Goal: Information Seeking & Learning: Check status

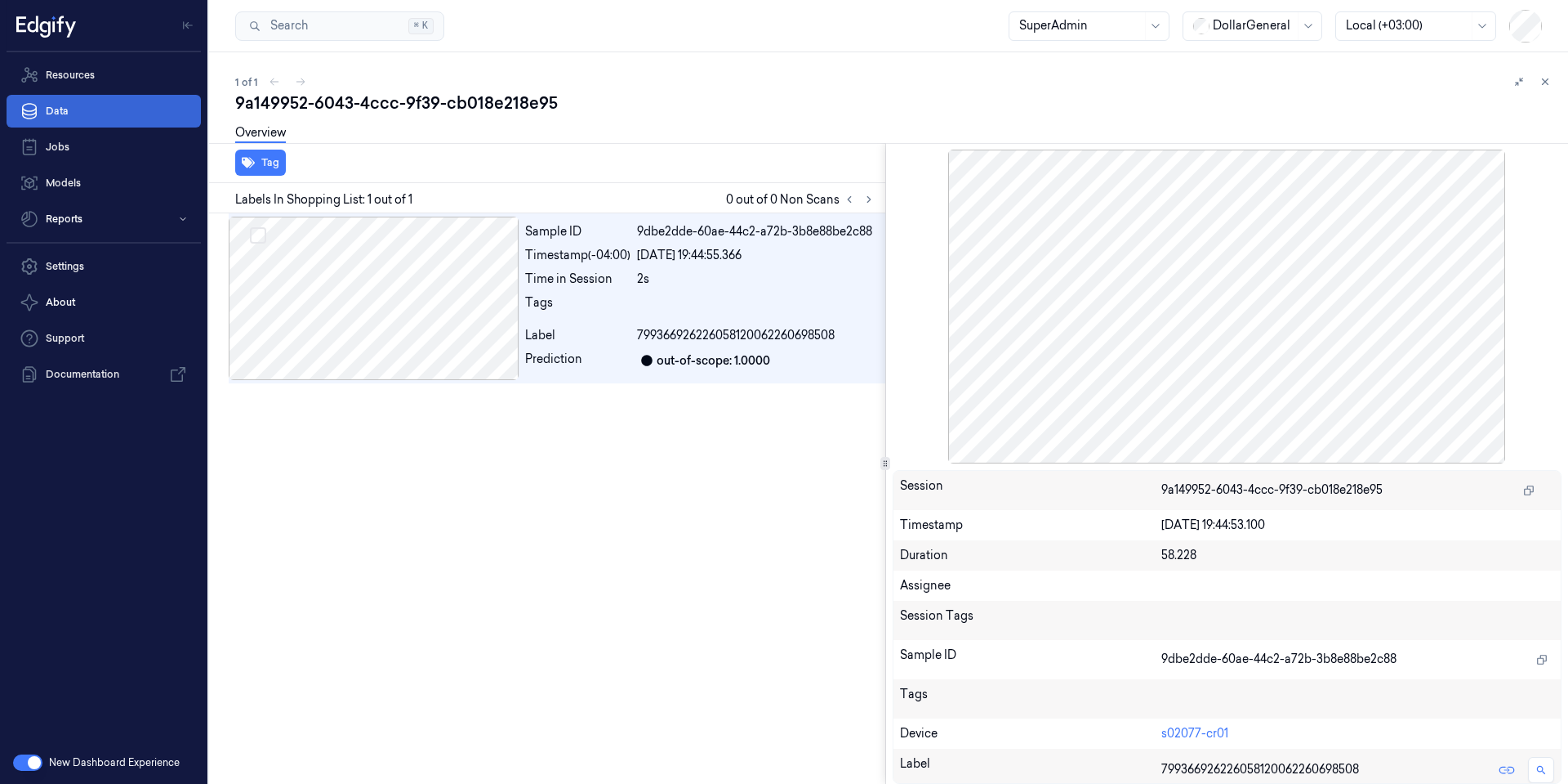
click at [65, 107] on link "Data" at bounding box center [103, 111] width 194 height 32
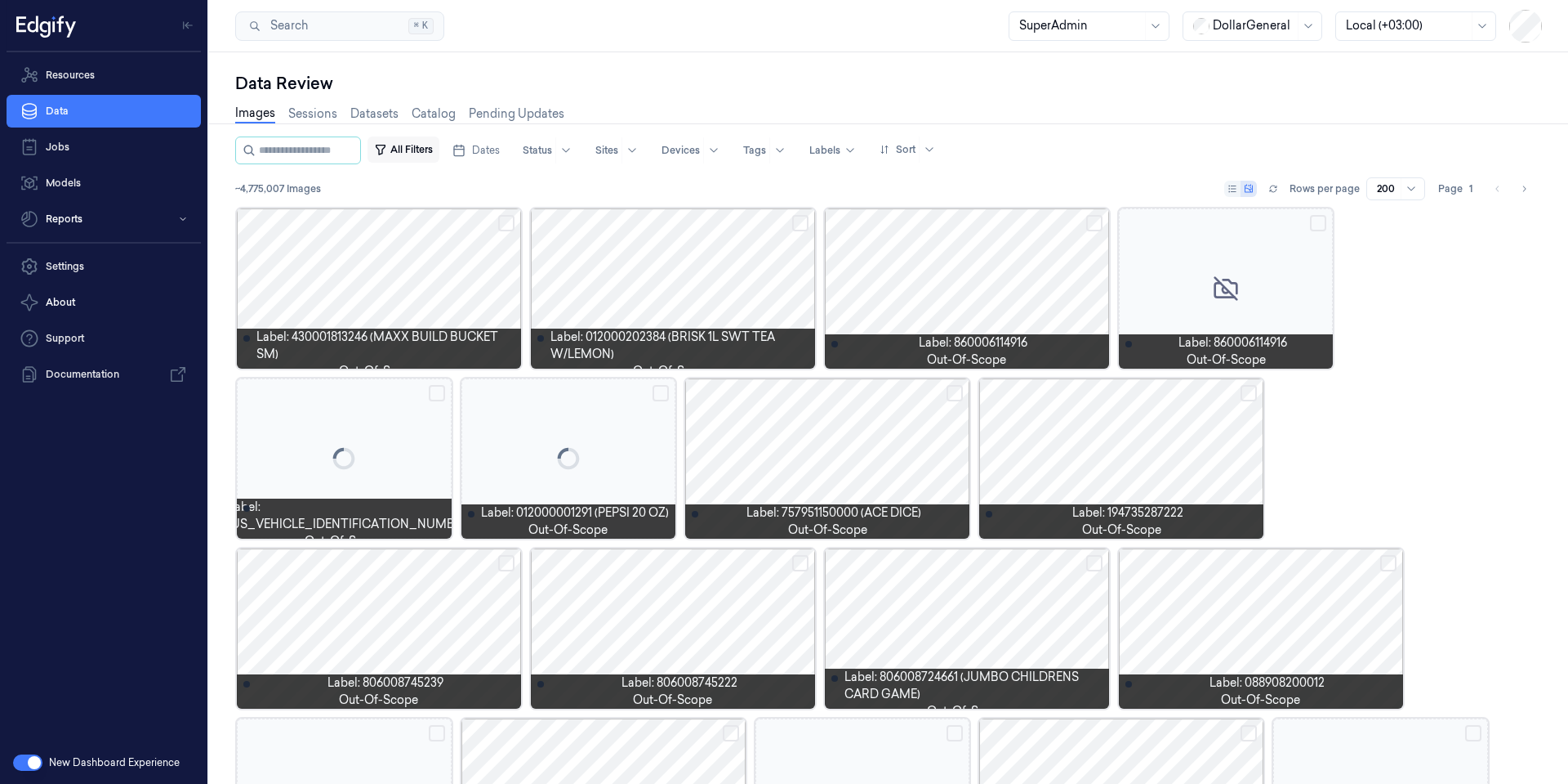
click at [439, 150] on button "All Filters" at bounding box center [403, 150] width 72 height 27
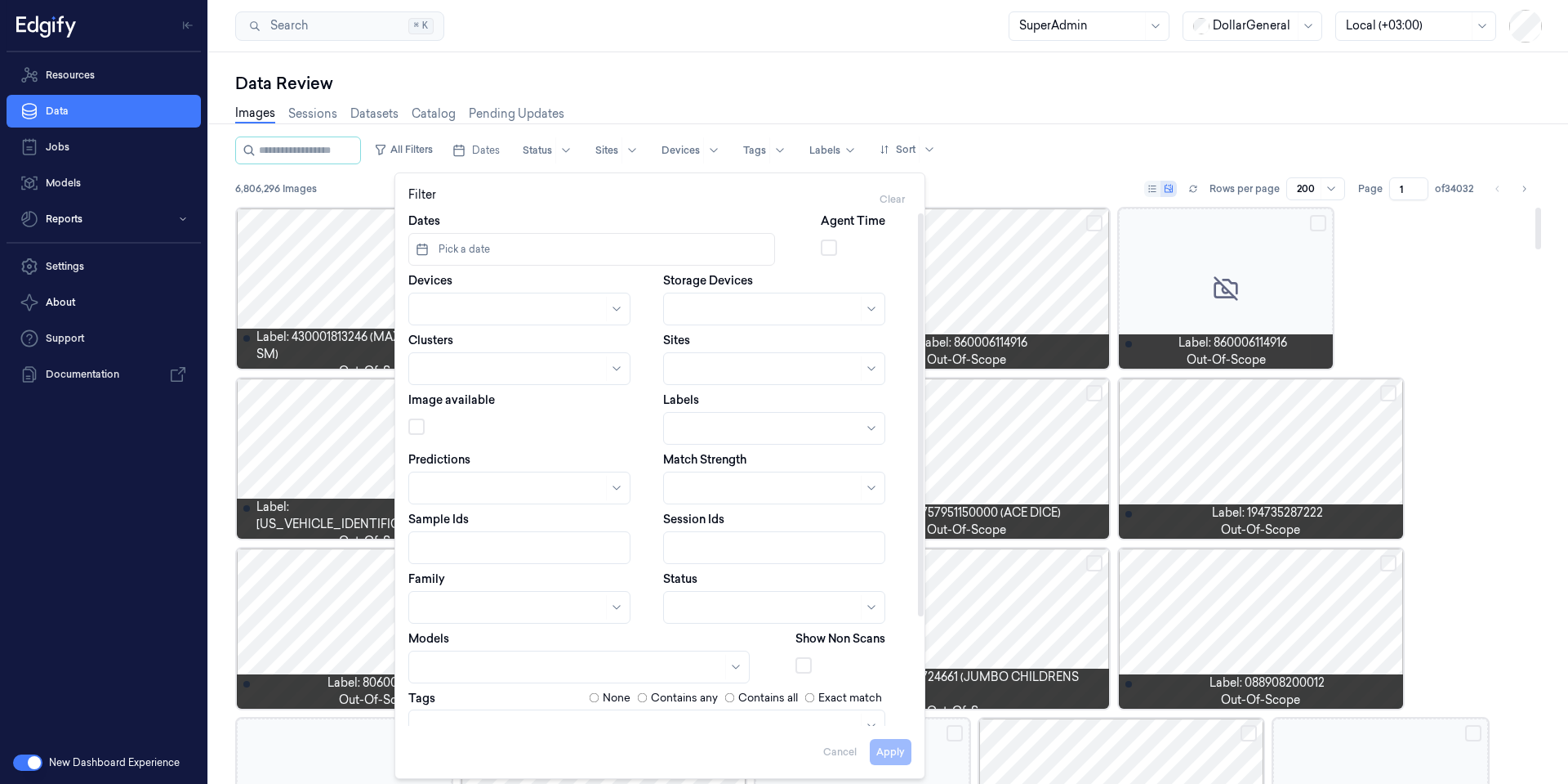
click at [187, 571] on div "Resources Data Jobs Models Reports Settings About Support Documentation" at bounding box center [103, 397] width 208 height 689
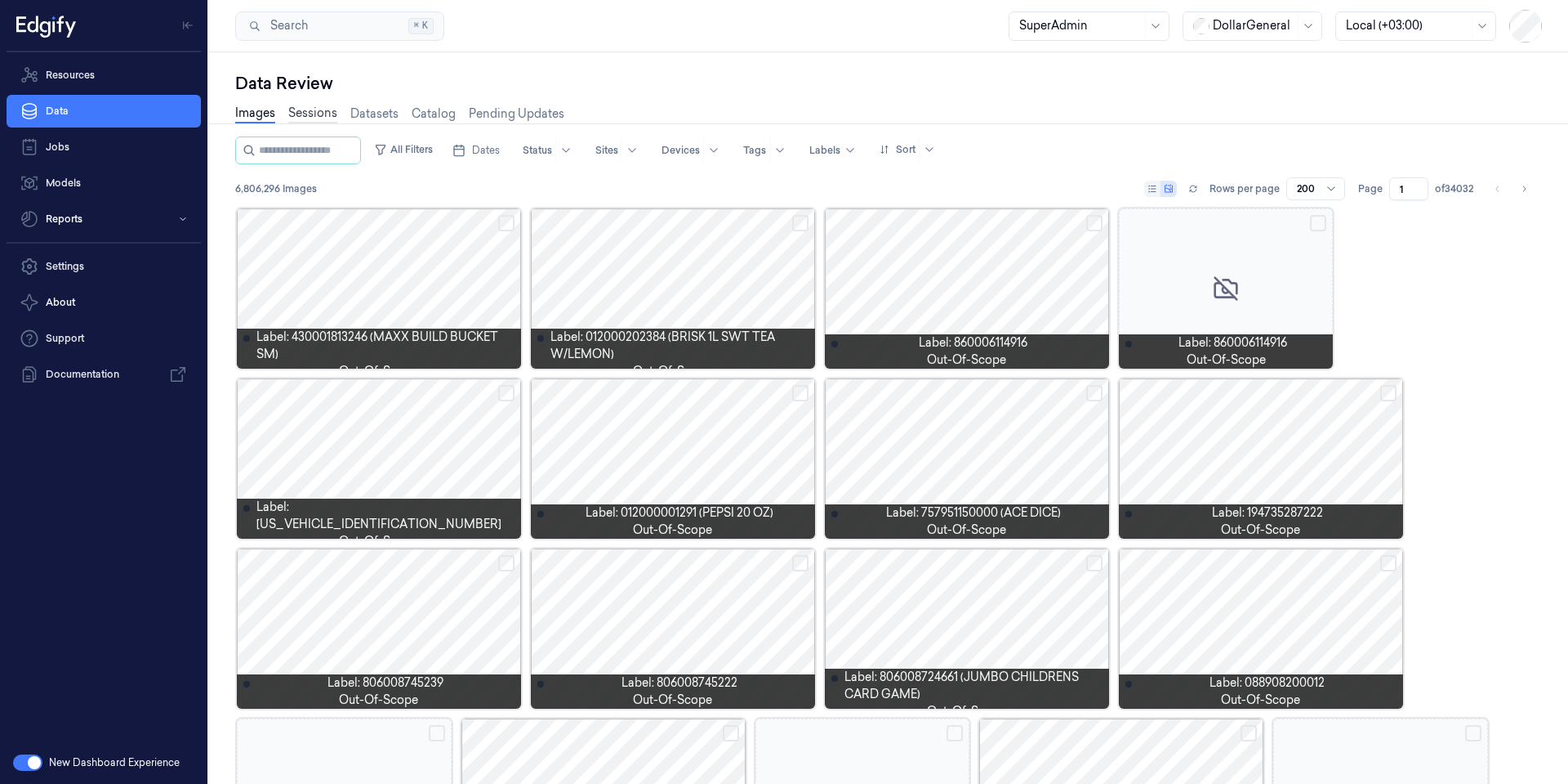
click at [302, 110] on link "Sessions" at bounding box center [313, 114] width 49 height 19
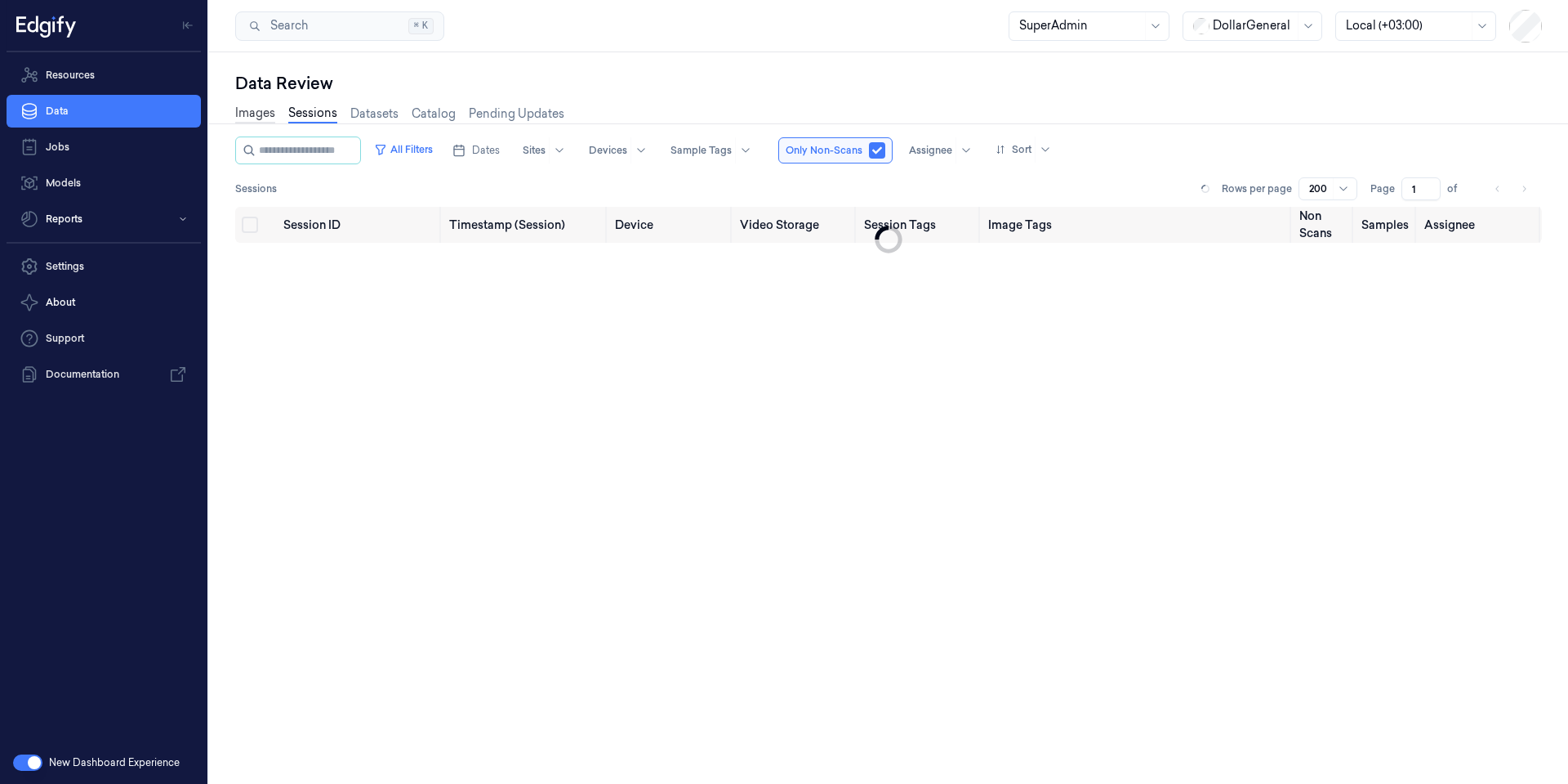
click at [260, 116] on link "Images" at bounding box center [255, 114] width 40 height 19
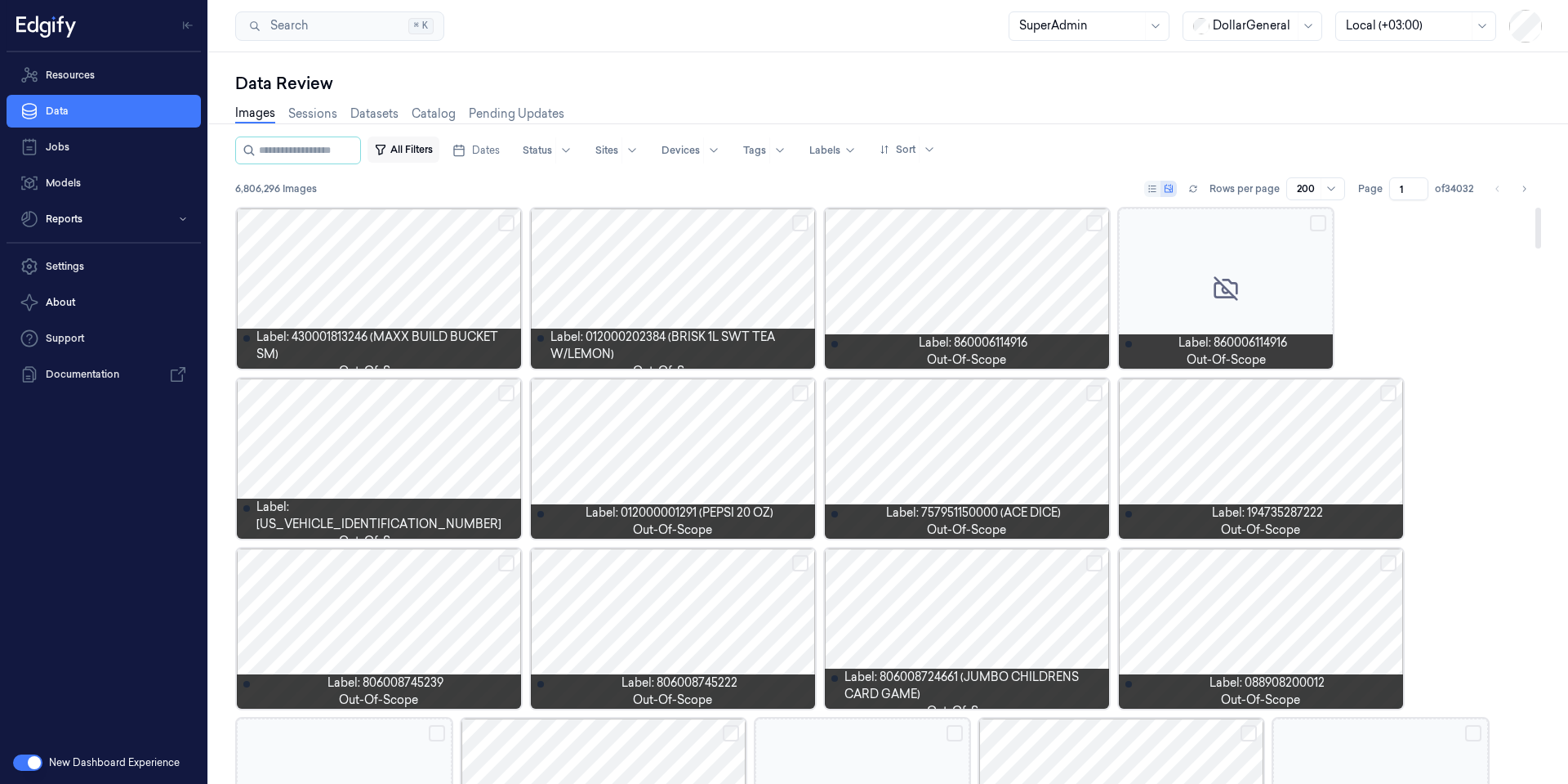
click at [437, 149] on button "All Filters" at bounding box center [403, 150] width 72 height 27
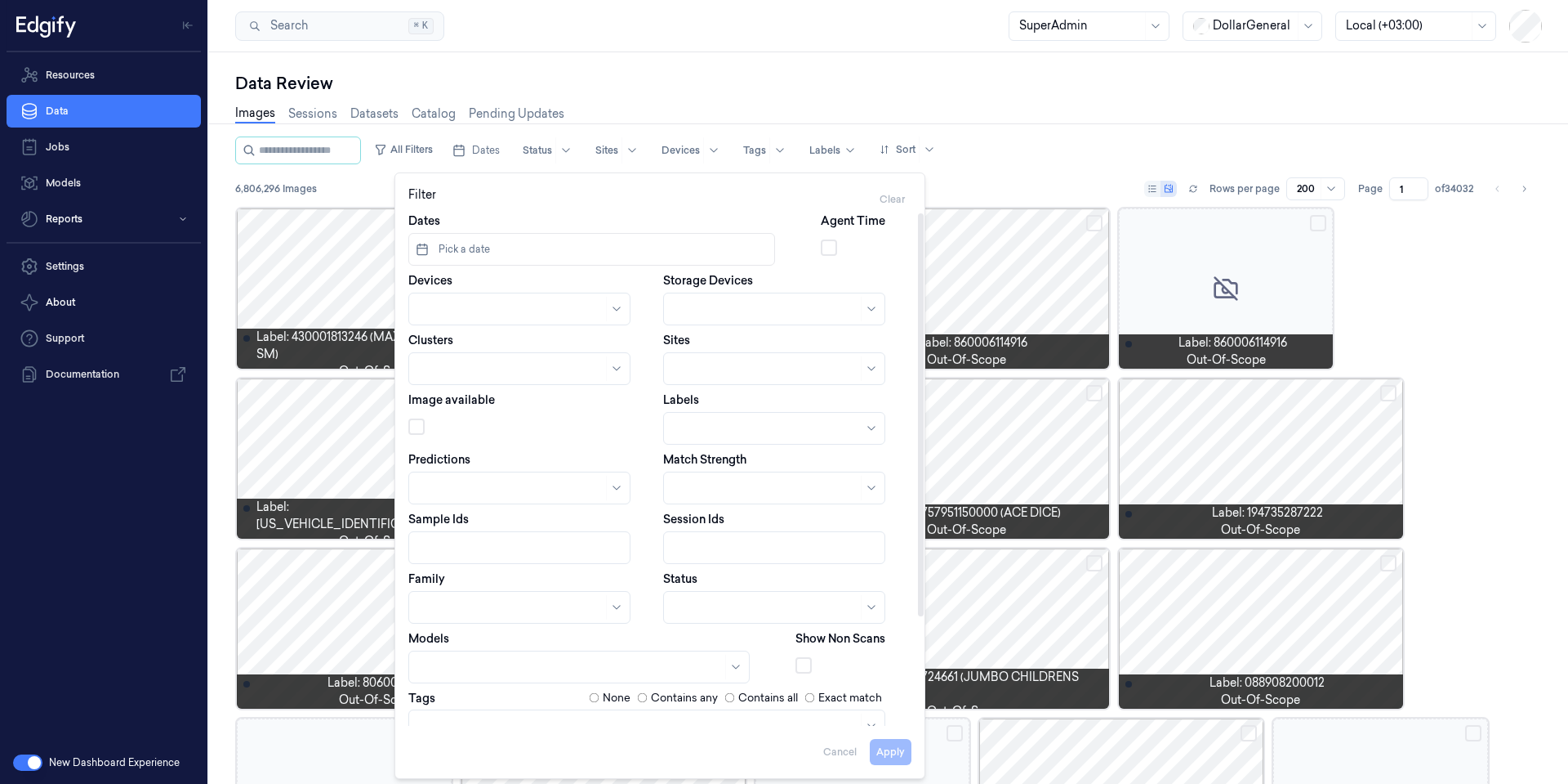
click at [611, 596] on div at bounding box center [617, 607] width 21 height 25
click at [608, 597] on div at bounding box center [617, 607] width 21 height 25
click at [603, 677] on body "Resources Data Jobs Models Reports Settings About Support Documentation New Das…" at bounding box center [784, 392] width 1568 height 784
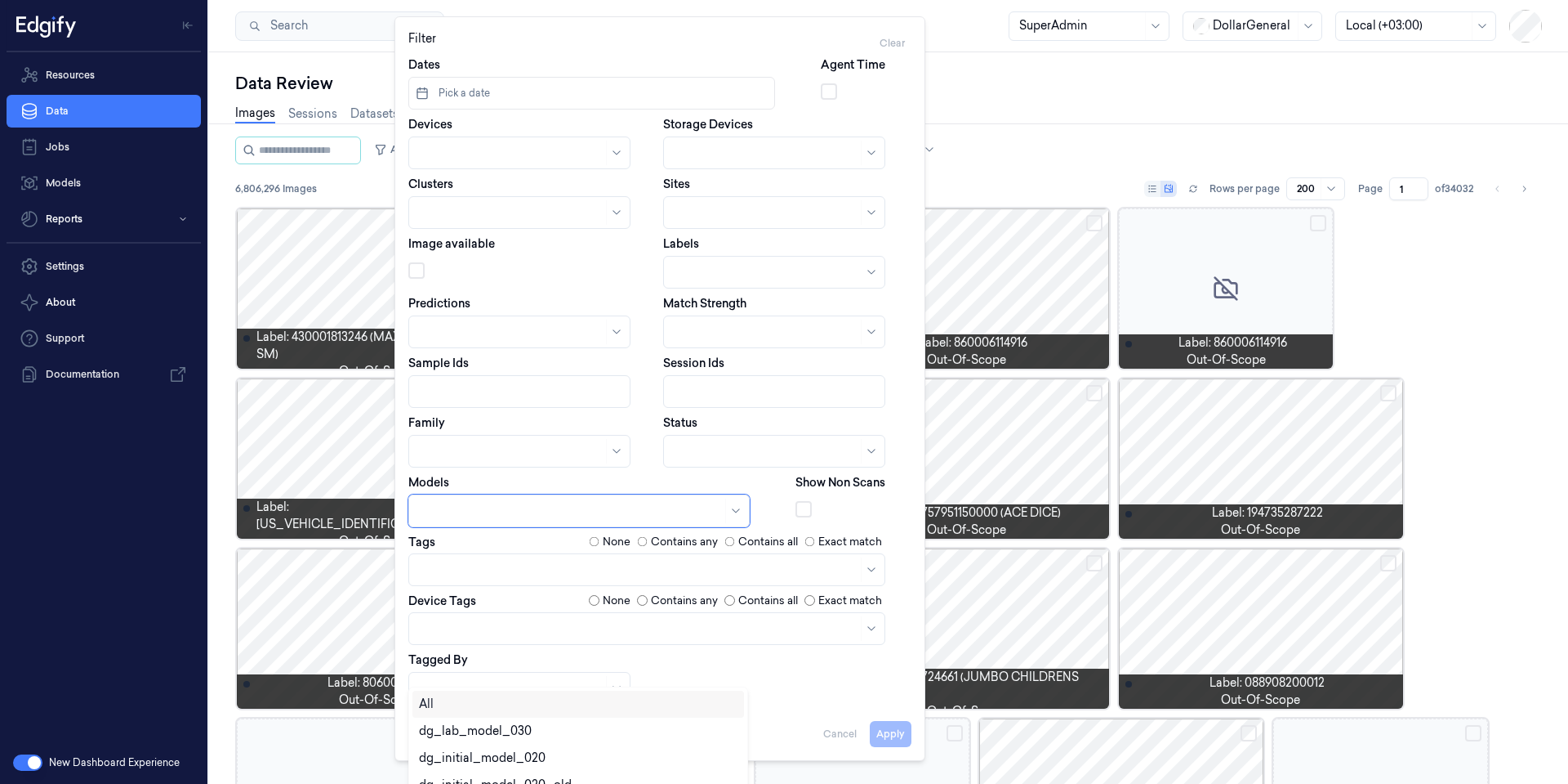
click at [720, 421] on div "Dates Pick a date Agent Time Devices Storage Devices Clusters Sites Image avail…" at bounding box center [659, 380] width 503 height 648
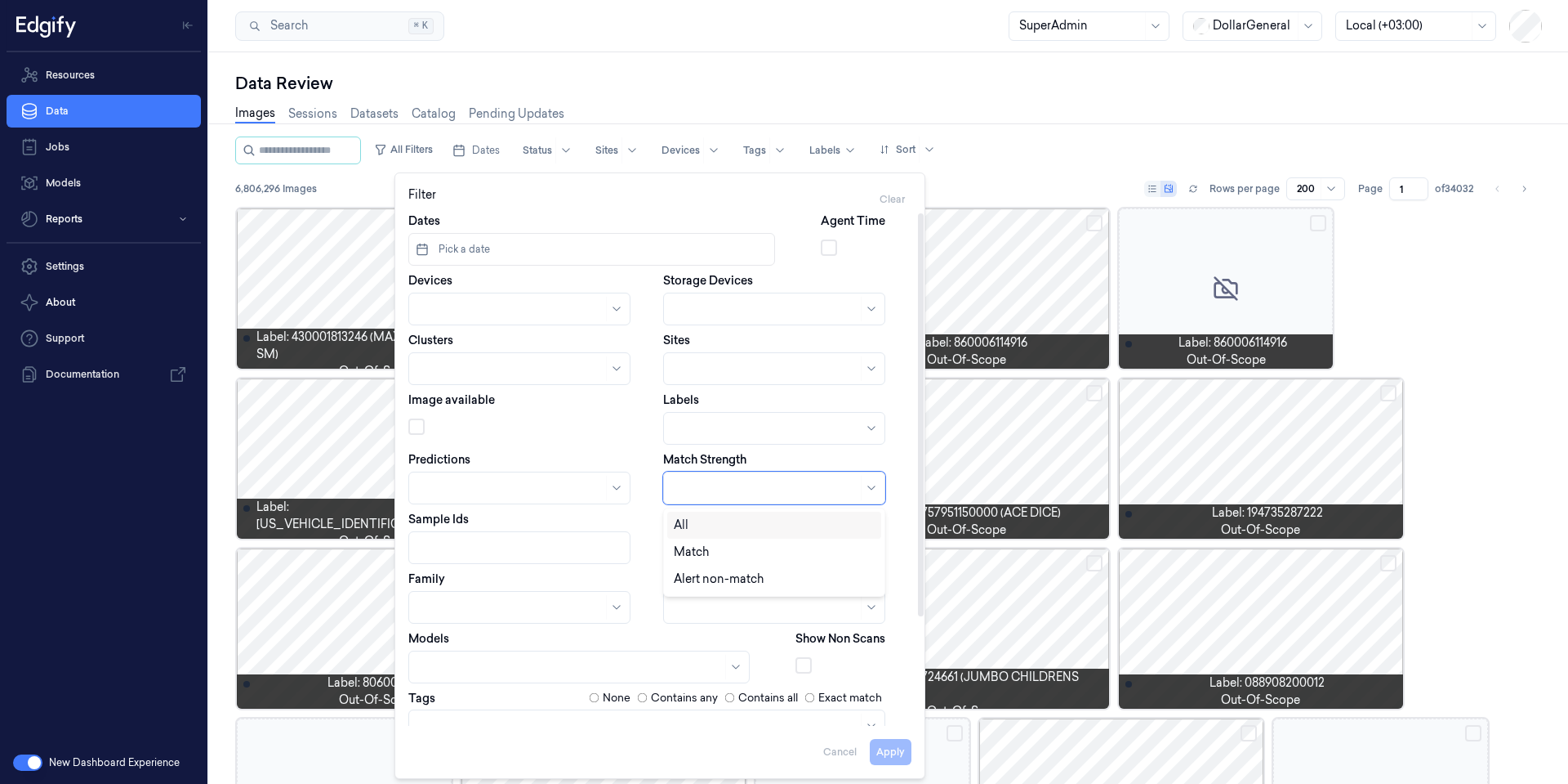
click at [725, 480] on div at bounding box center [766, 488] width 184 height 17
click at [725, 589] on div "Alert non-match" at bounding box center [774, 579] width 214 height 27
click at [182, 626] on div "Resources Data Jobs Models Reports Settings About Support Documentation" at bounding box center [103, 397] width 208 height 689
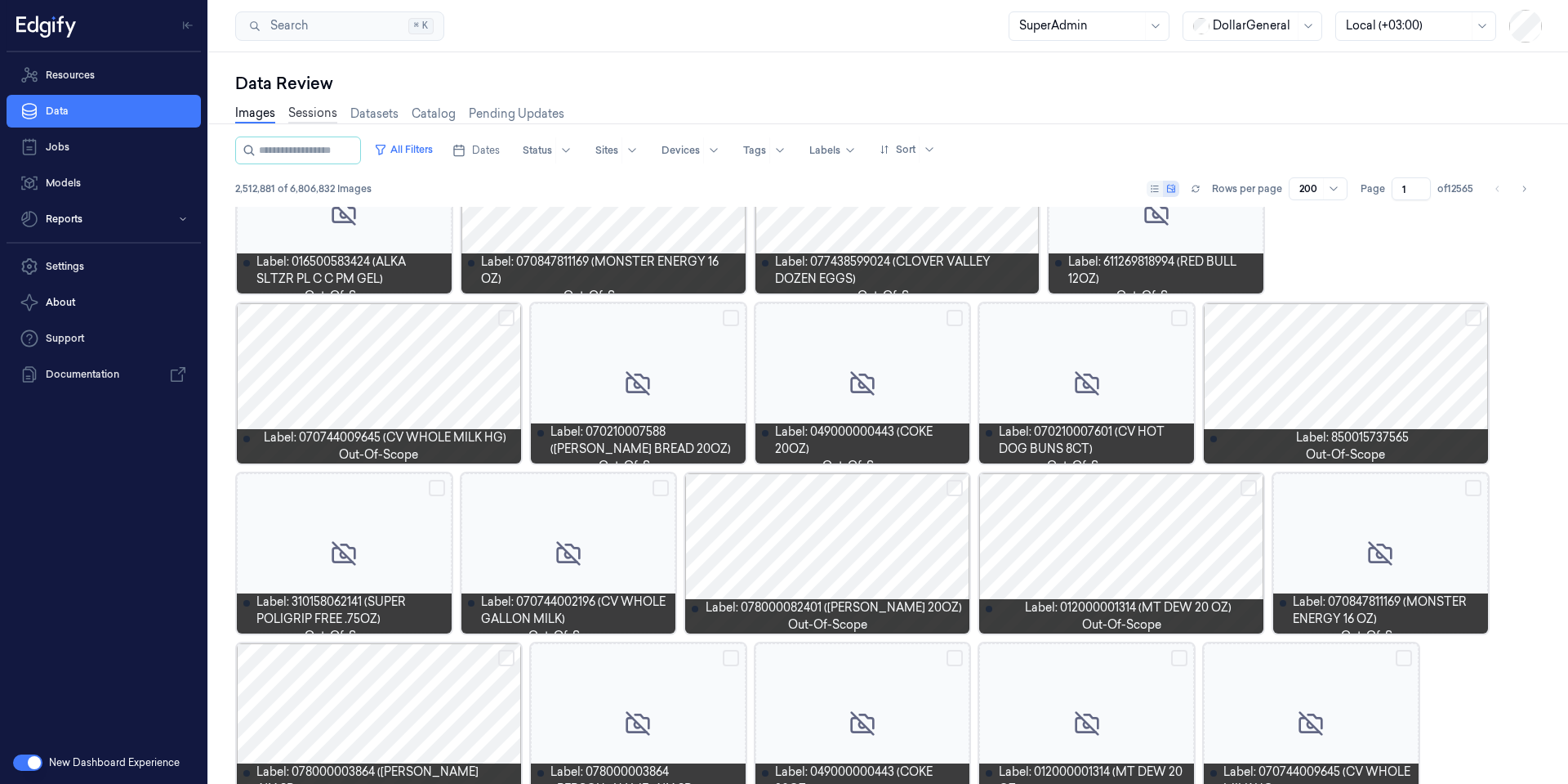
scroll to position [2794, 0]
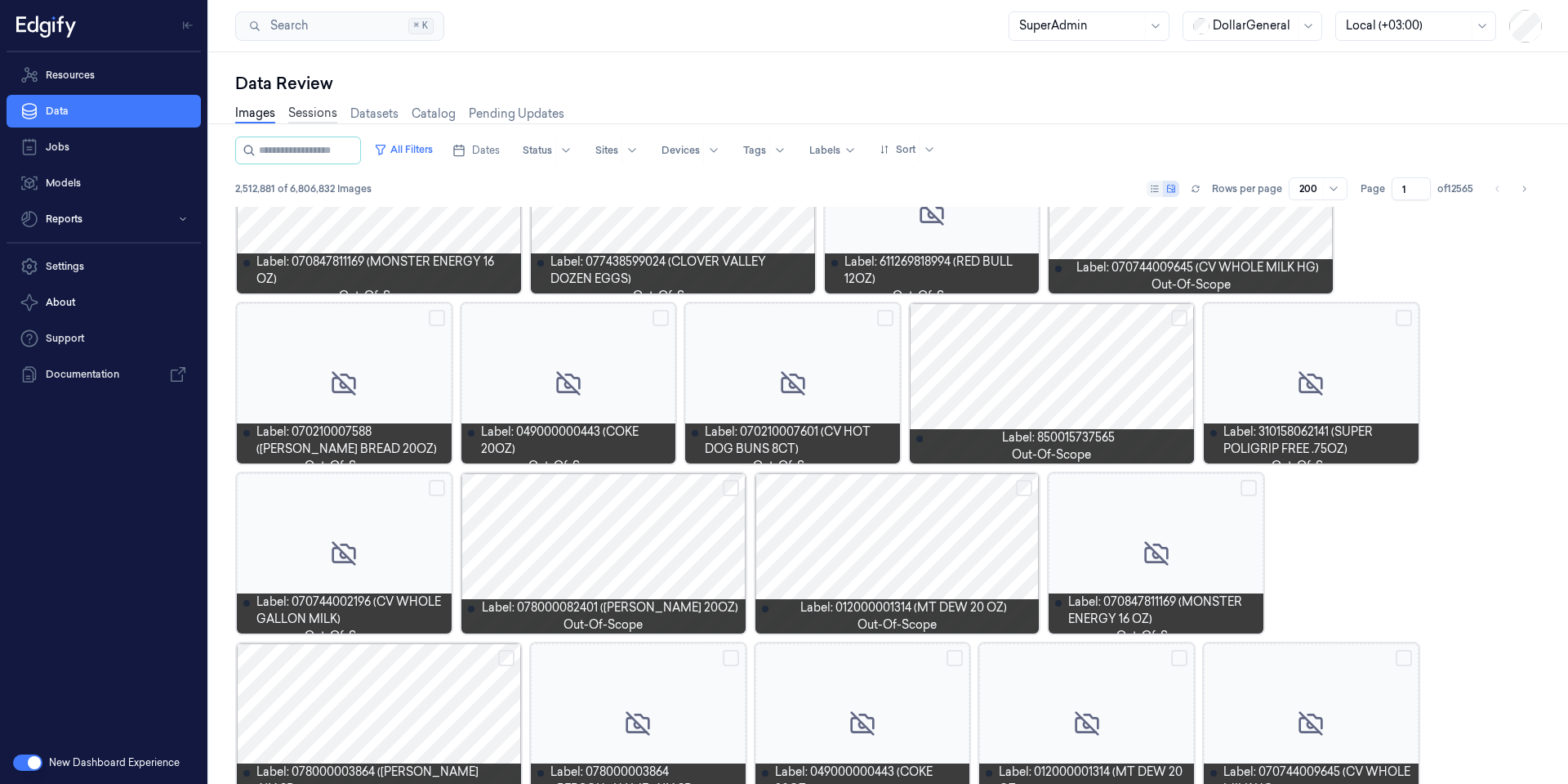
click at [321, 113] on link "Sessions" at bounding box center [313, 114] width 49 height 19
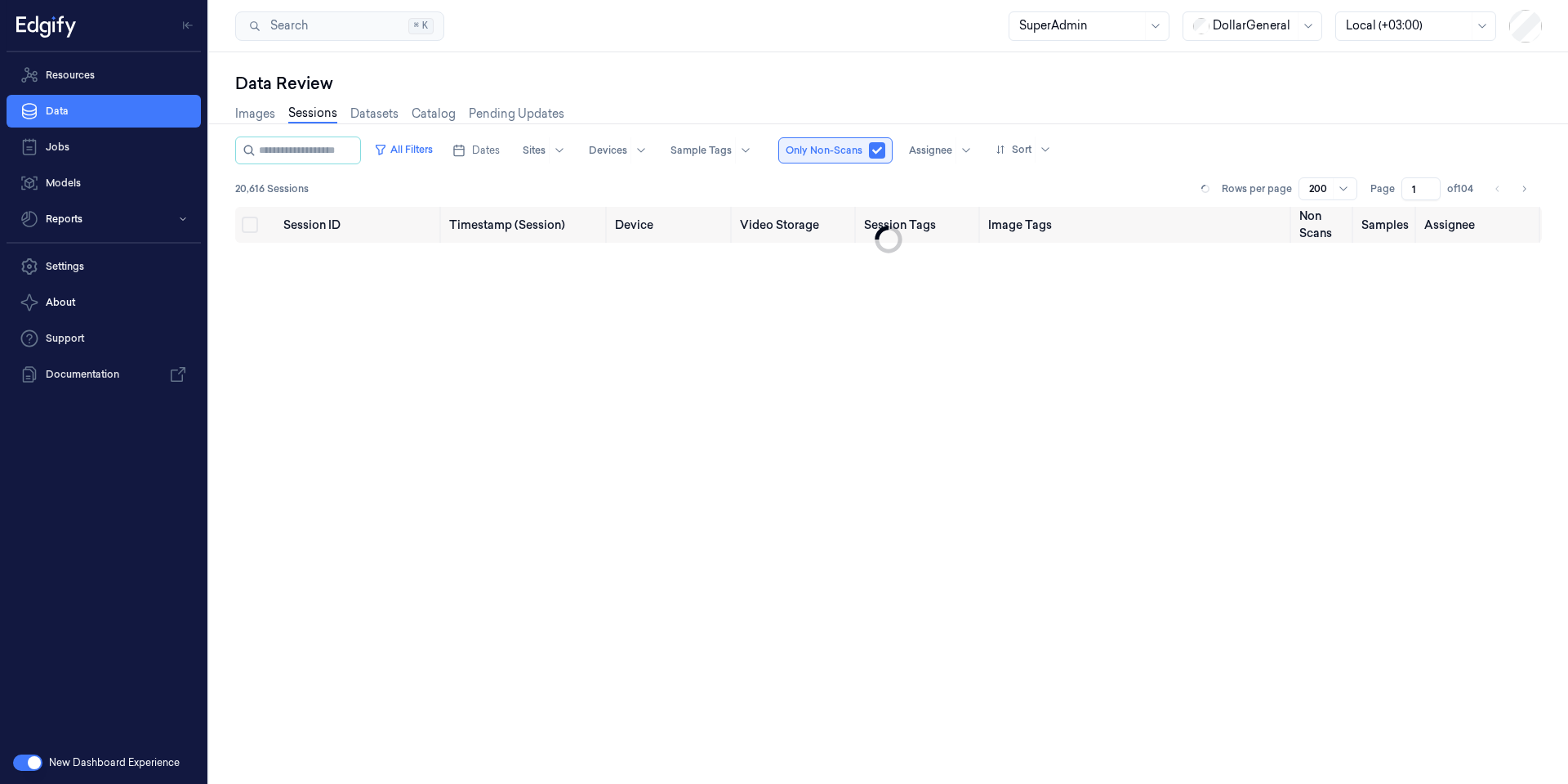
click at [885, 150] on button "button" at bounding box center [876, 150] width 16 height 16
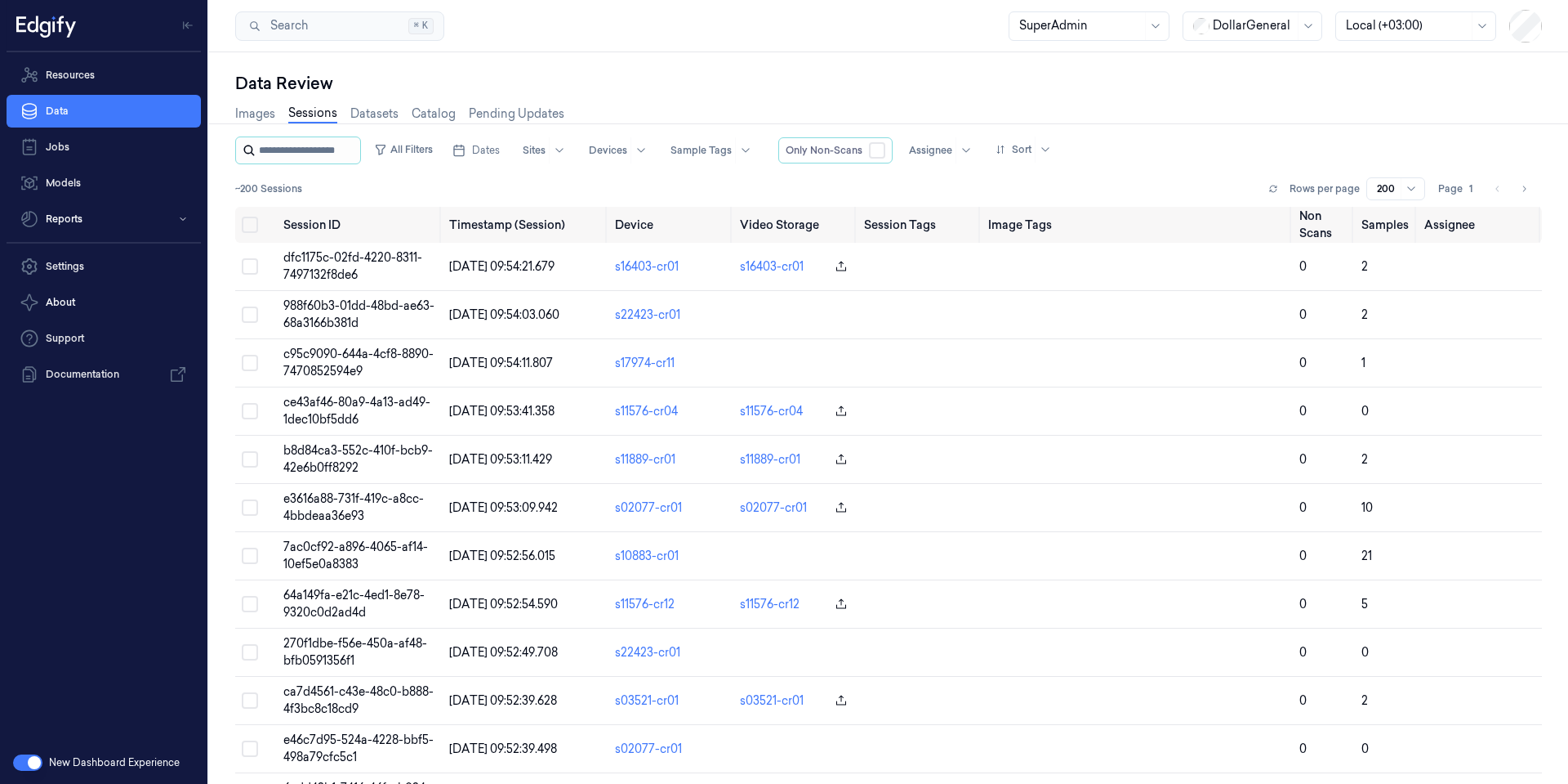
click at [310, 147] on input "string" at bounding box center [307, 151] width 98 height 27
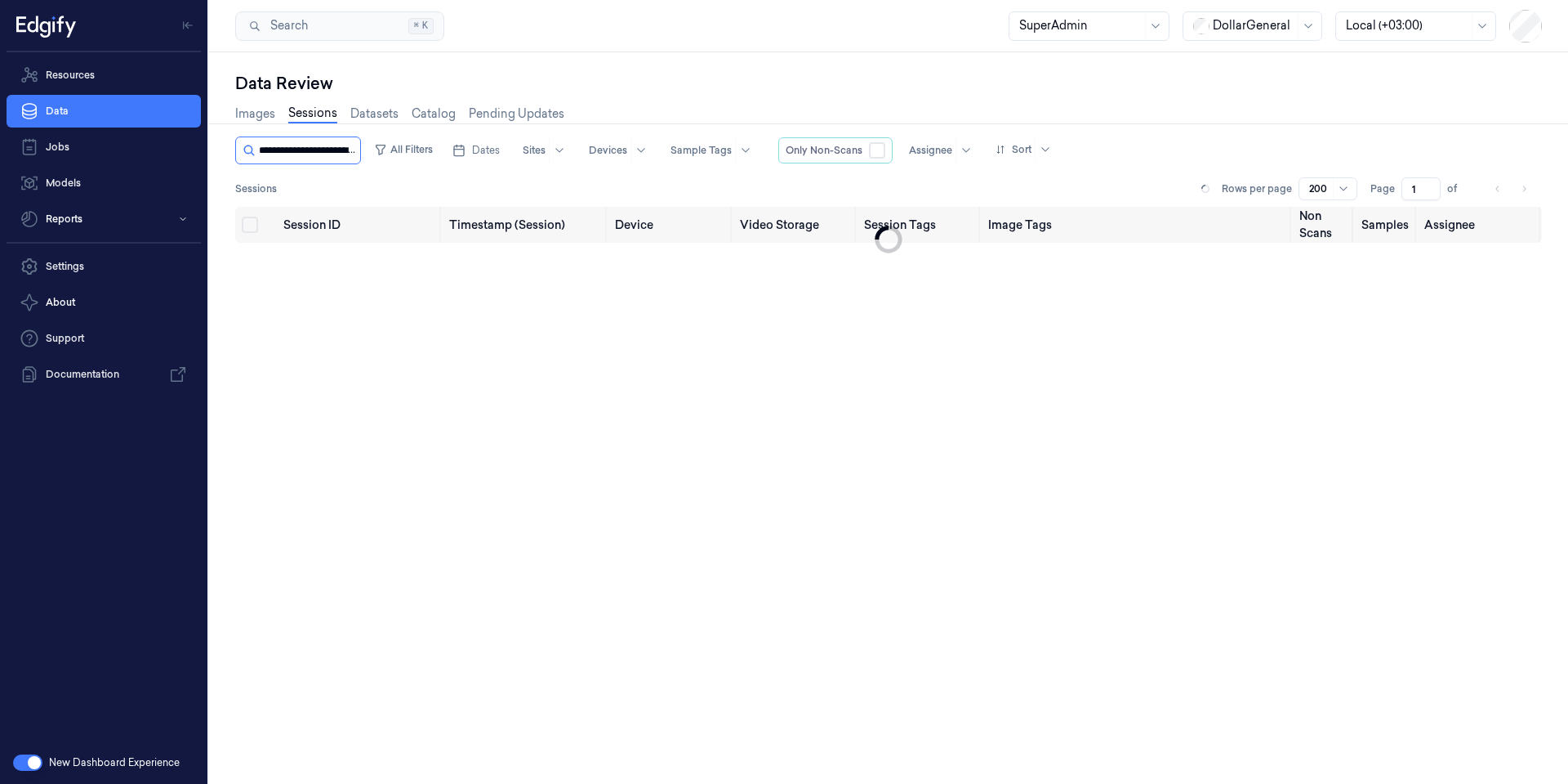
scroll to position [0, 72]
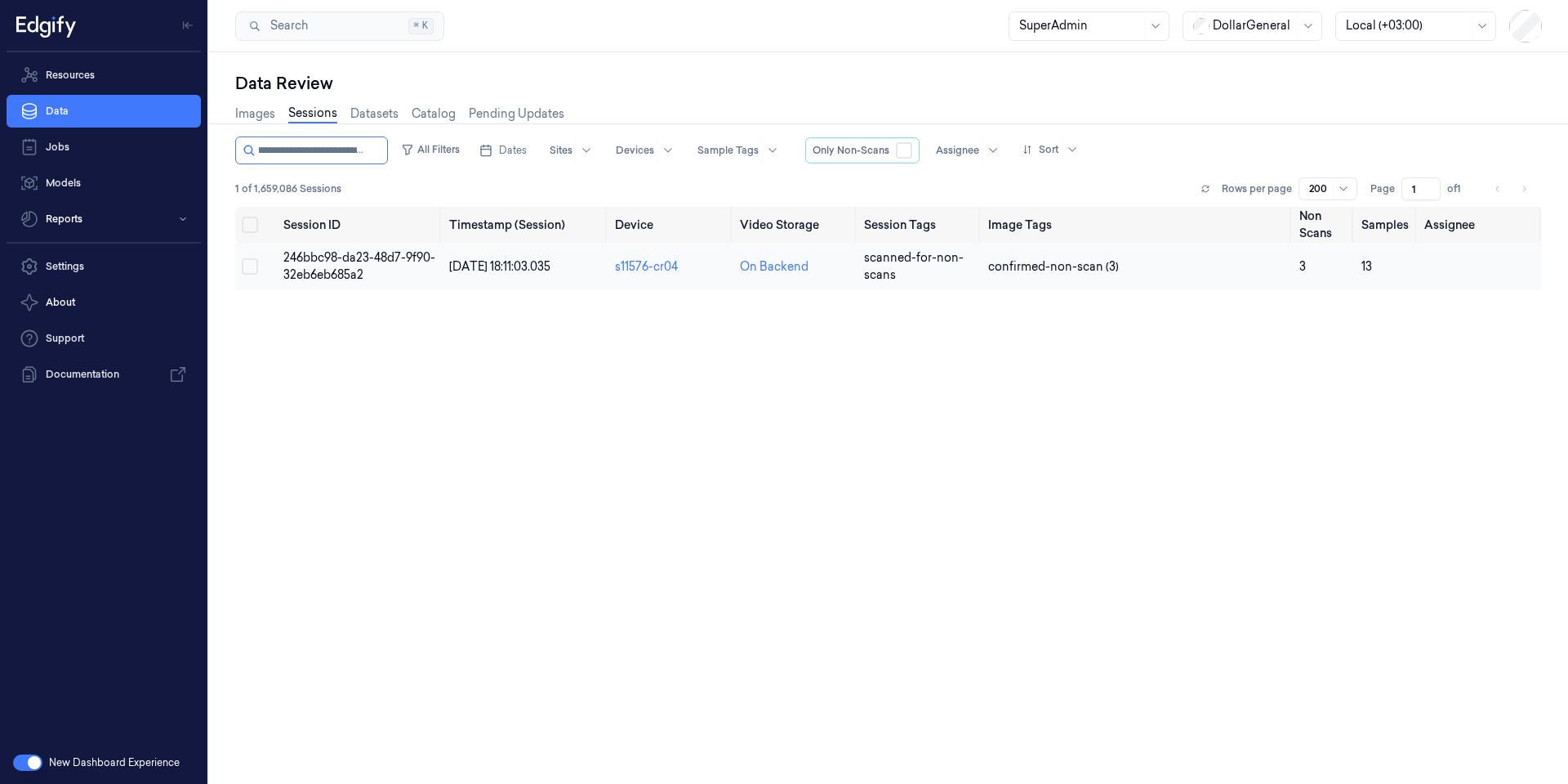
type input "**********"
click at [347, 260] on span "246bbc98-da23-48d7-9f90-32eb6eb685a2" at bounding box center [360, 266] width 152 height 32
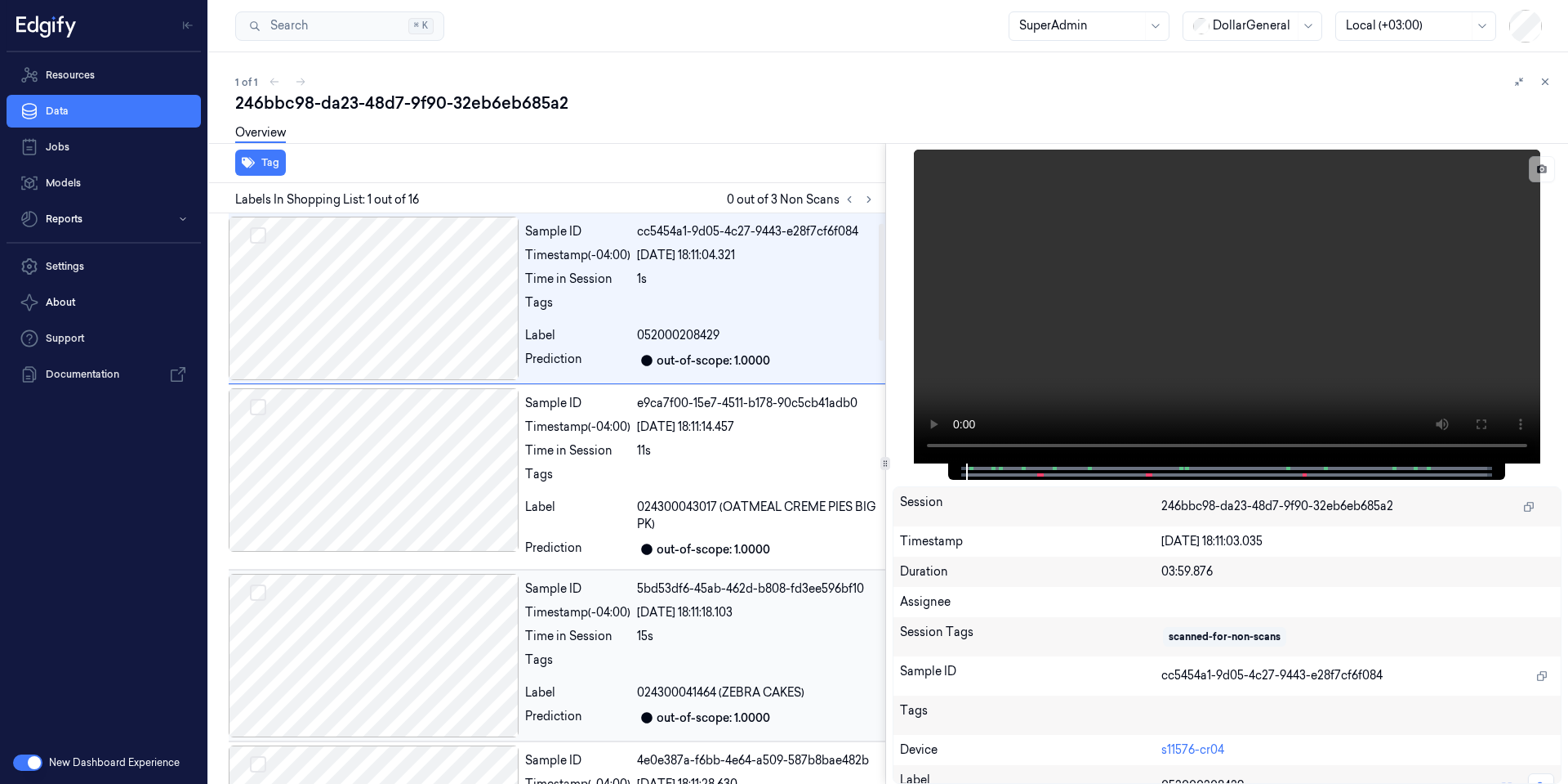
scroll to position [245, 0]
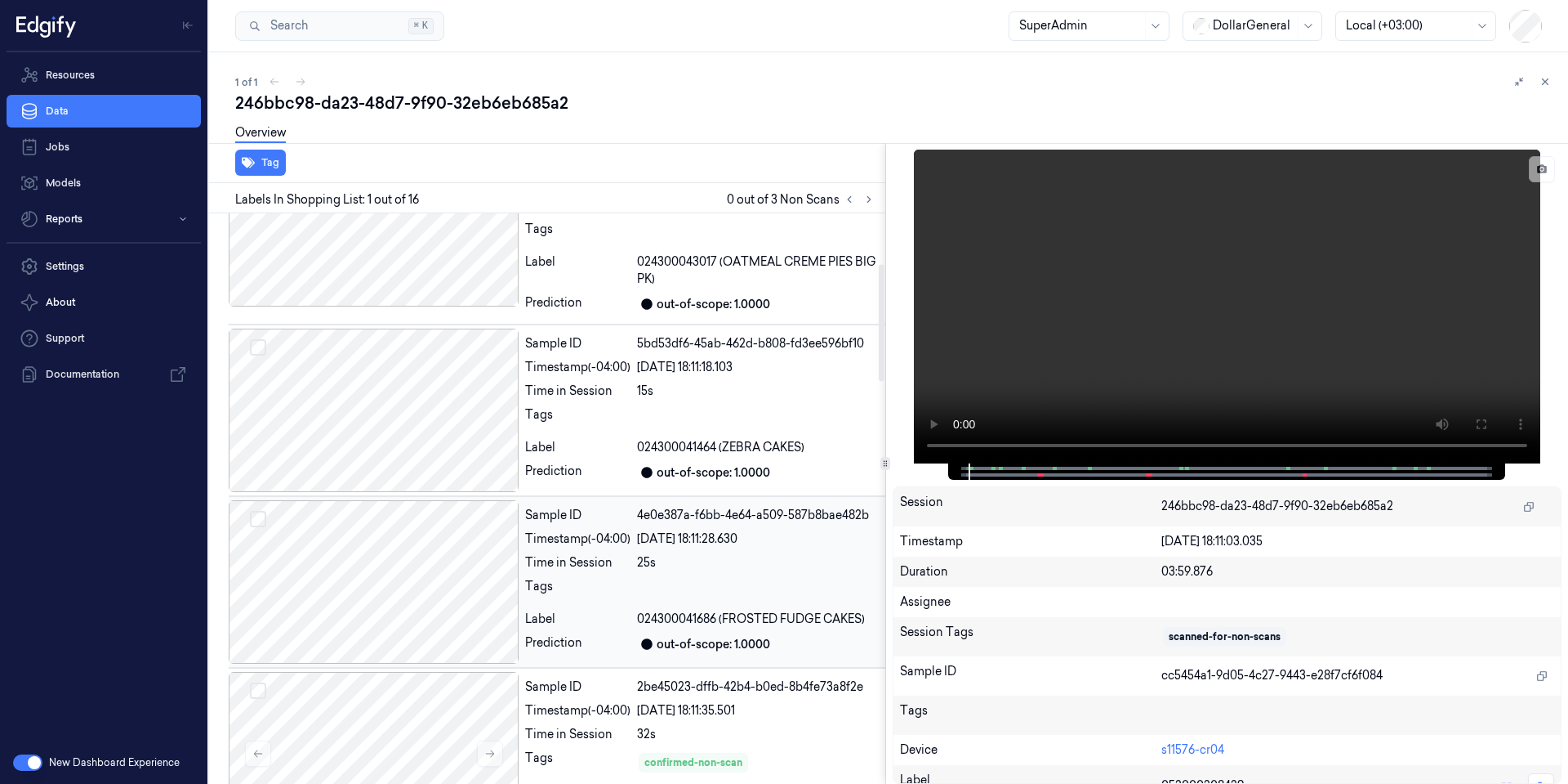
click at [402, 603] on div at bounding box center [374, 582] width 290 height 163
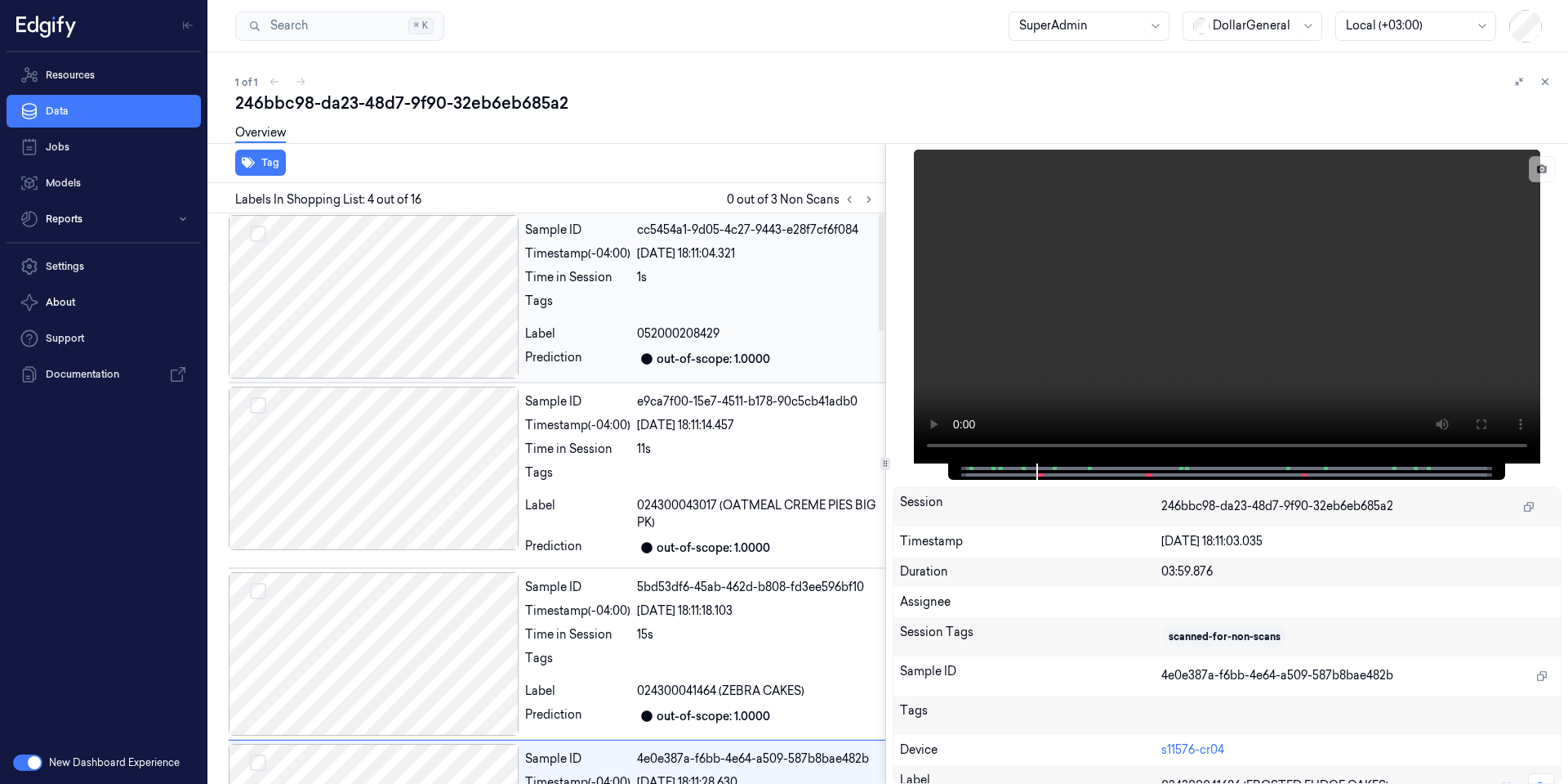
scroll to position [0, 0]
click at [417, 314] on div at bounding box center [374, 298] width 290 height 163
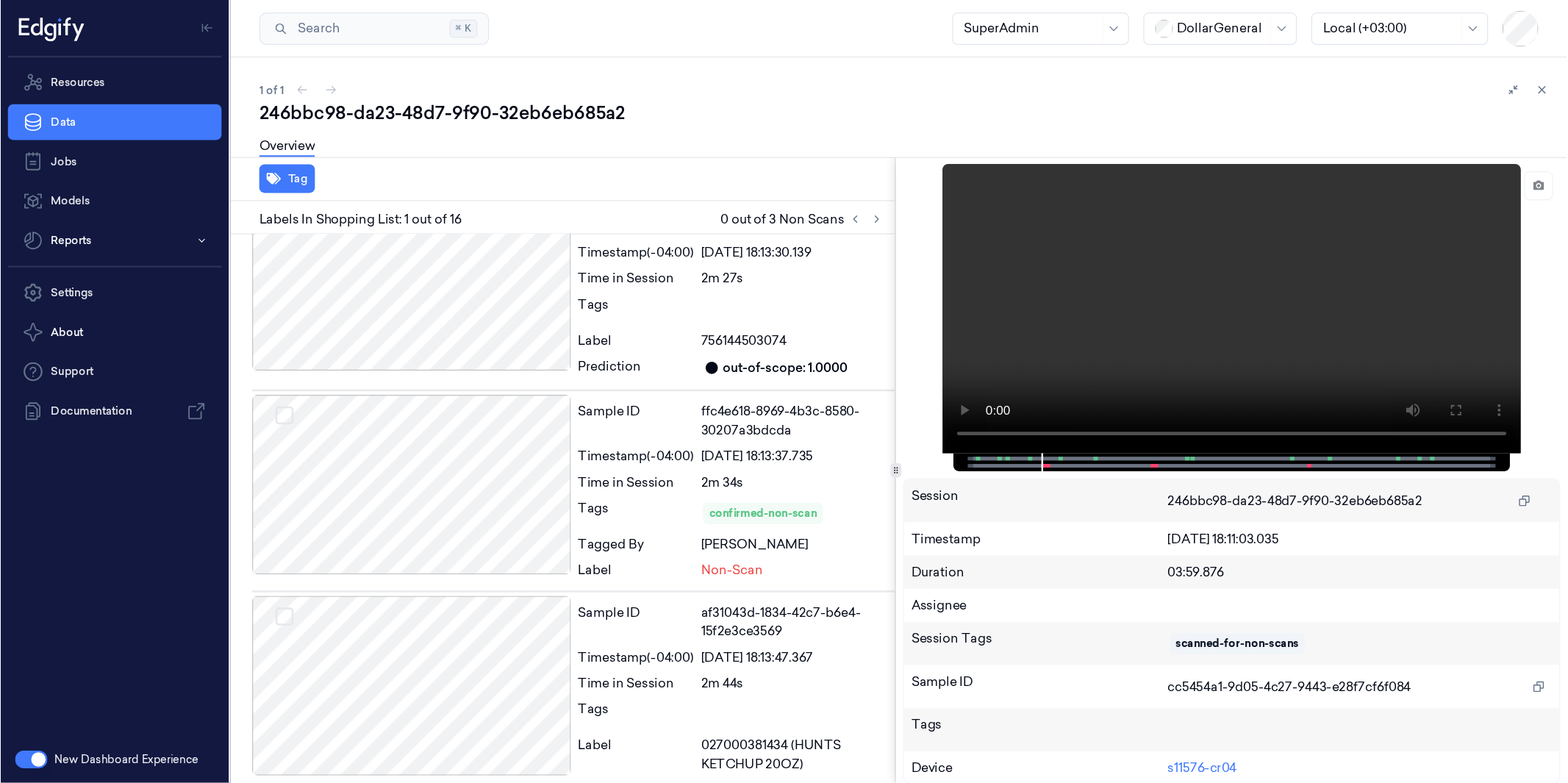
scroll to position [1764, 0]
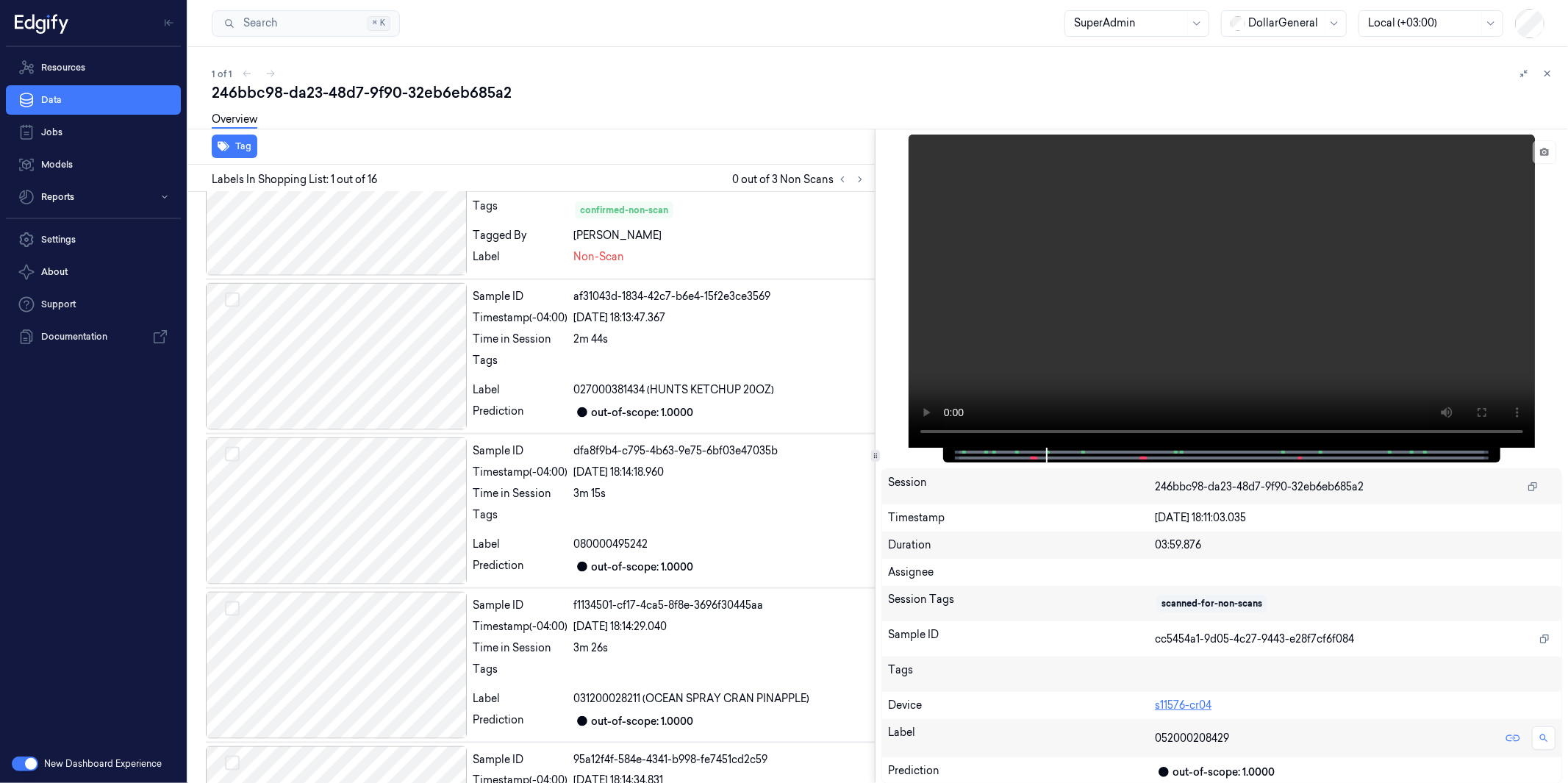
click at [1192, 704] on link "s11576-cr04" at bounding box center [1184, 704] width 56 height 13
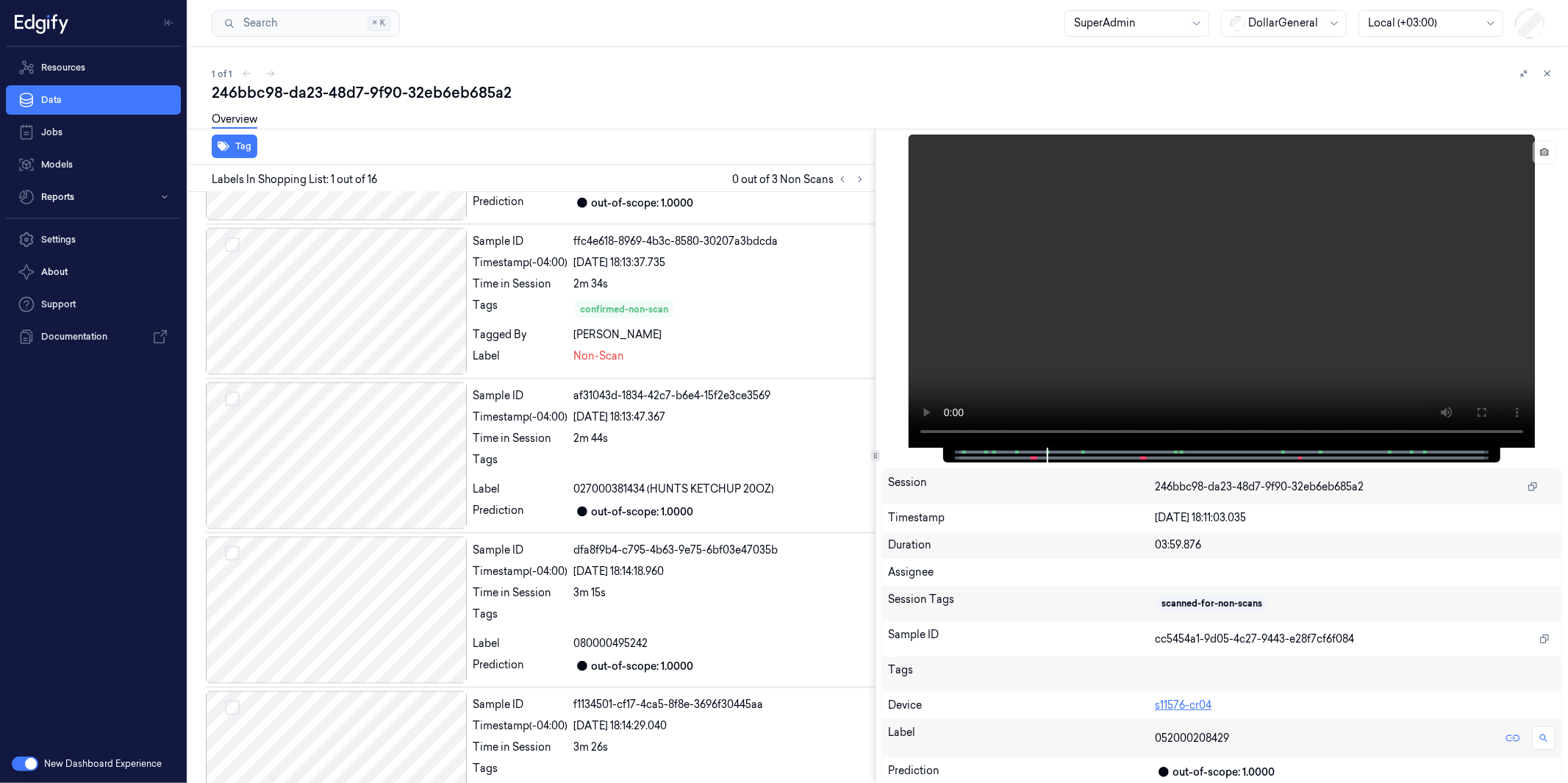
scroll to position [1412, 0]
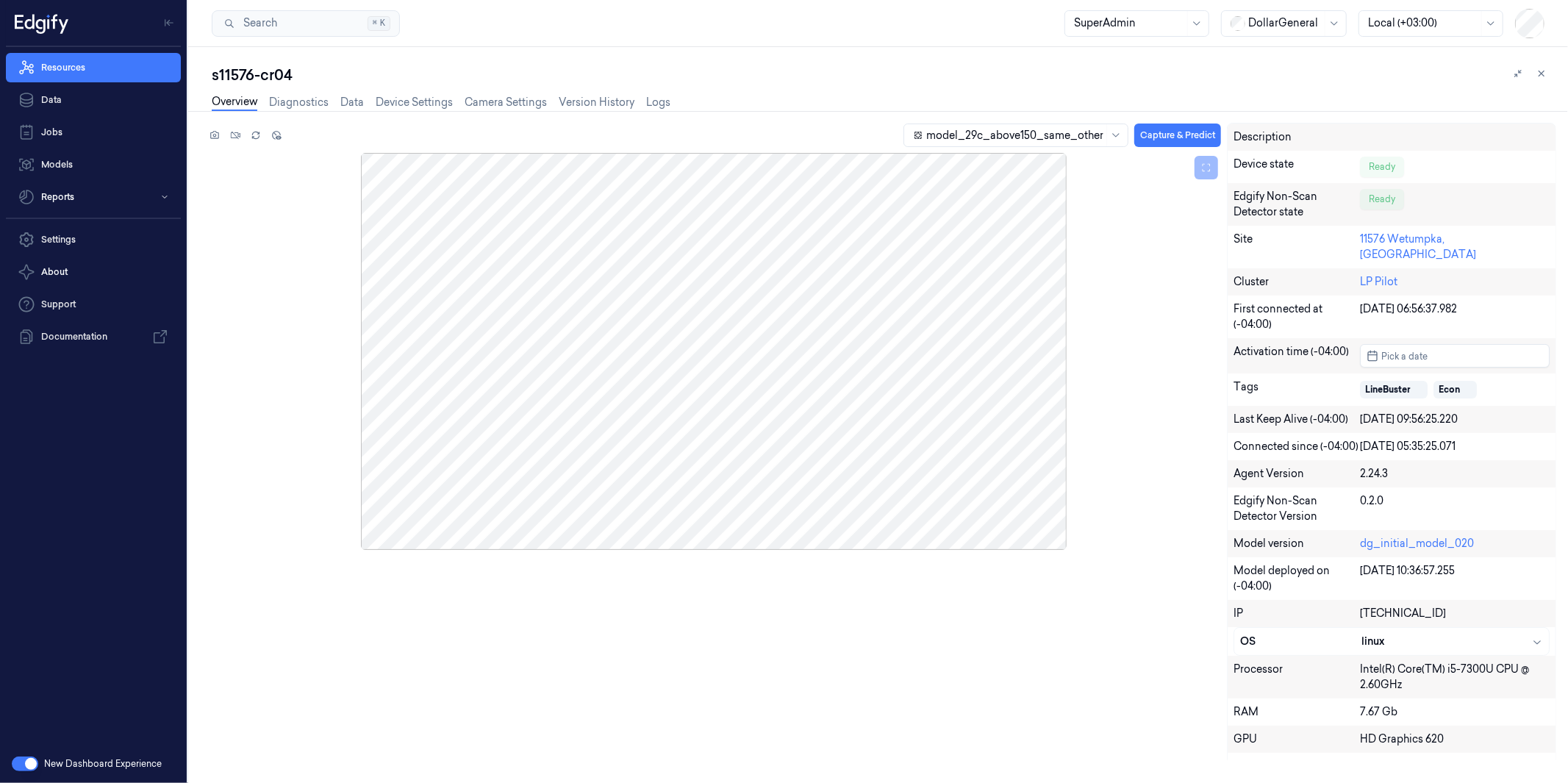
click at [274, 72] on div "s11576-cr04" at bounding box center [884, 75] width 1345 height 20
copy div "cr04"
click at [1411, 70] on icon at bounding box center [1542, 73] width 10 height 10
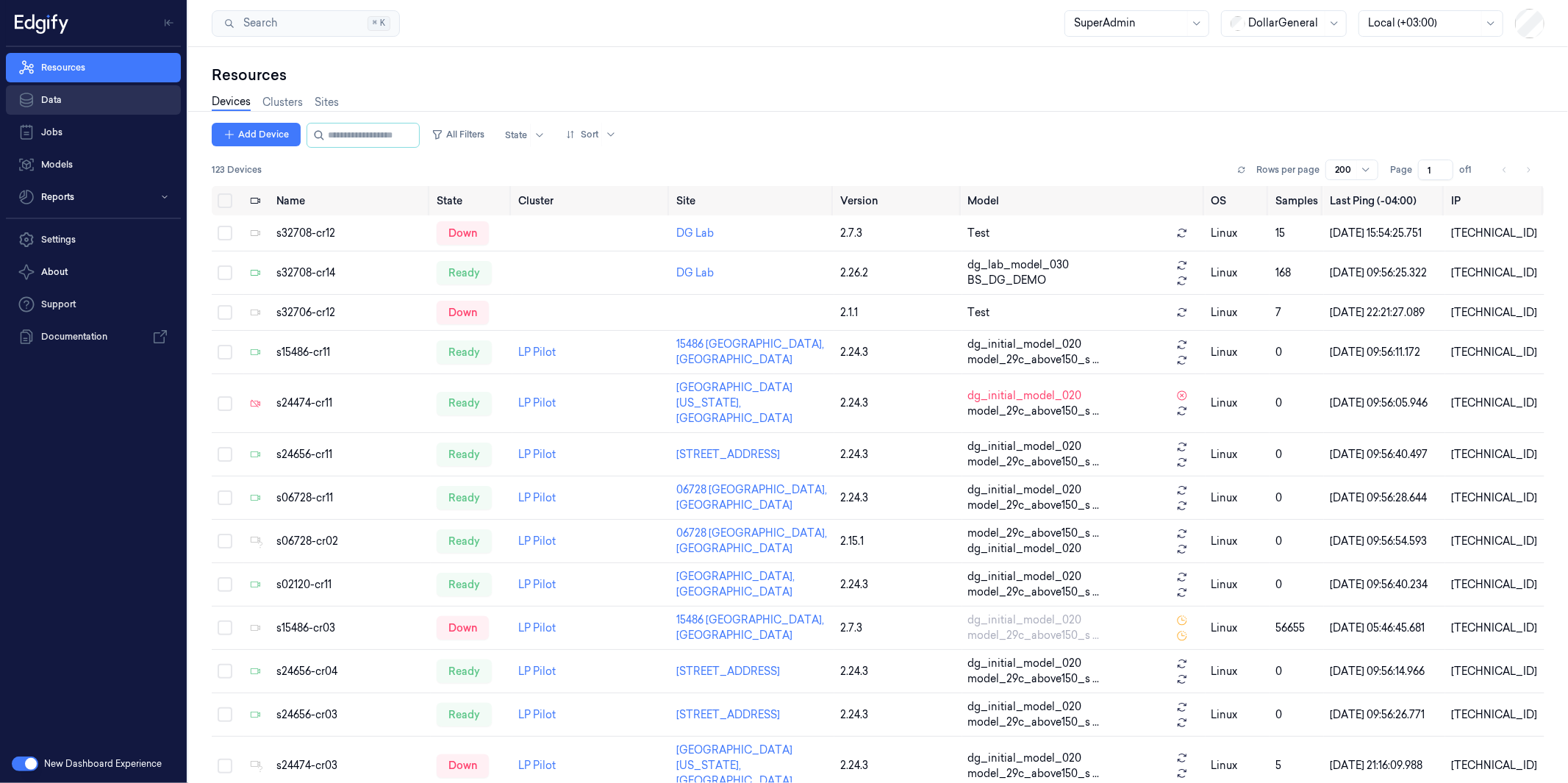
click at [69, 98] on link "Data" at bounding box center [93, 100] width 175 height 29
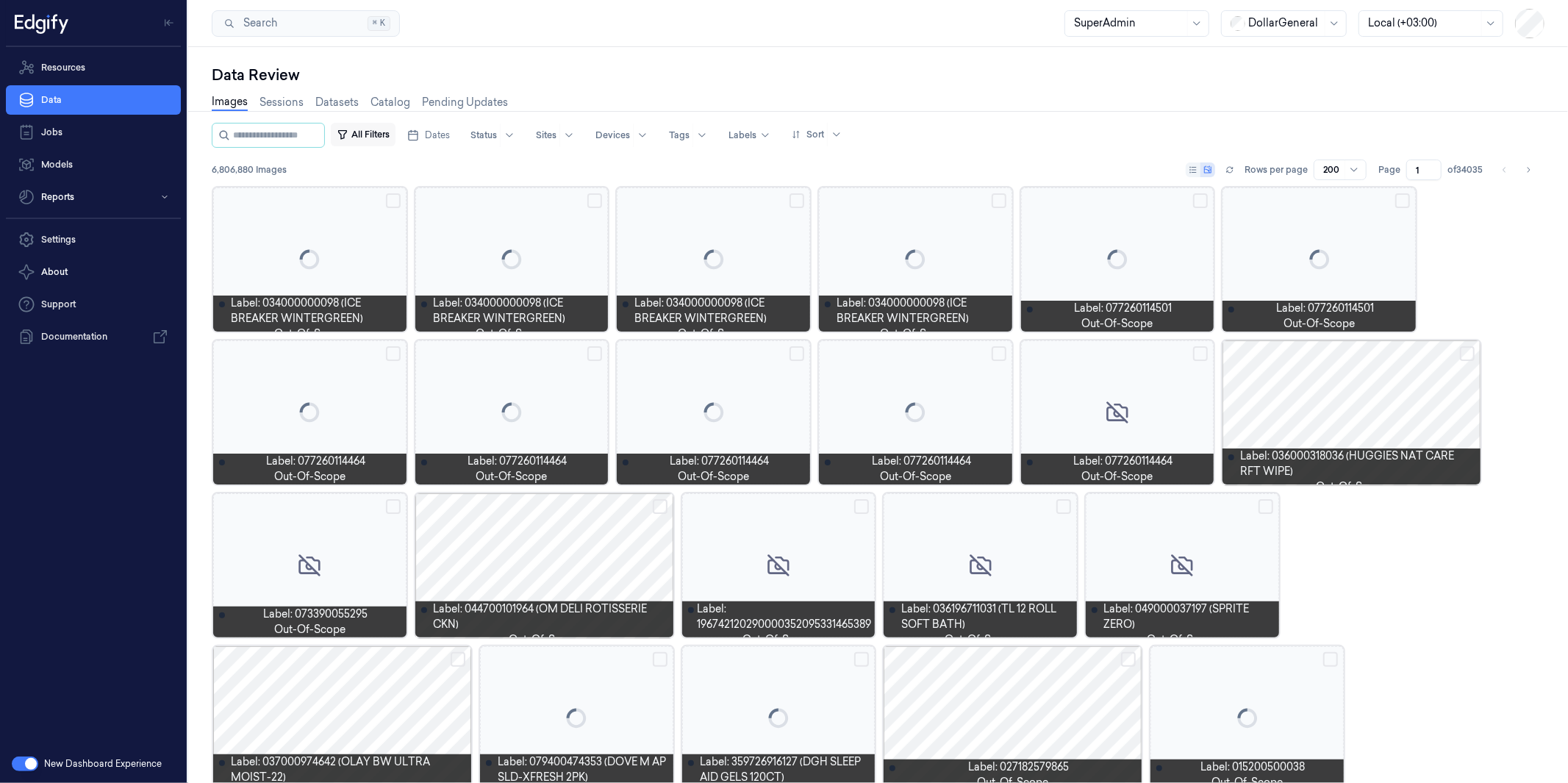
click at [389, 135] on button "All Filters" at bounding box center [363, 135] width 65 height 24
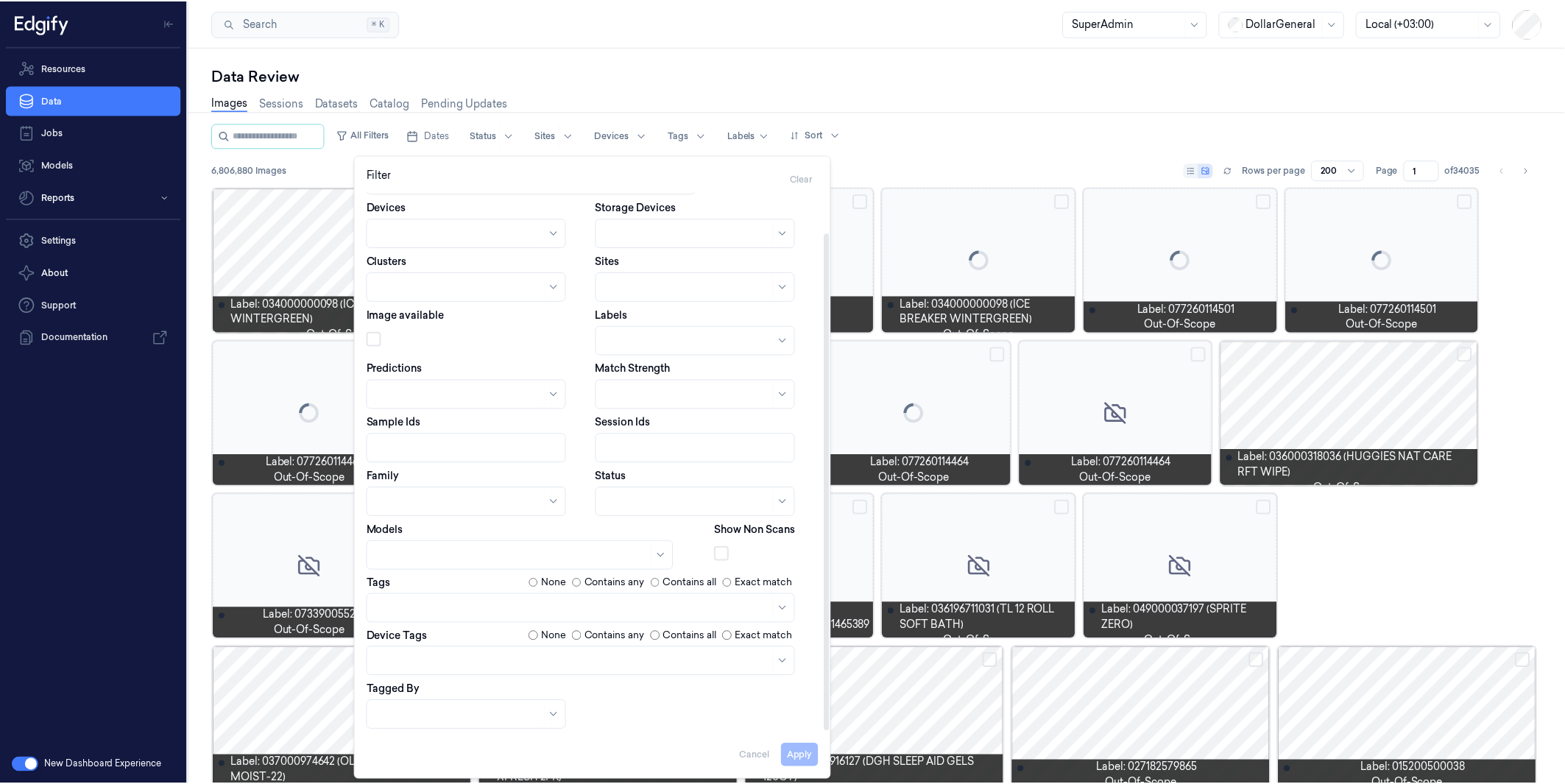
scroll to position [41, 0]
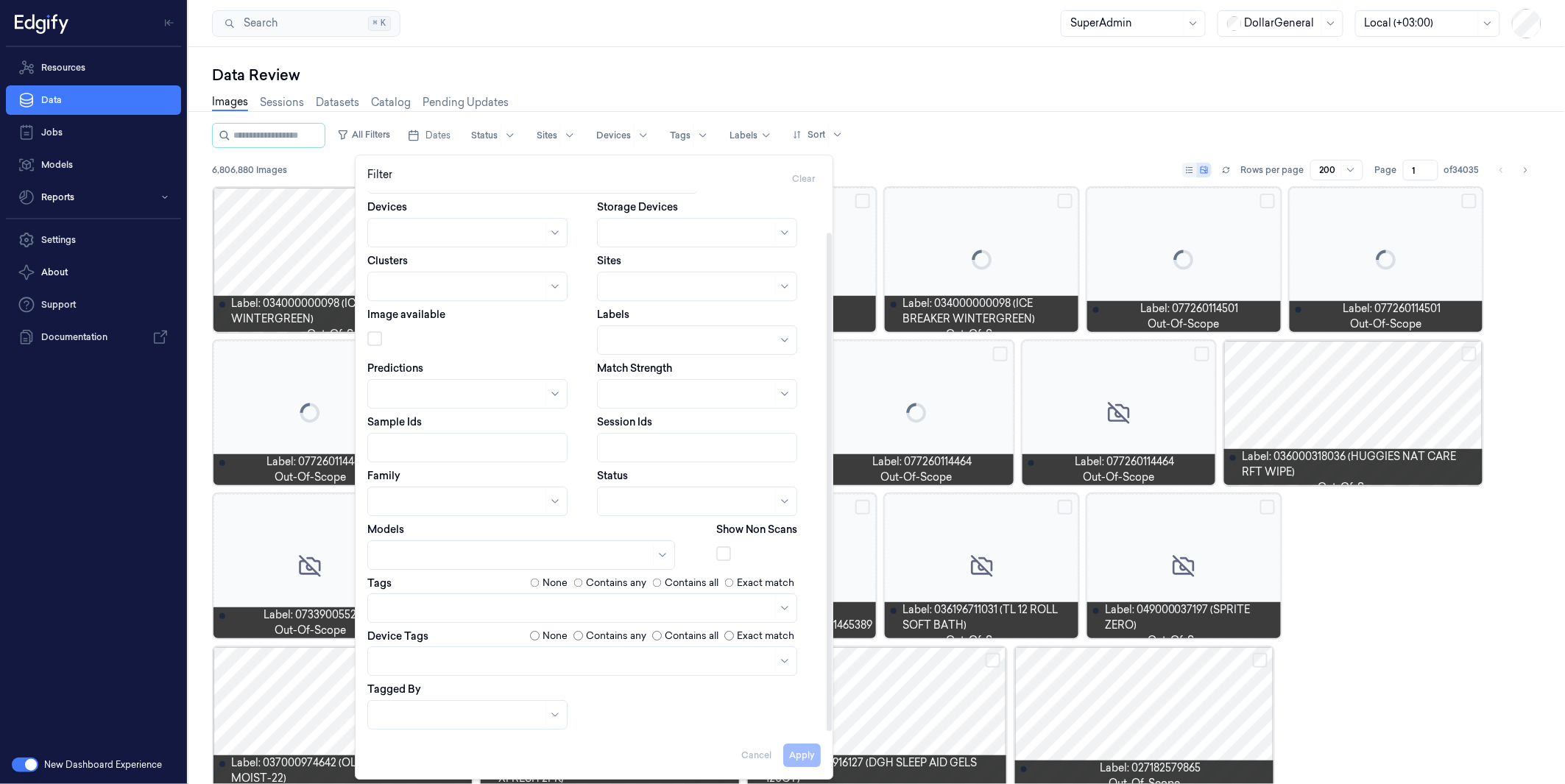
click at [477, 601] on div at bounding box center [575, 609] width 395 height 15
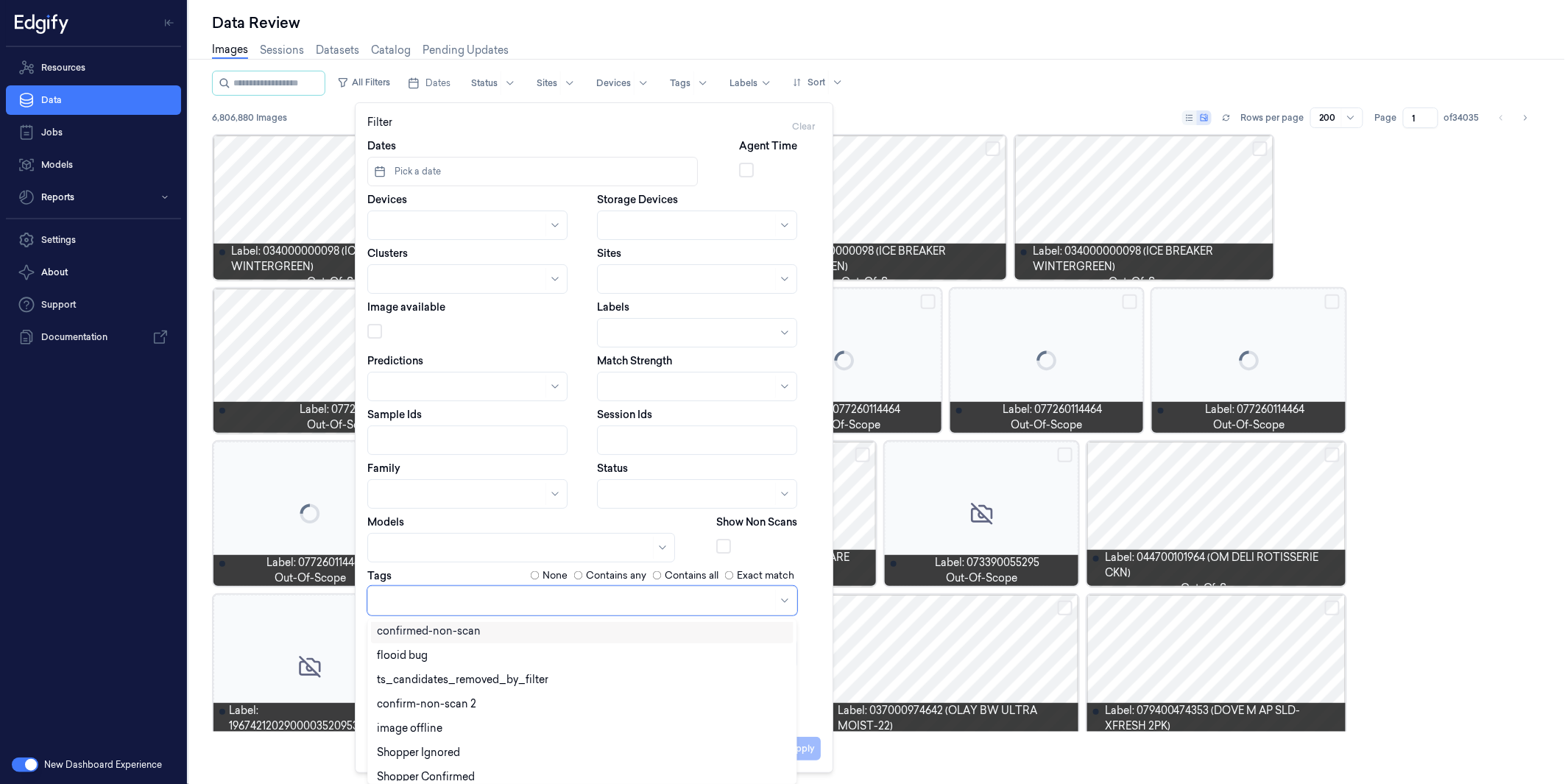
scroll to position [392, 0]
click at [475, 635] on div "confirmed-non-scan" at bounding box center [428, 630] width 103 height 15
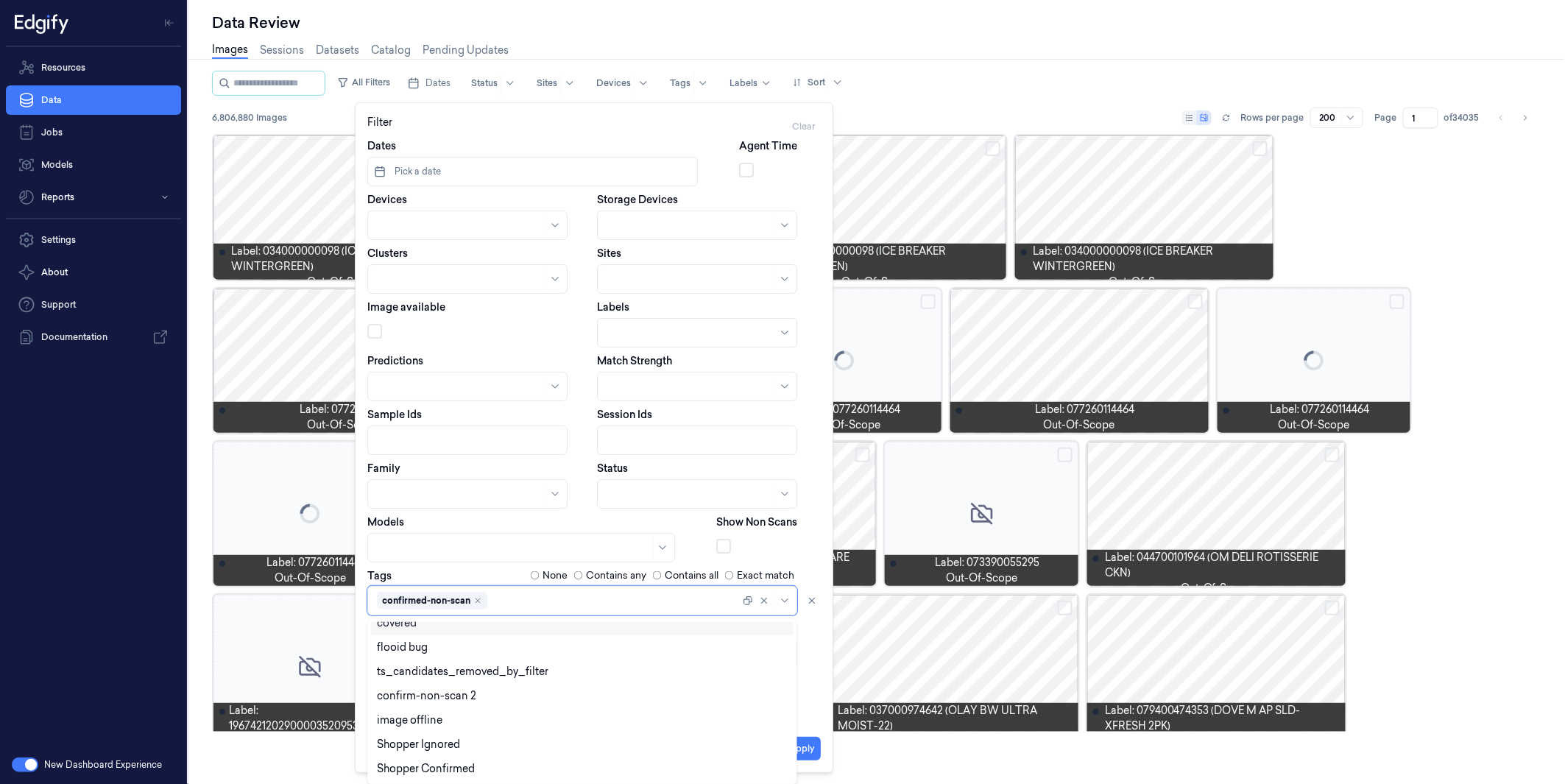
scroll to position [368, 0]
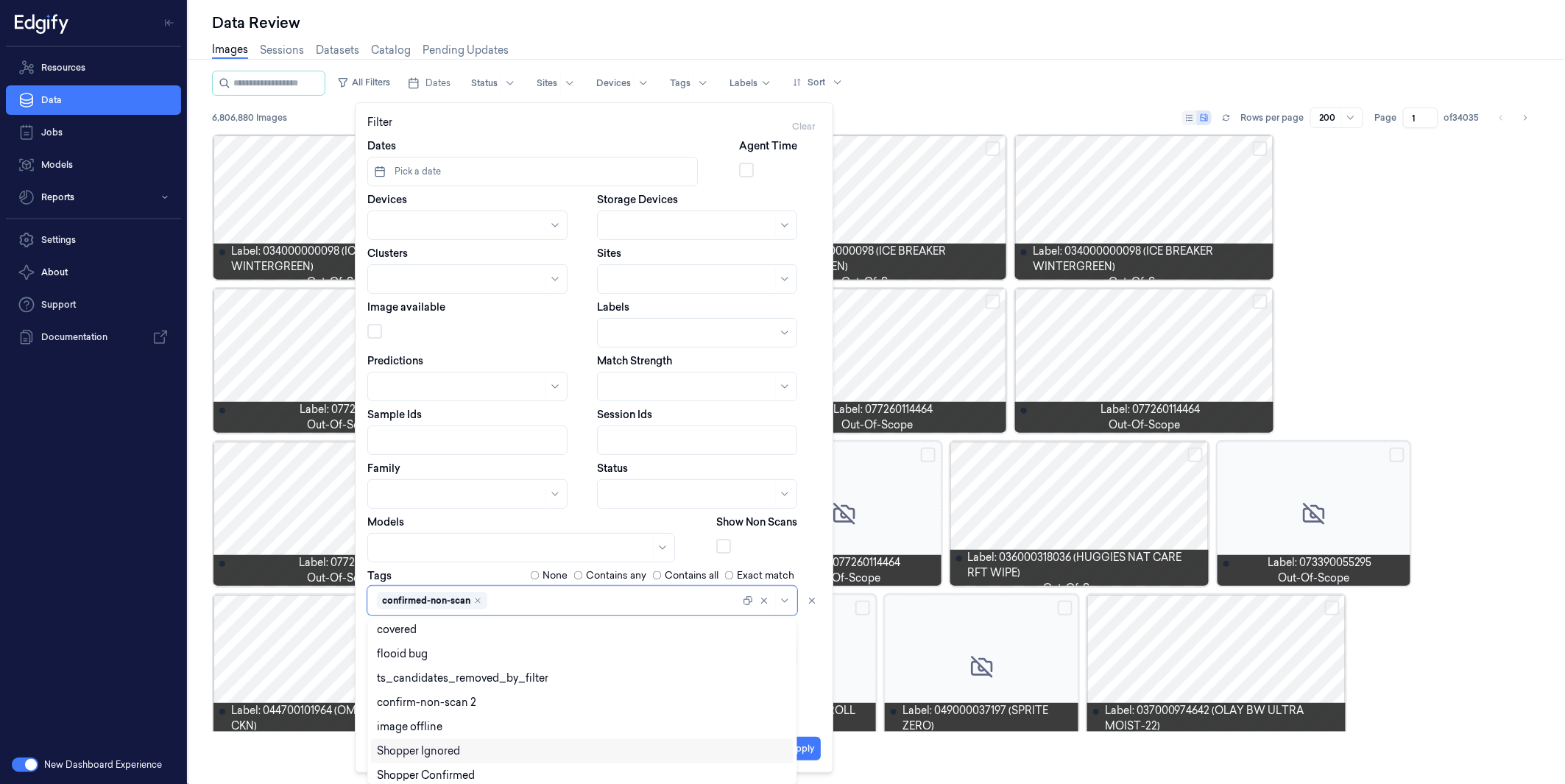
click at [812, 696] on div "Dates Pick a date Agent Time Devices Storage Devices Clusters Sites Image avail…" at bounding box center [594, 430] width 453 height 584
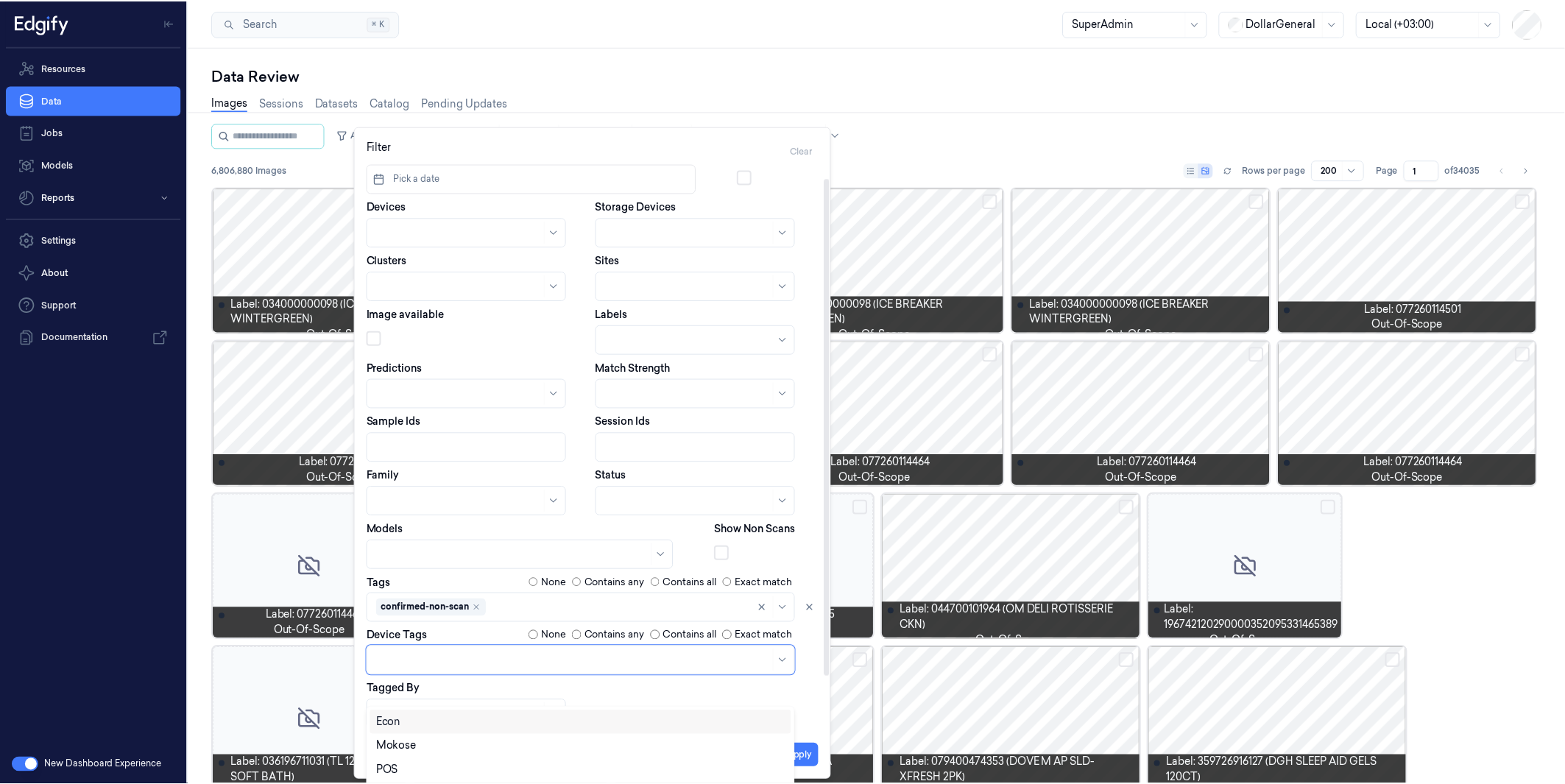
scroll to position [52, 0]
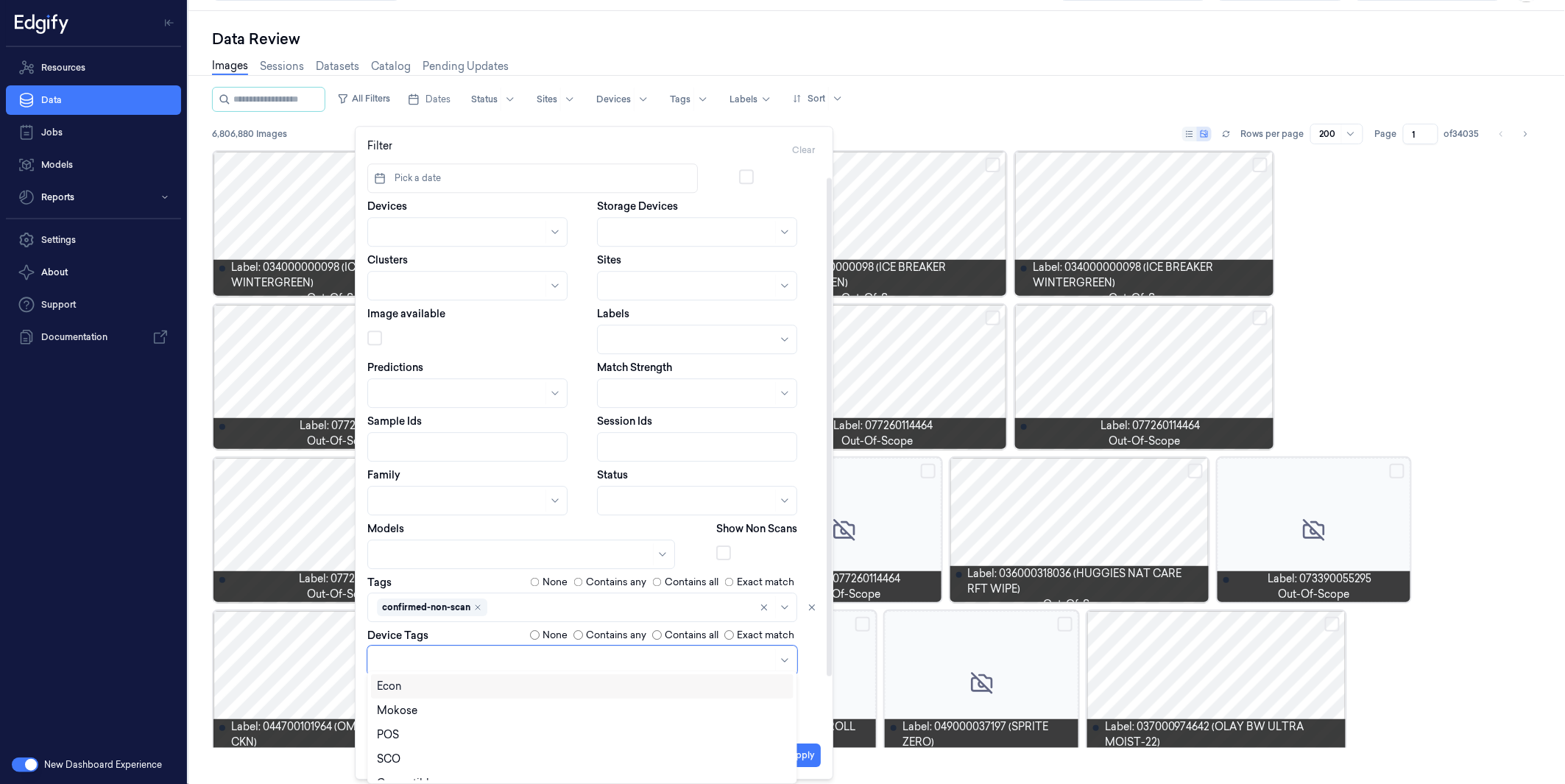
click at [437, 661] on div at bounding box center [575, 660] width 395 height 15
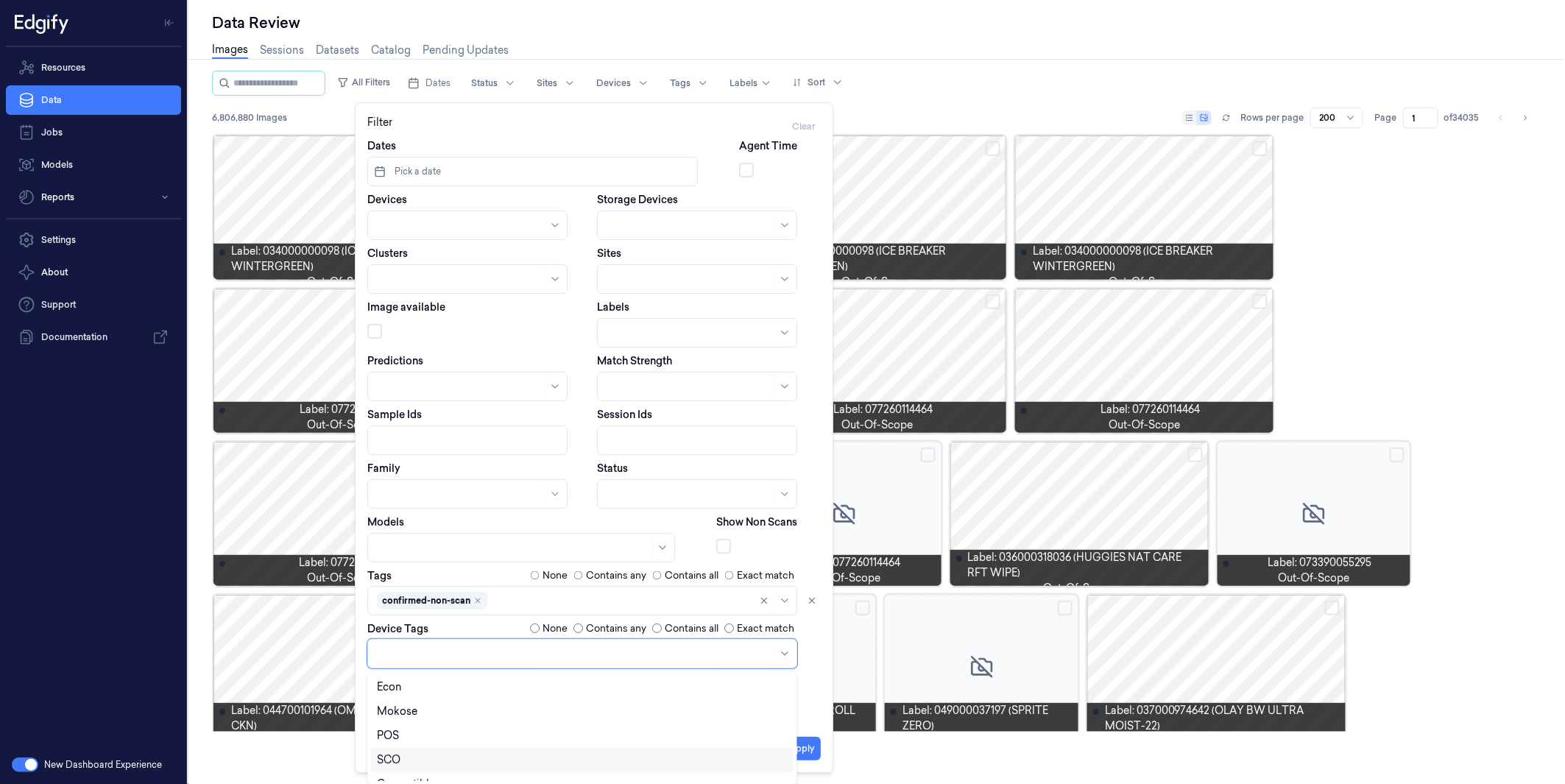
click at [426, 705] on div "SCO" at bounding box center [582, 760] width 410 height 15
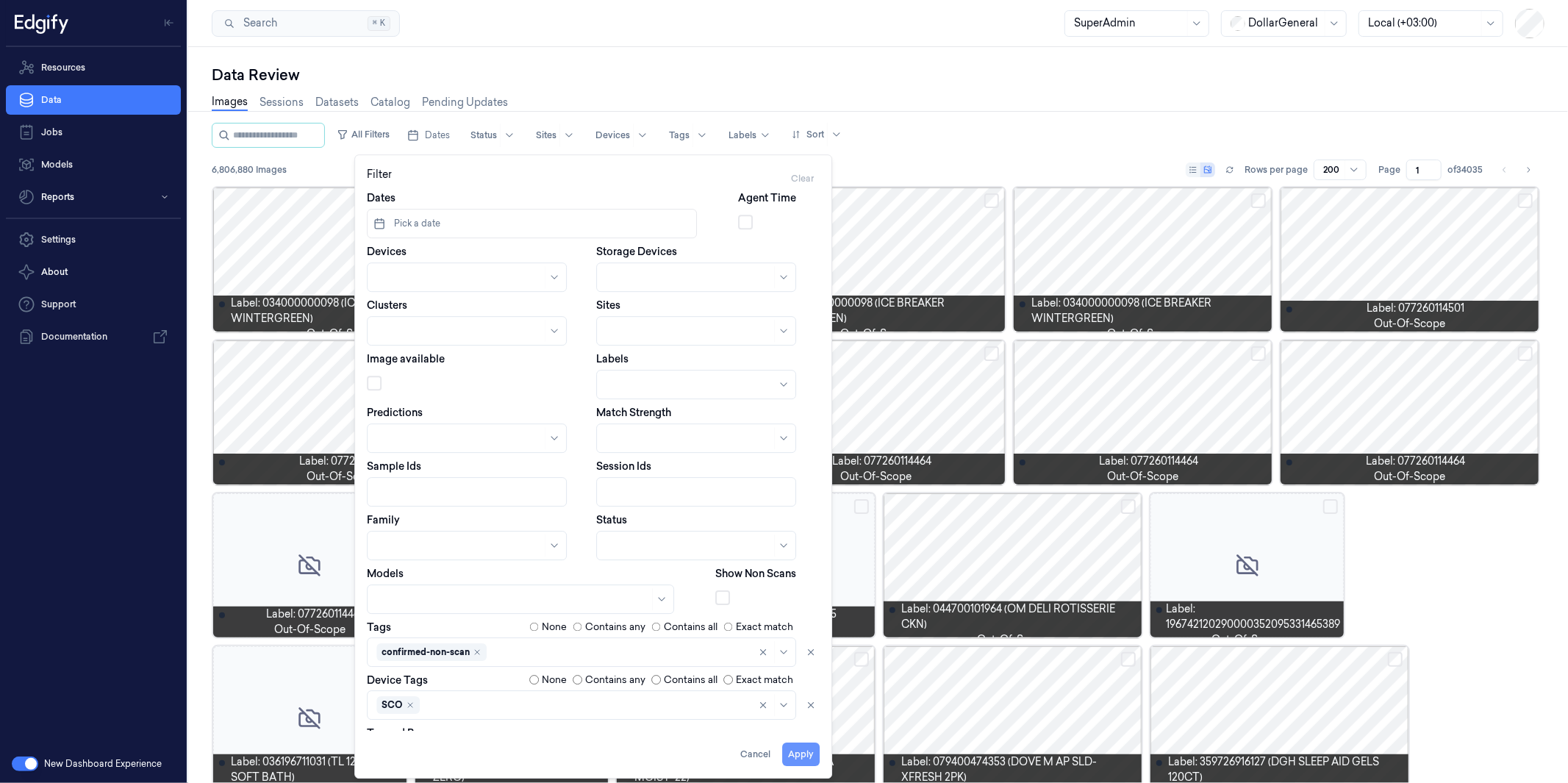
click at [799, 704] on div "Apply Cancel" at bounding box center [594, 749] width 453 height 35
click at [799, 704] on button "Apply" at bounding box center [801, 755] width 38 height 24
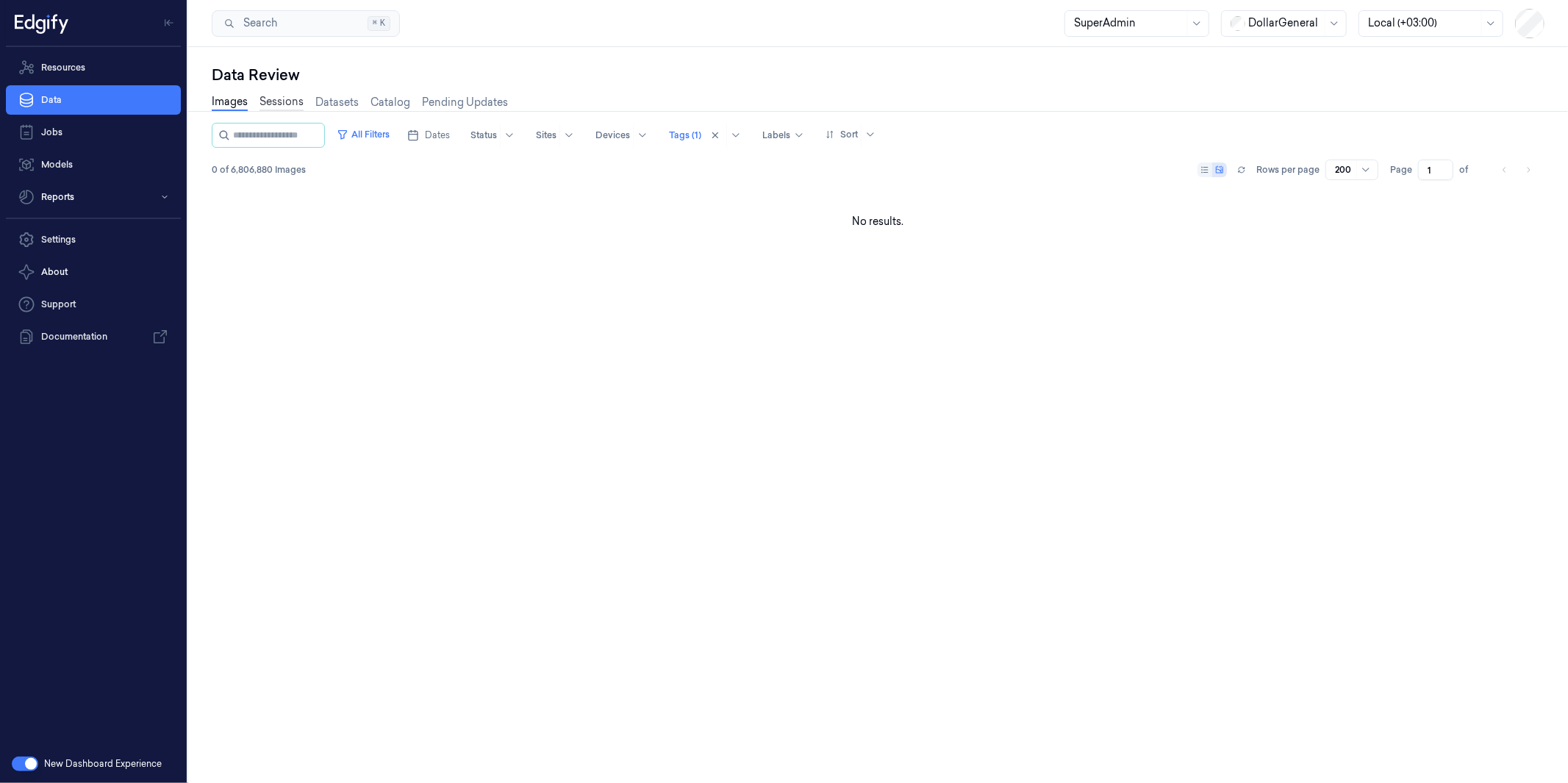
click at [291, 100] on link "Sessions" at bounding box center [282, 102] width 44 height 17
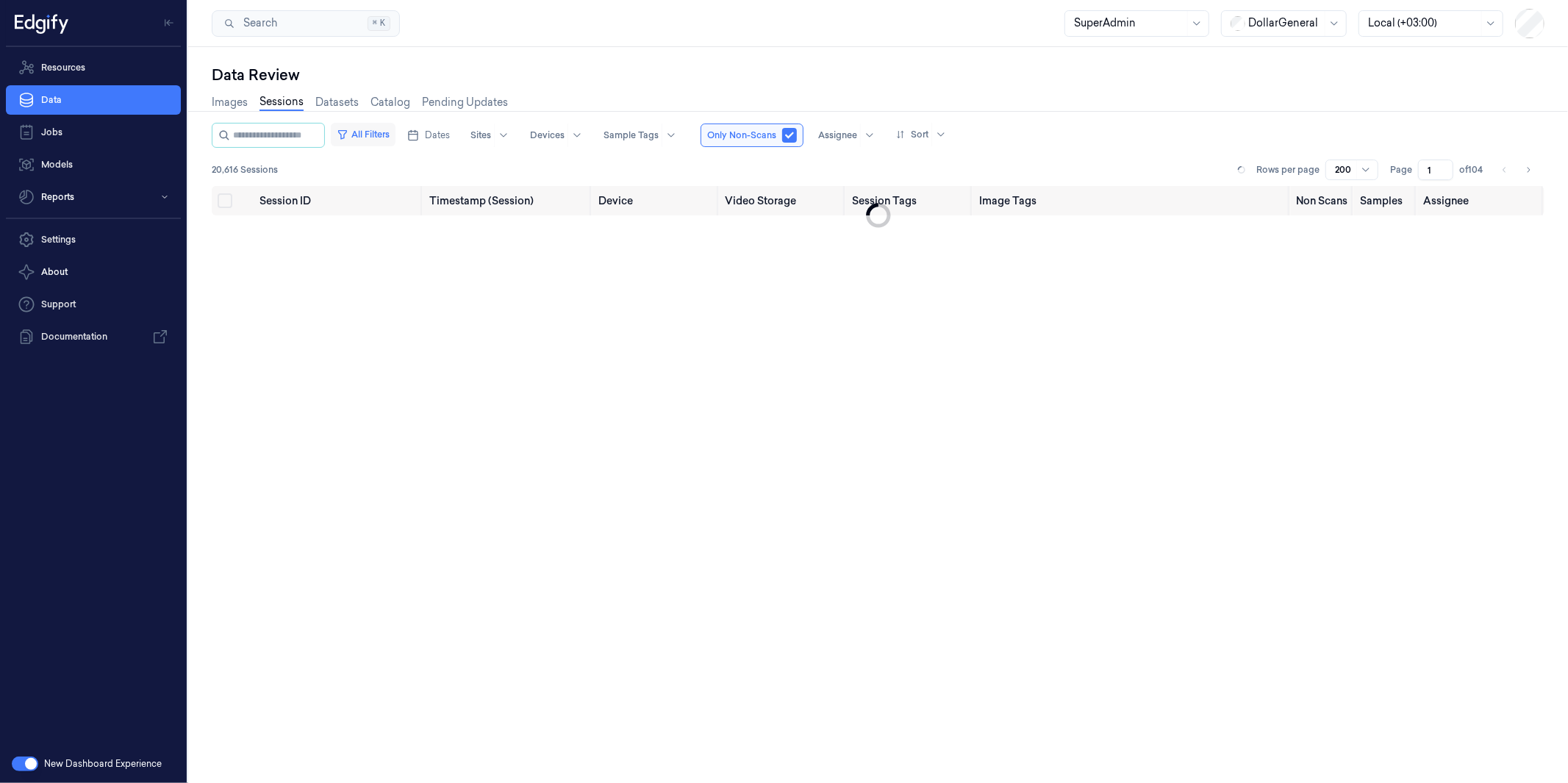
click at [391, 131] on button "All Filters" at bounding box center [363, 135] width 65 height 24
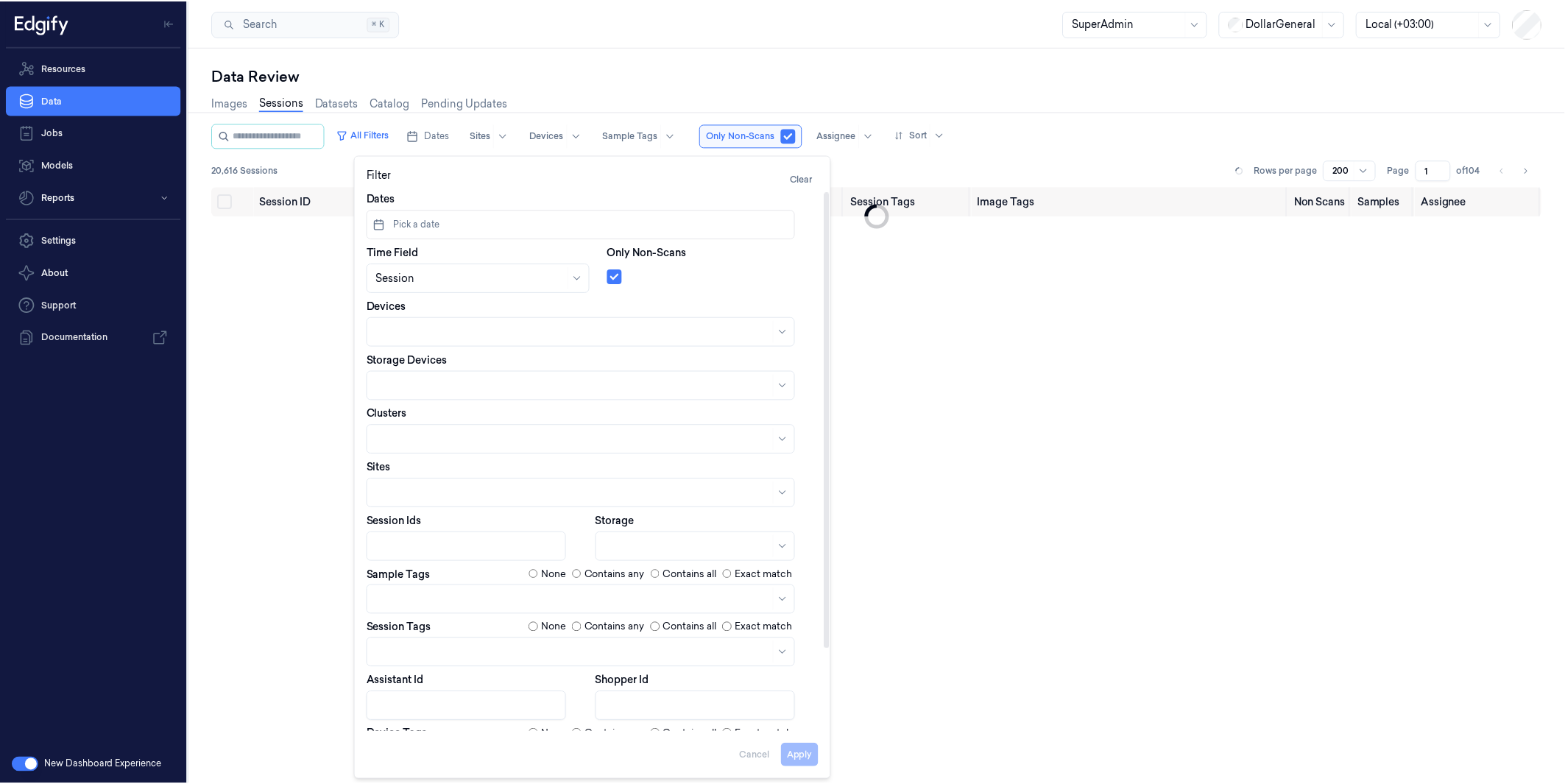
scroll to position [8, 0]
click at [425, 590] on div at bounding box center [575, 599] width 395 height 21
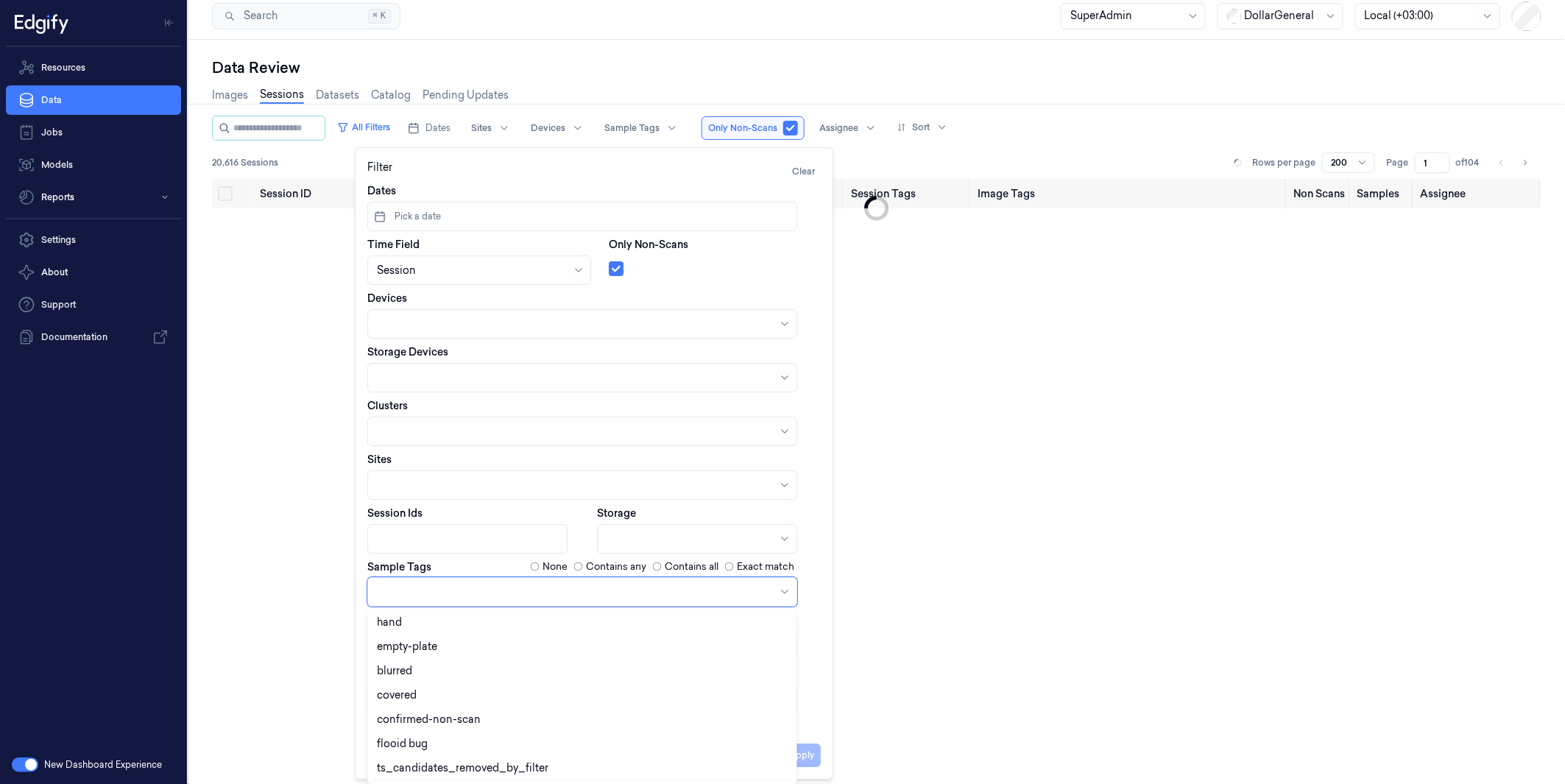
scroll to position [390, 0]
click at [457, 618] on div "confirmed-non-scan" at bounding box center [428, 624] width 103 height 15
click at [820, 689] on div "Shopper Id" at bounding box center [709, 689] width 224 height 48
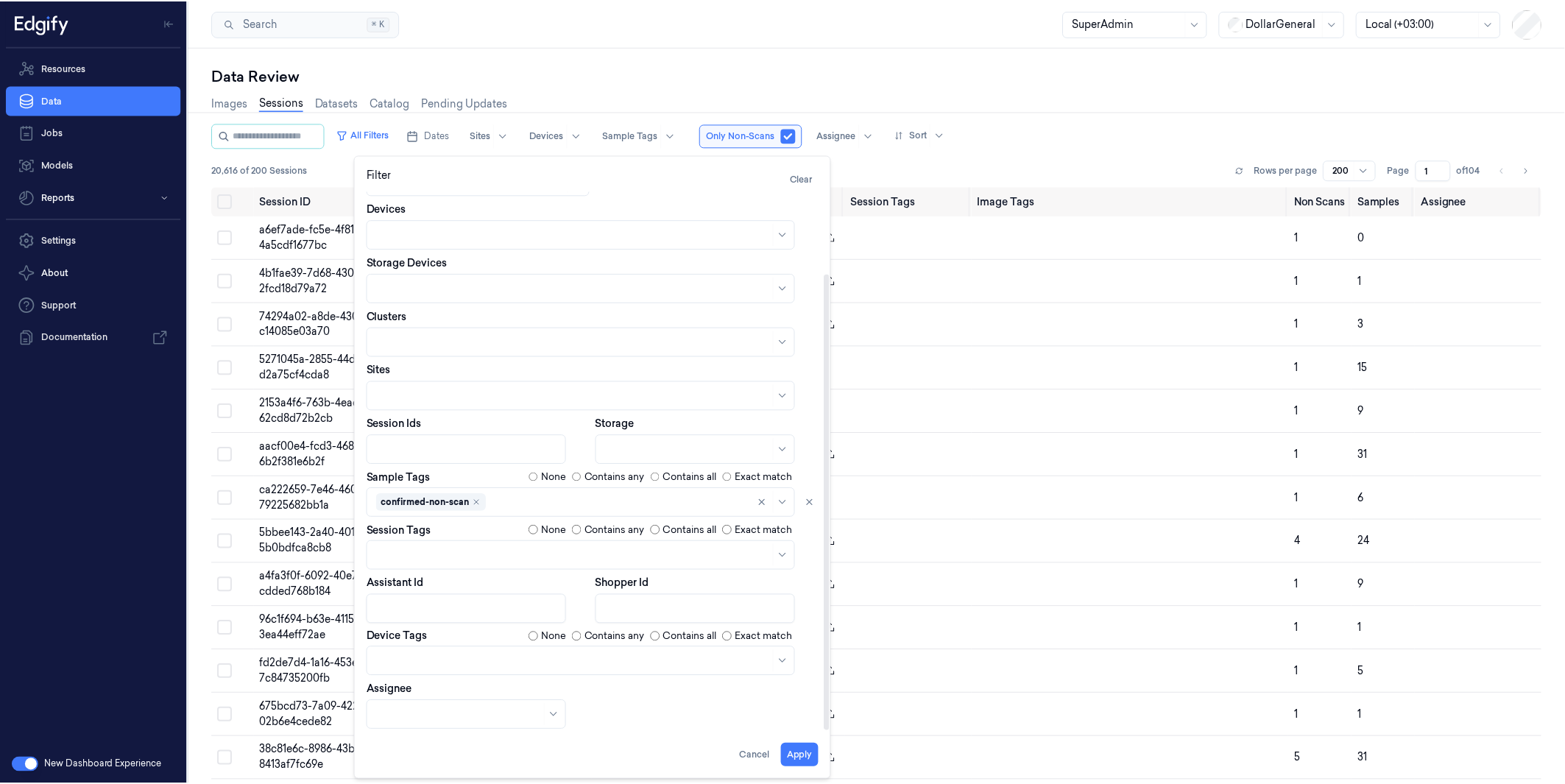
scroll to position [74, 0]
click at [463, 654] on div at bounding box center [575, 662] width 395 height 15
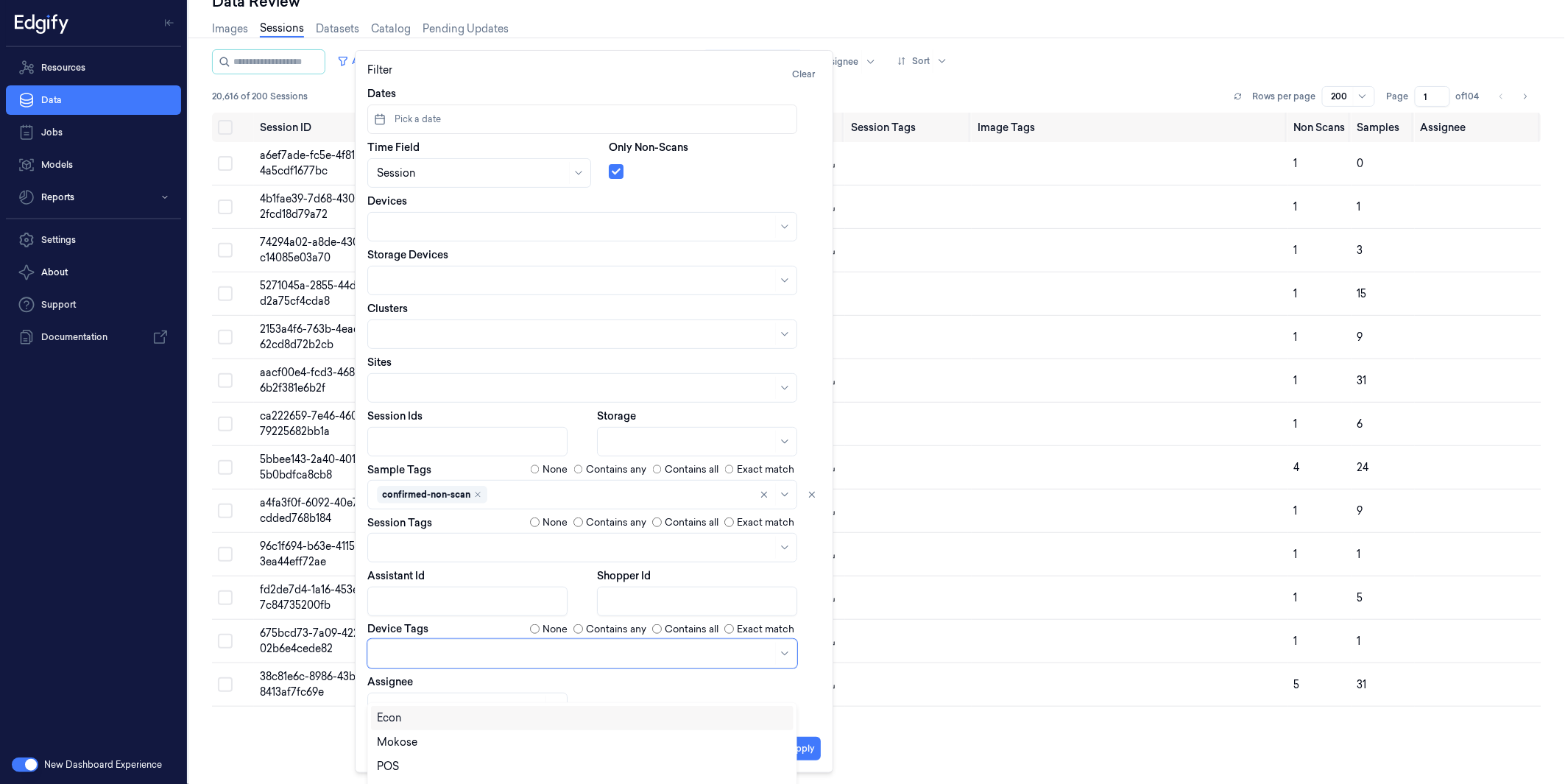
scroll to position [0, 0]
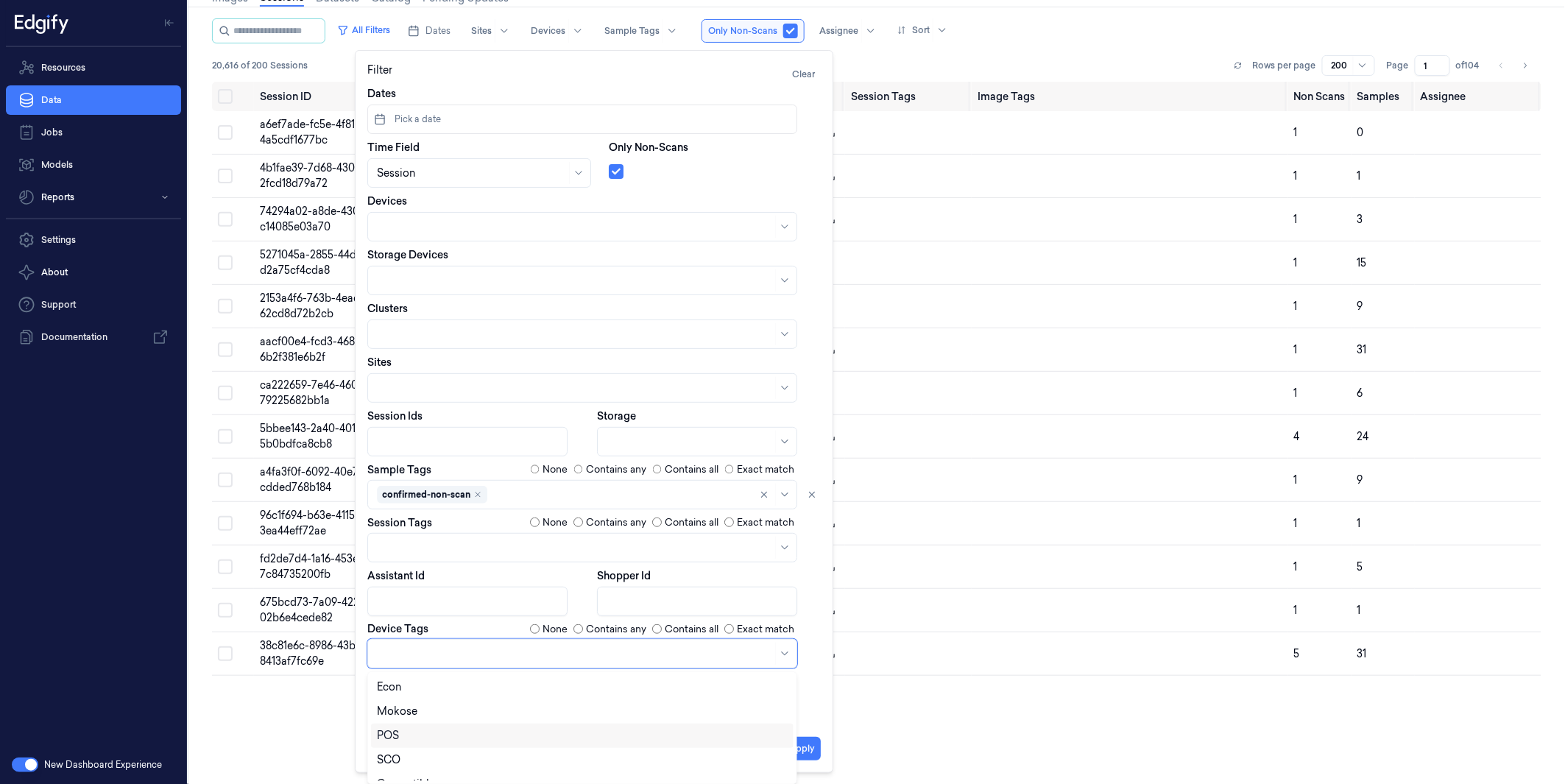
click at [442, 705] on div "POS" at bounding box center [582, 735] width 410 height 15
click at [807, 705] on button "Apply" at bounding box center [802, 749] width 38 height 24
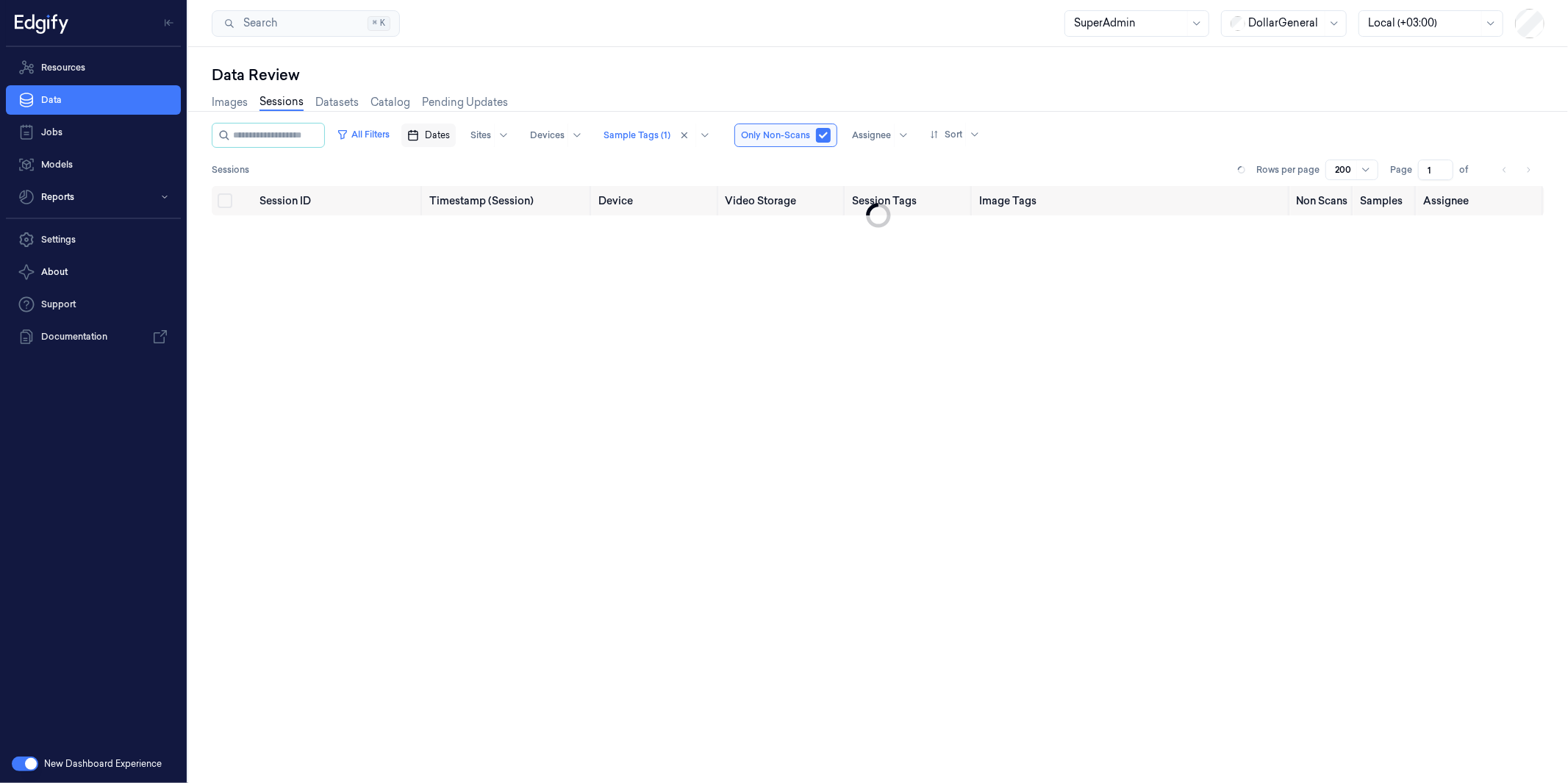
click at [450, 131] on span "Dates" at bounding box center [437, 135] width 25 height 13
click at [450, 169] on icon "Go to the Previous Month" at bounding box center [447, 169] width 12 height 12
click at [472, 285] on button "11" at bounding box center [471, 283] width 24 height 24
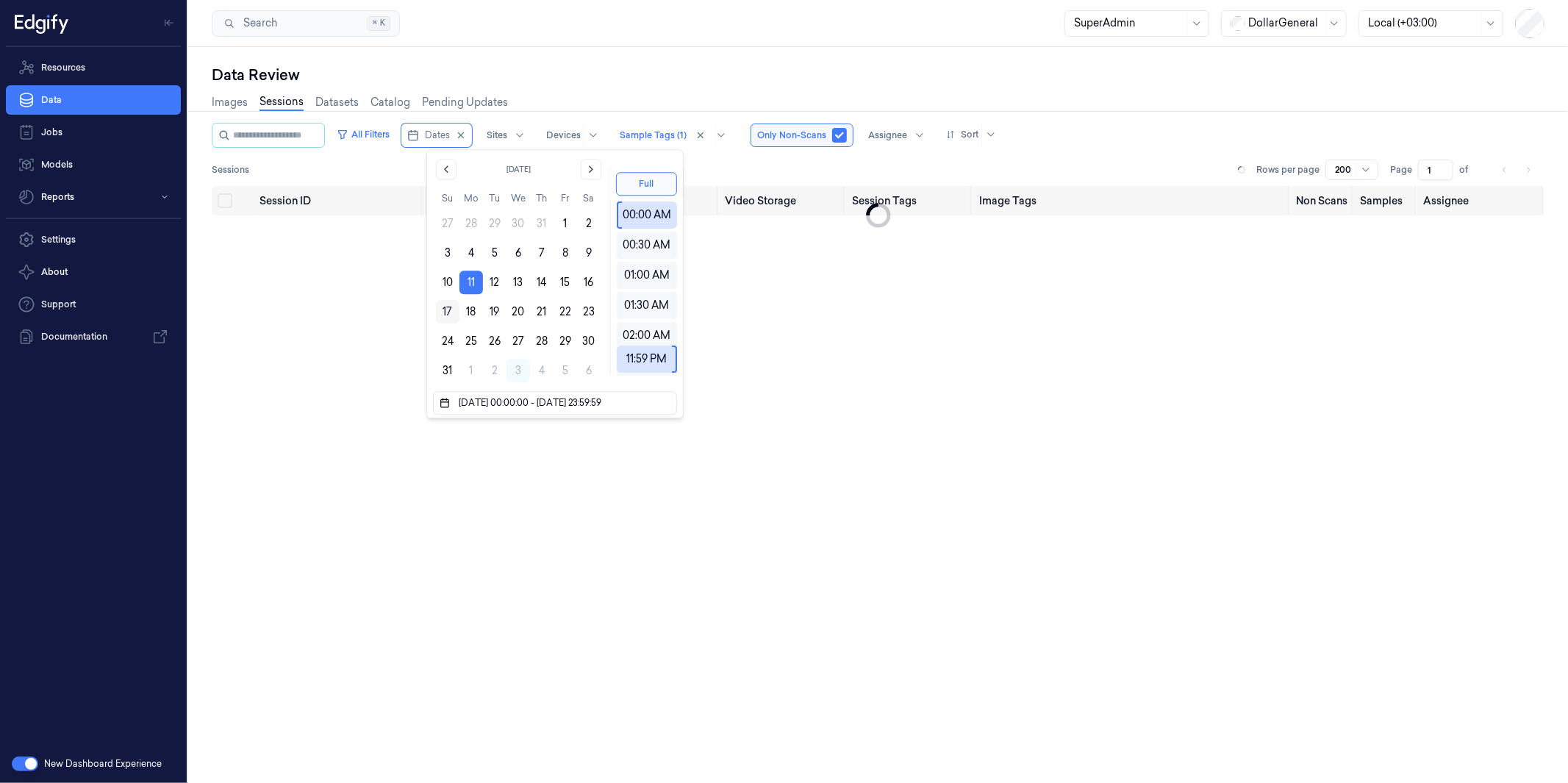
click at [448, 303] on button "17" at bounding box center [448, 312] width 24 height 24
type input "[DATE] 00:00:00 - [DATE] 23:59:59"
click at [606, 45] on div "Search Search... ⌘ K SuperAdmin DollarGeneral Local (+03:00)" at bounding box center [878, 23] width 1380 height 47
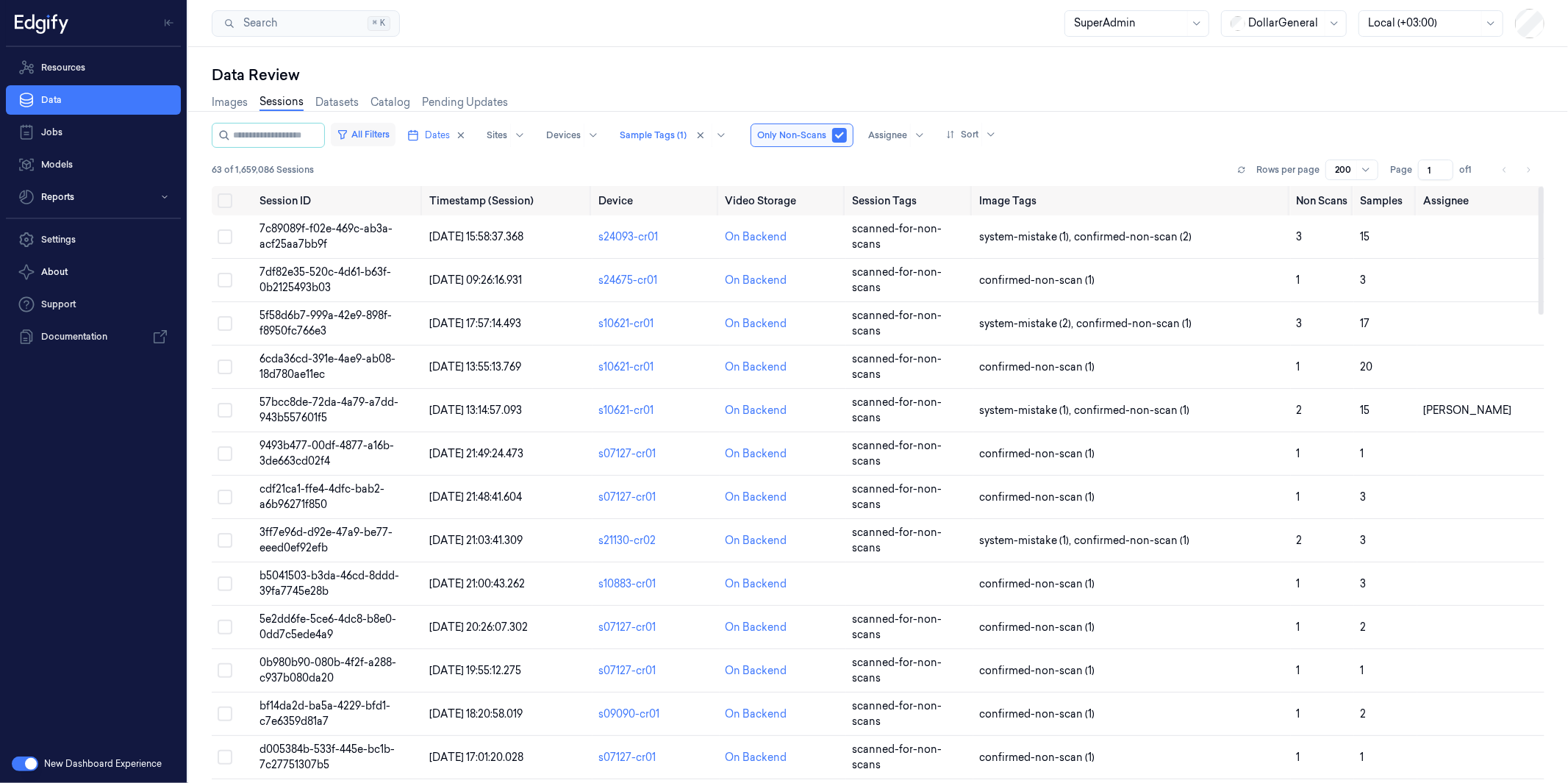
click at [392, 129] on button "All Filters" at bounding box center [363, 135] width 65 height 24
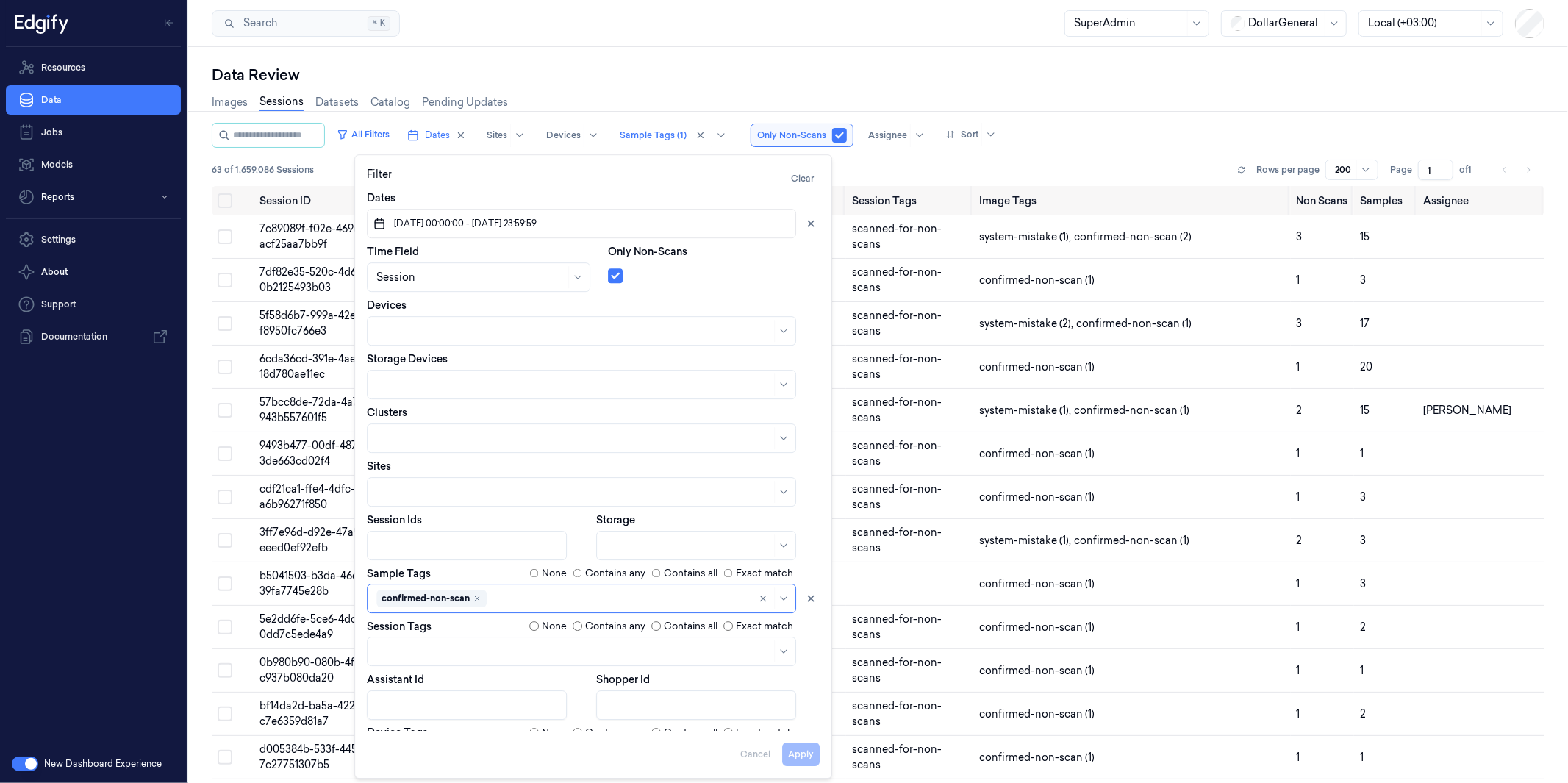
click at [759, 32] on div "Search Search... ⌘ K SuperAdmin DollarGeneral Local (+03:00)" at bounding box center [878, 23] width 1380 height 47
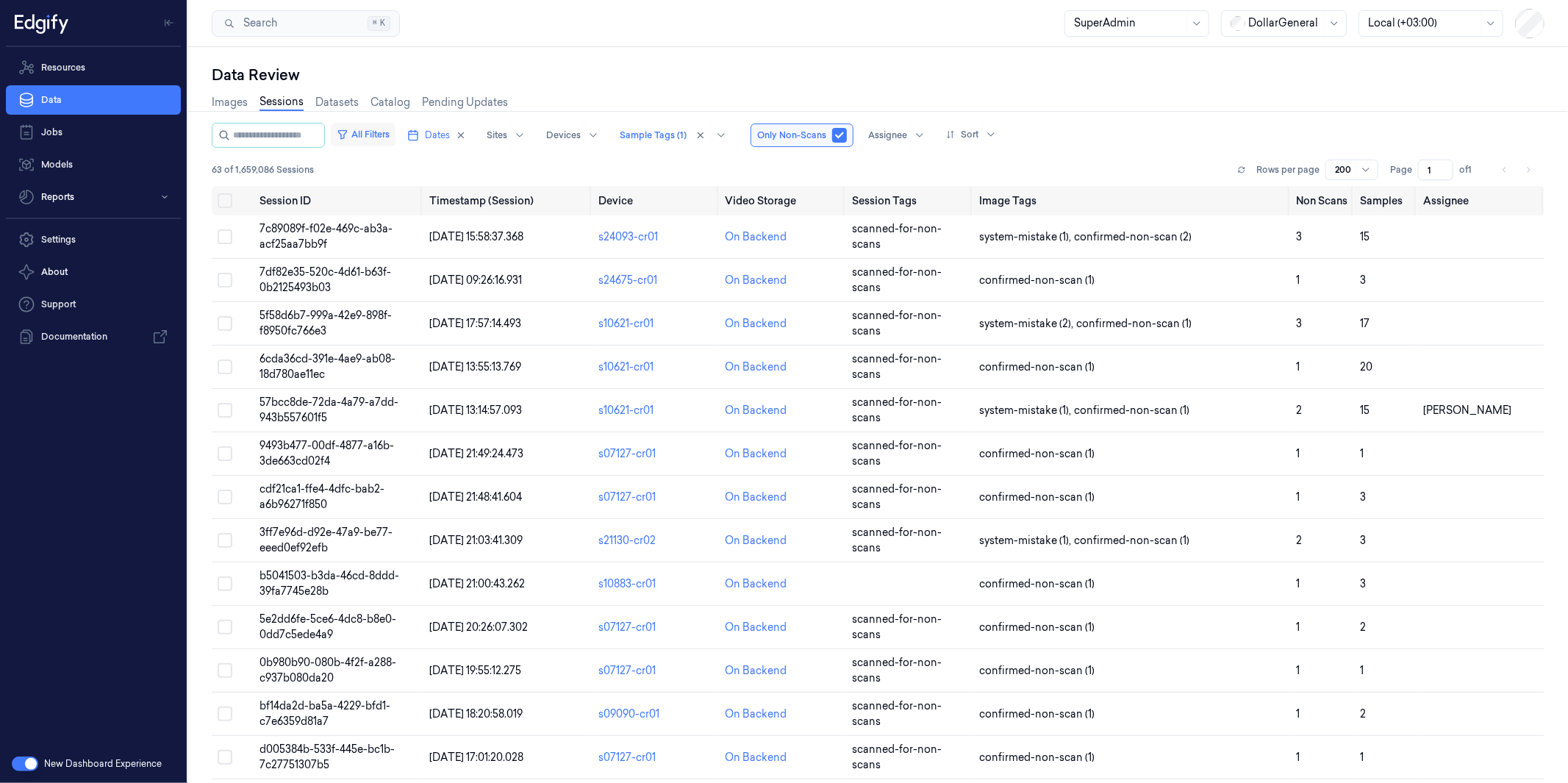
click at [377, 134] on button "All Filters" at bounding box center [363, 135] width 65 height 24
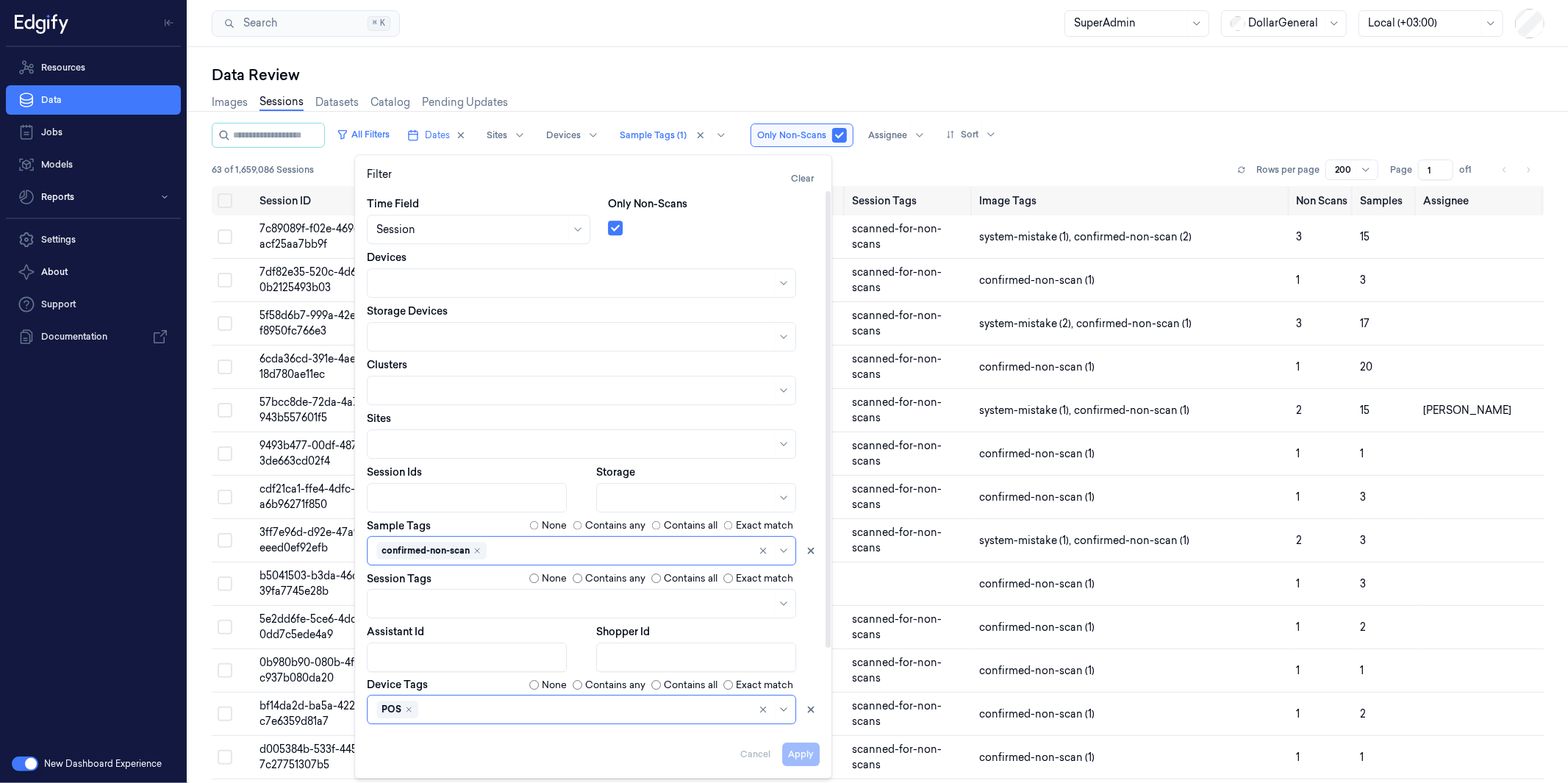
scroll to position [97, 0]
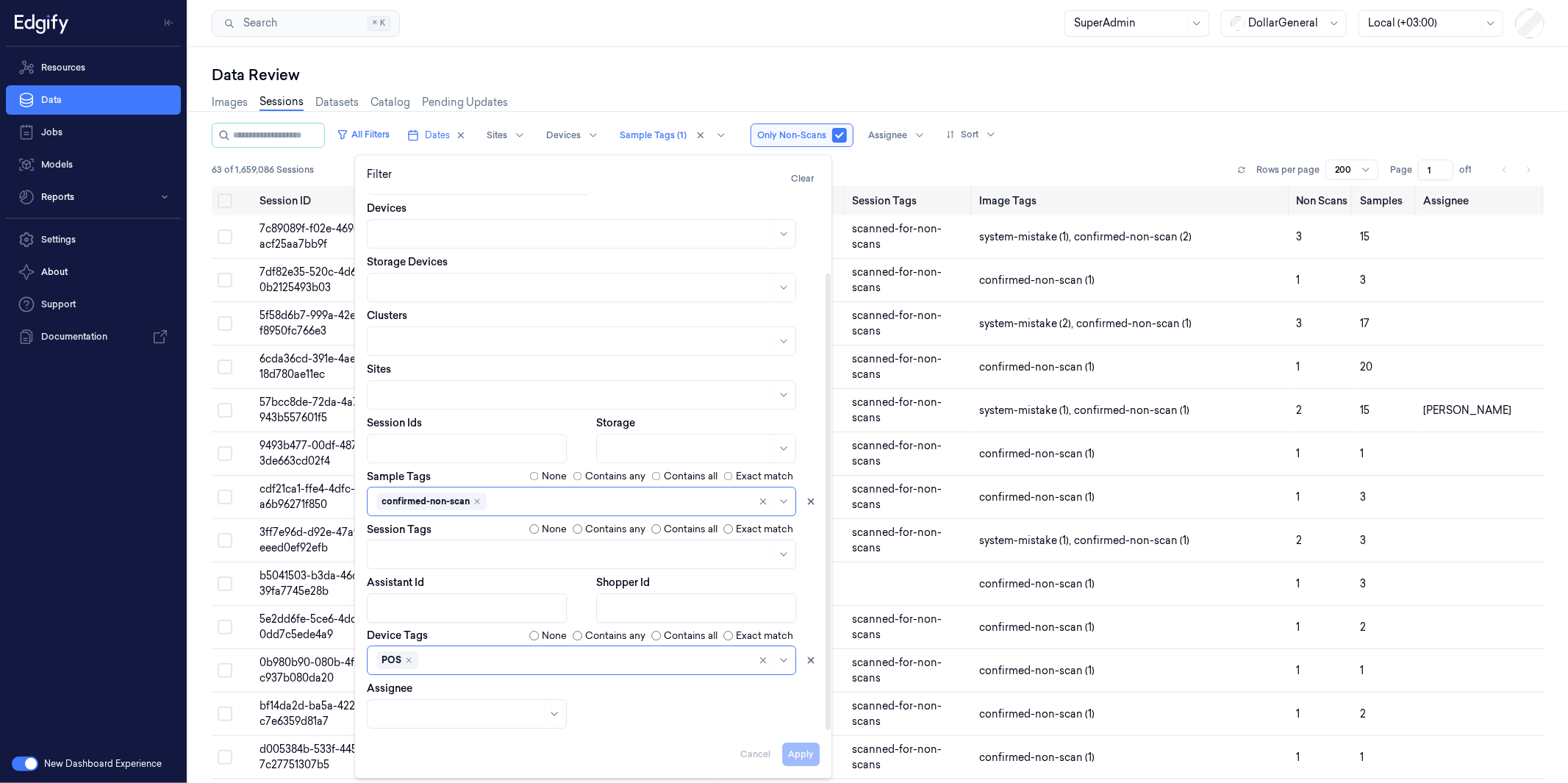
click at [687, 24] on div "Search Search... ⌘ K SuperAdmin DollarGeneral Local (+03:00)" at bounding box center [878, 23] width 1380 height 47
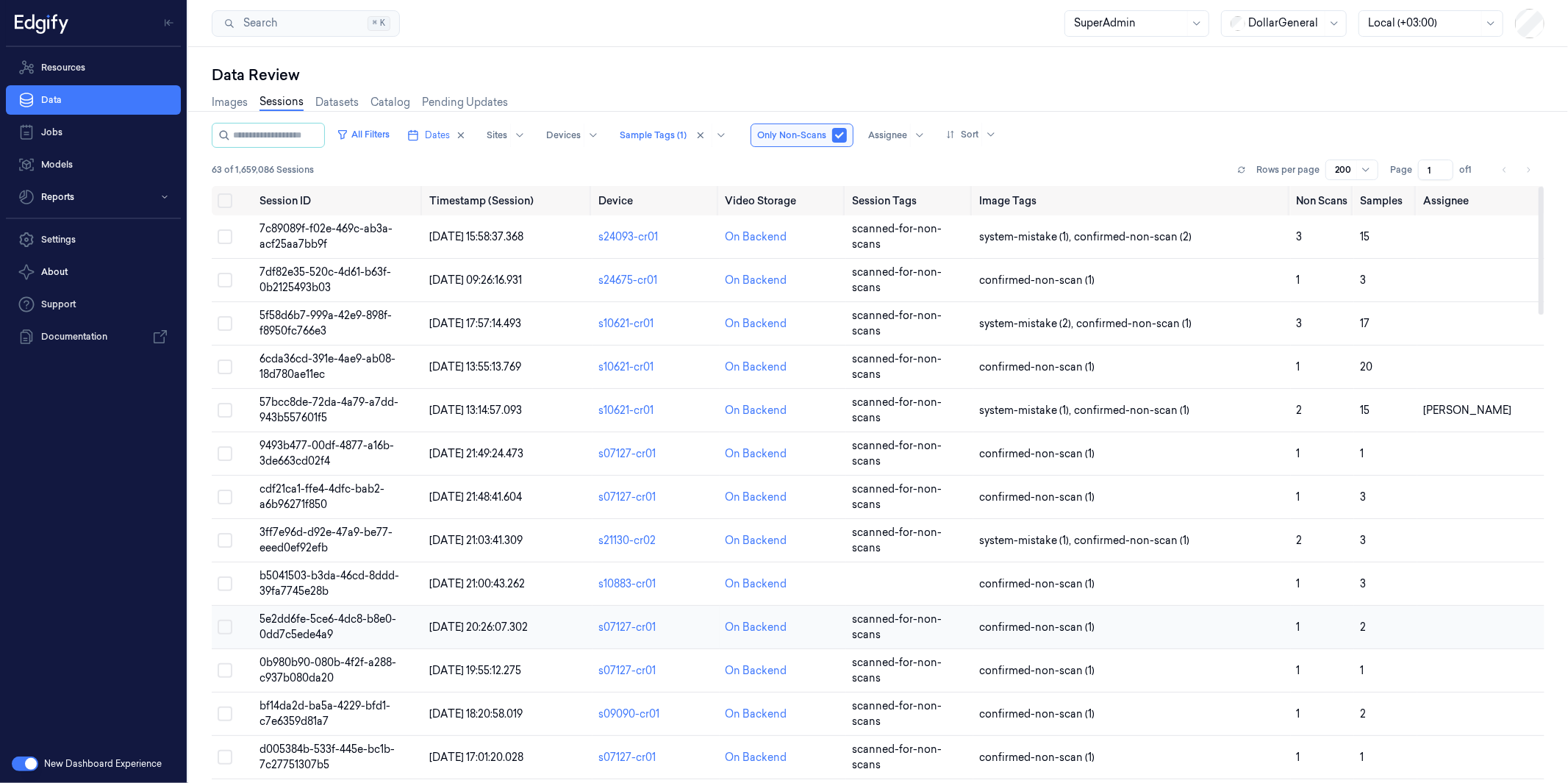
click at [334, 628] on td "5e2dd6fe-5ce6-4dc8-b8e0-0dd7c5ede4a9" at bounding box center [339, 627] width 169 height 44
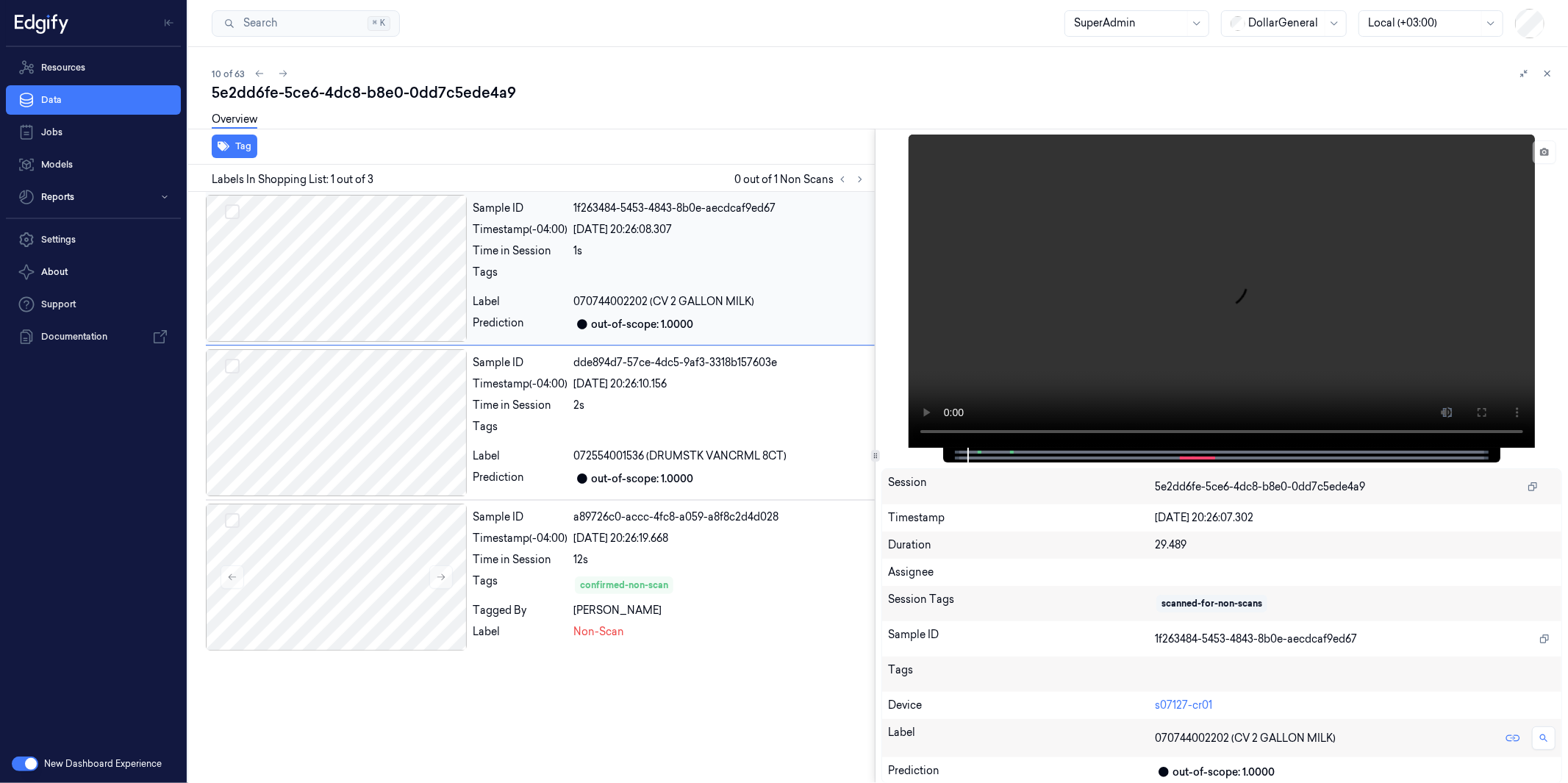
click at [351, 289] on div at bounding box center [336, 268] width 261 height 147
click at [325, 397] on div at bounding box center [336, 423] width 261 height 147
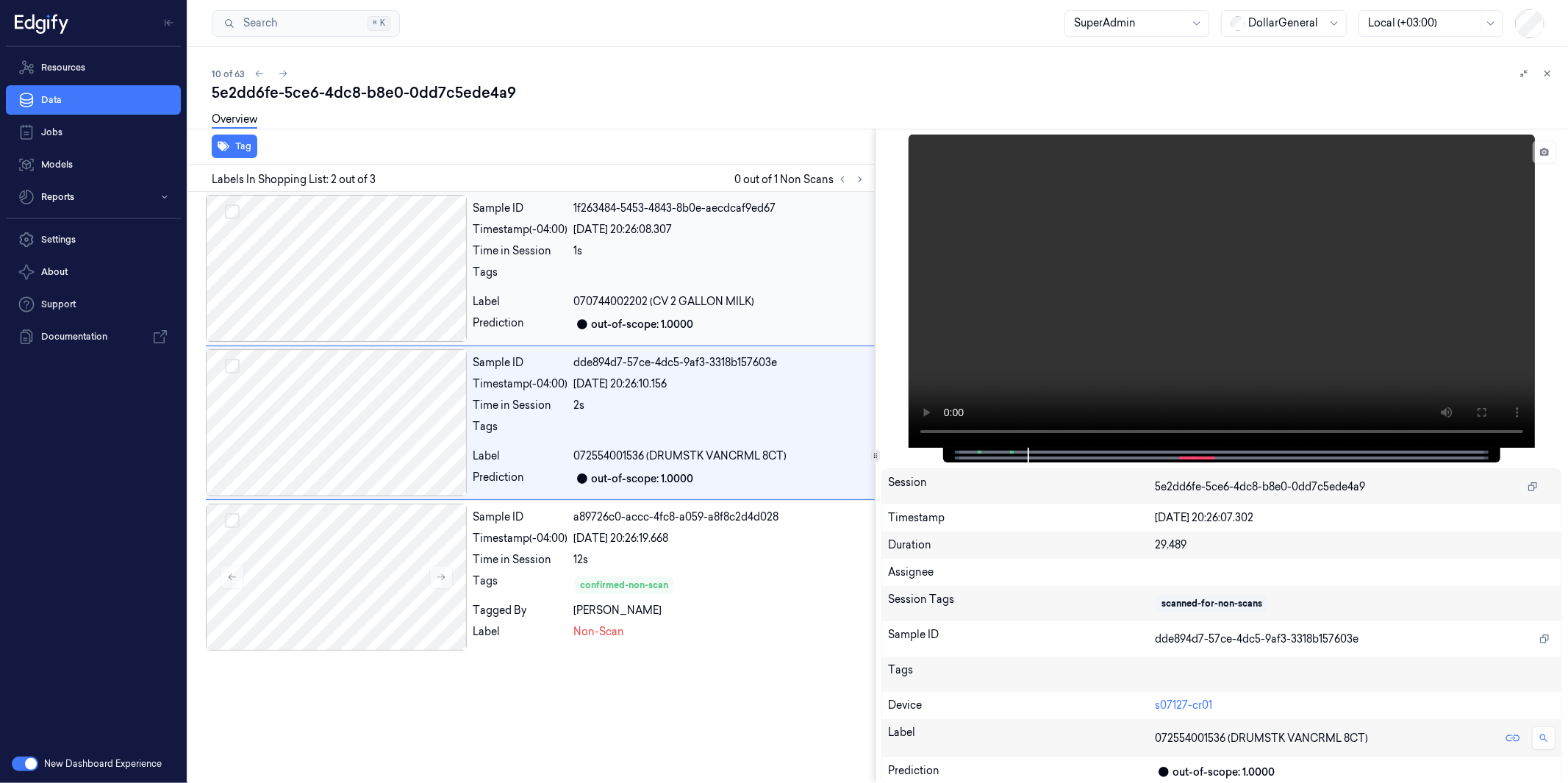
click at [366, 238] on div at bounding box center [336, 268] width 261 height 147
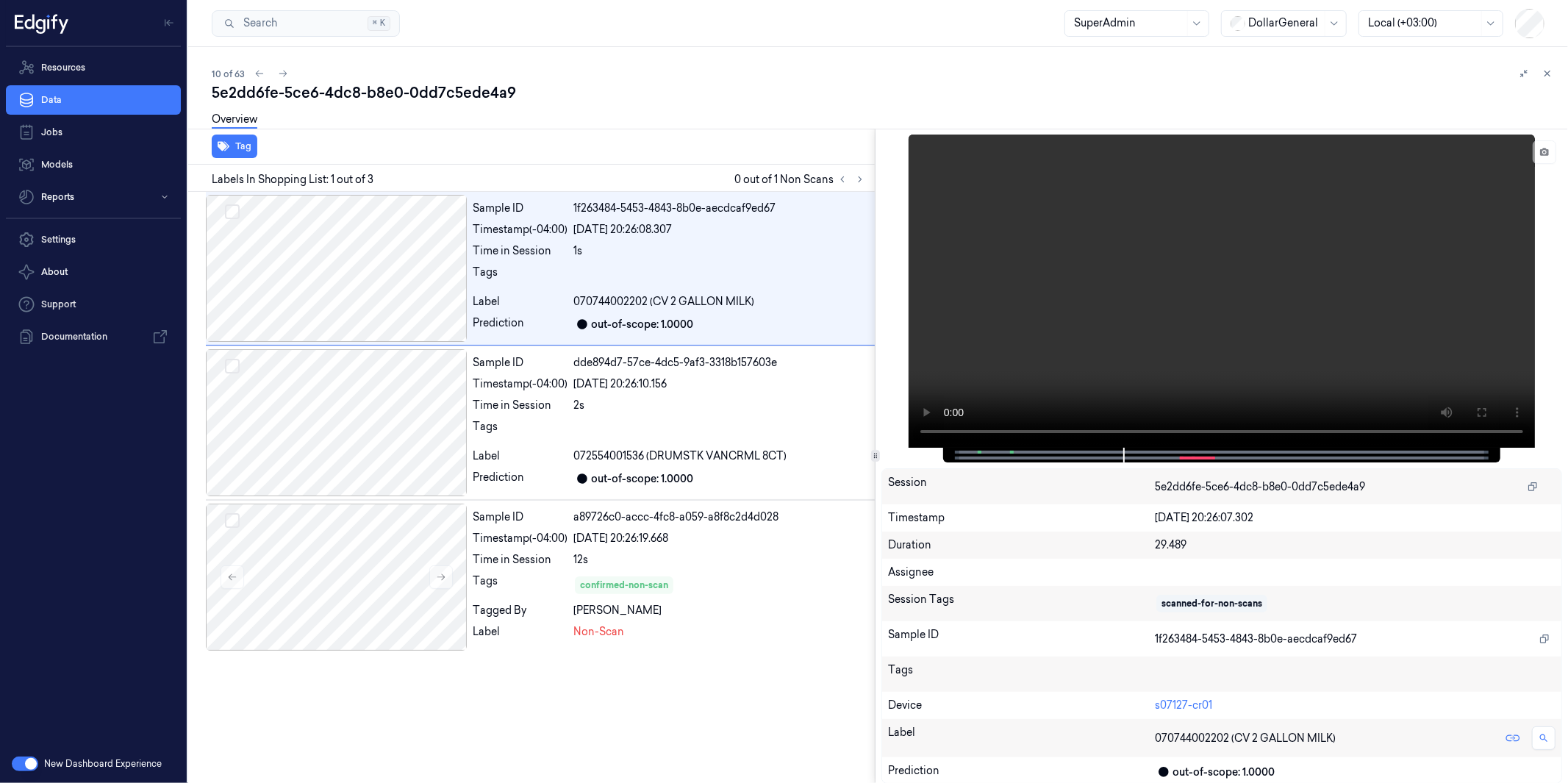
click at [1411, 71] on icon at bounding box center [1548, 73] width 10 height 10
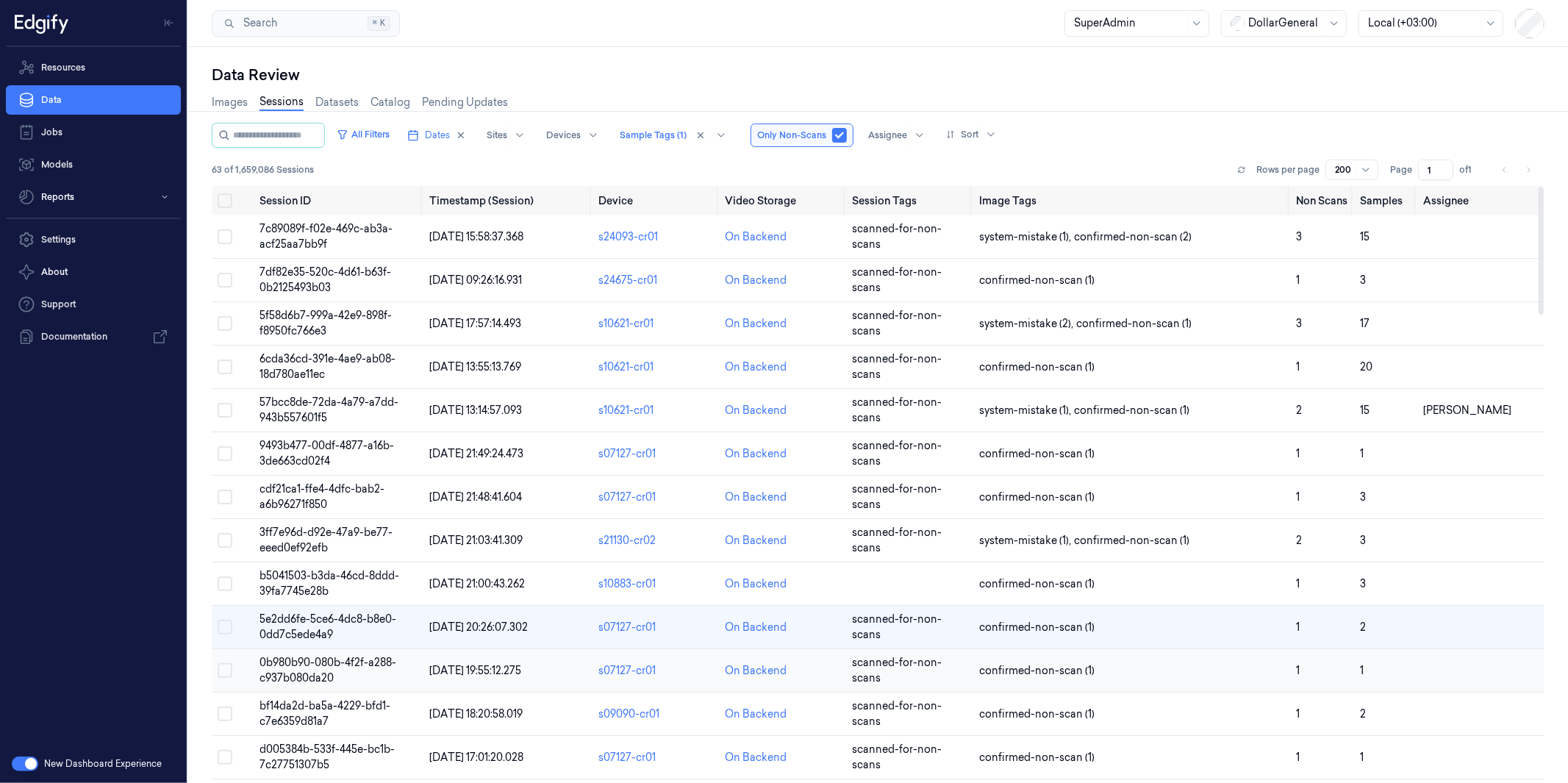
click at [309, 666] on span "0b980b90-080b-4f2f-a288-c937b080da20" at bounding box center [329, 670] width 137 height 29
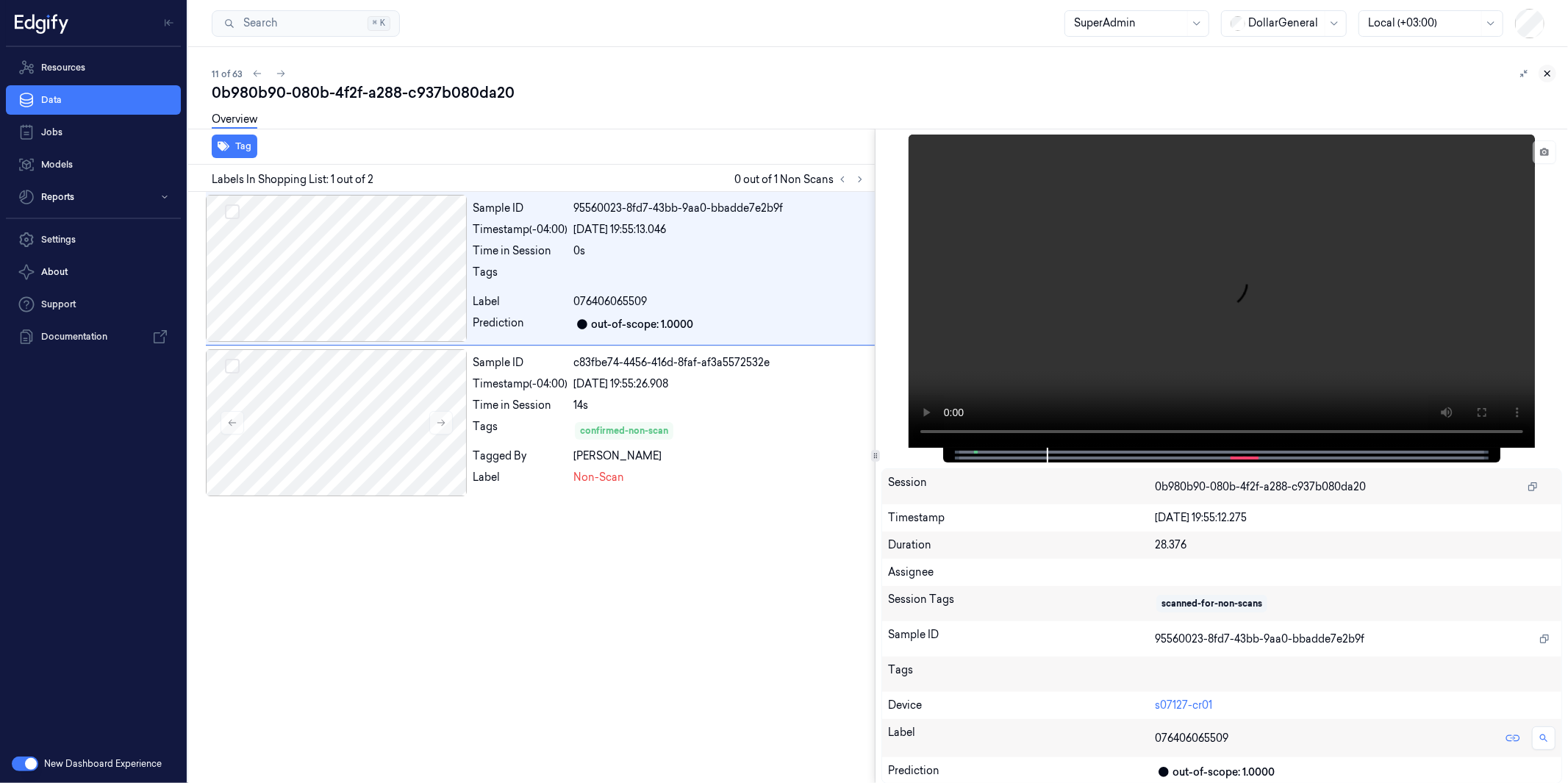
click at [1411, 77] on icon at bounding box center [1548, 73] width 10 height 10
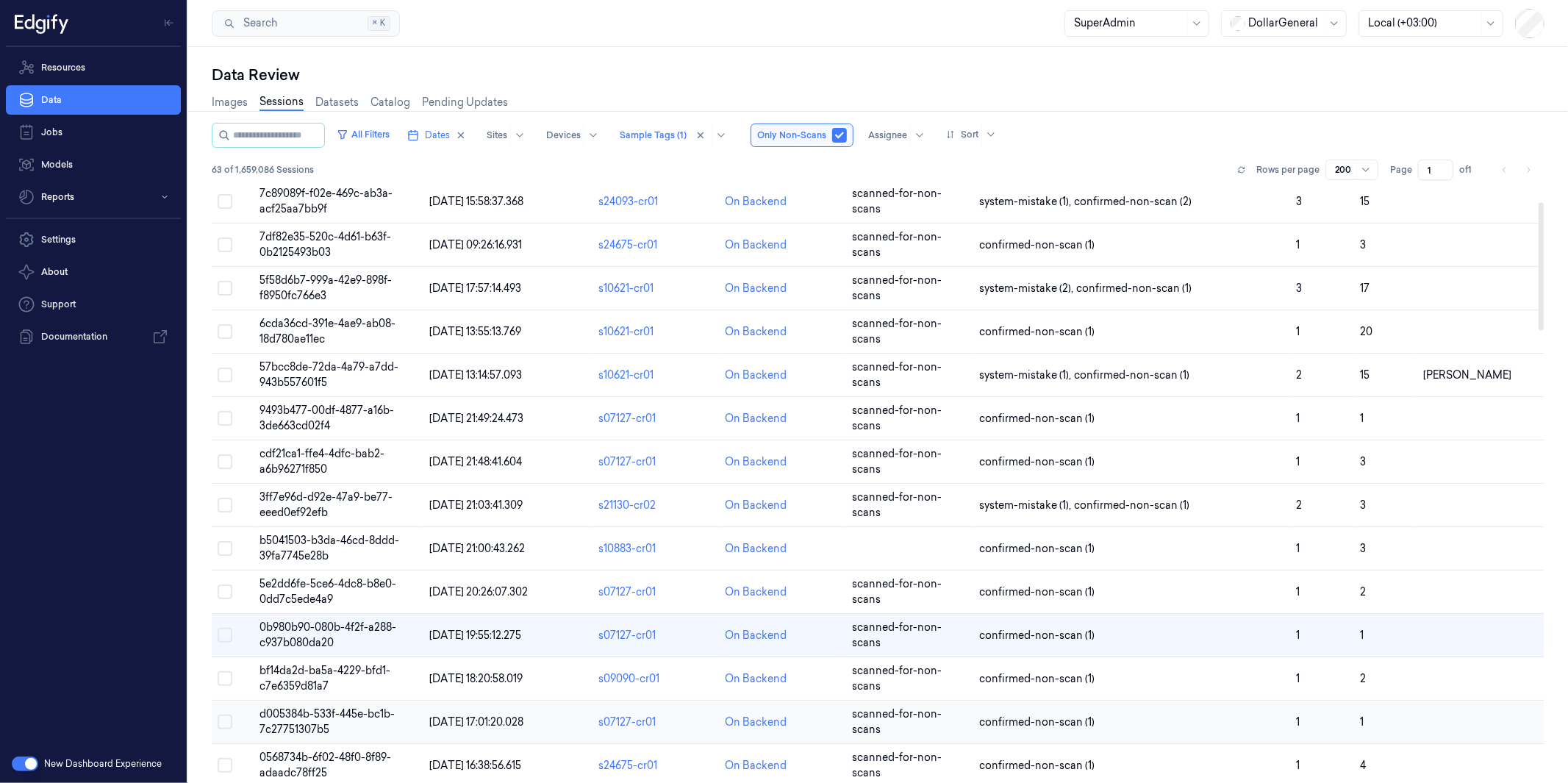
scroll to position [73, 0]
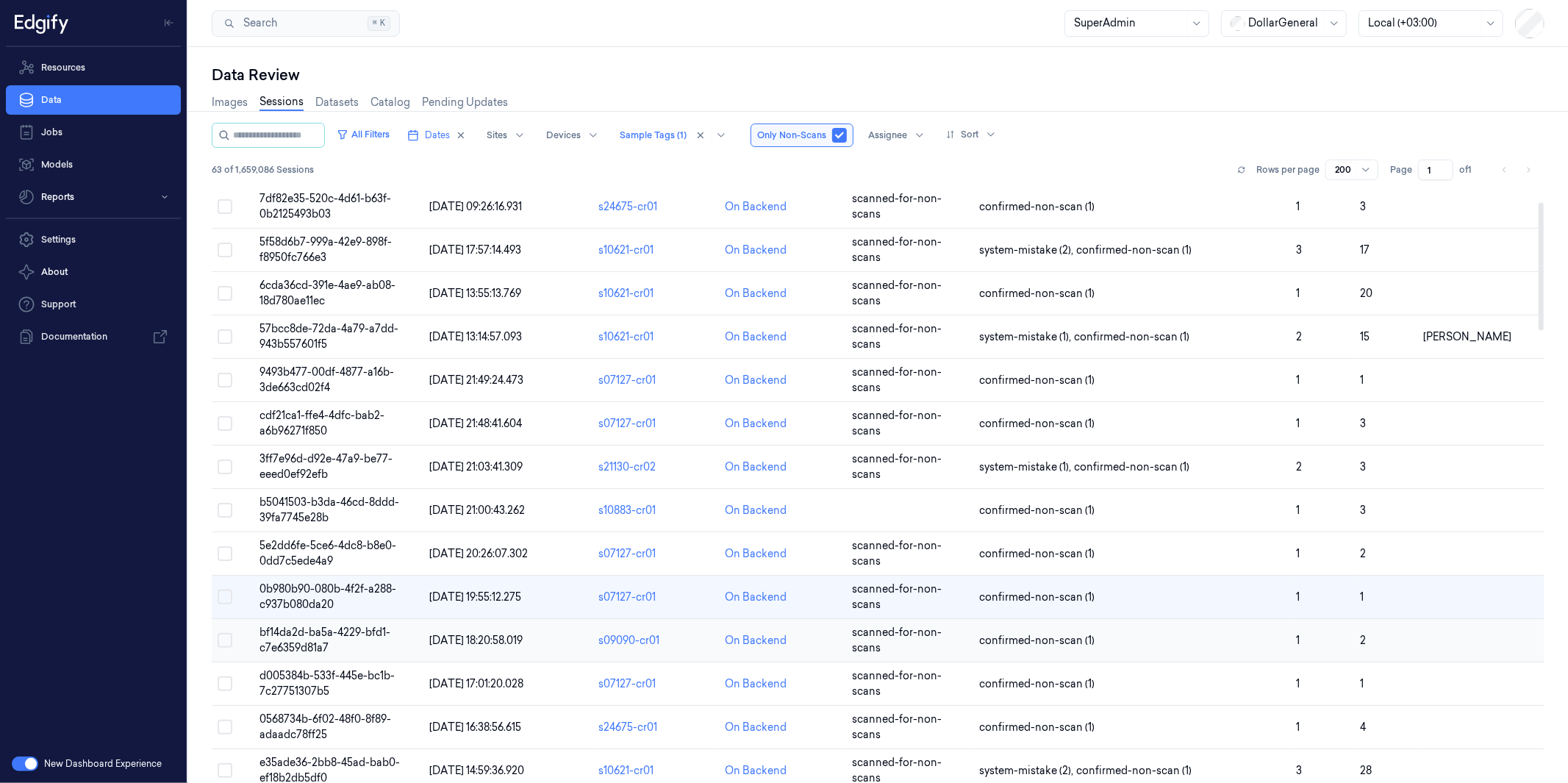
click at [312, 637] on span "bf14da2d-ba5a-4229-bfd1-c7e6359d81a7" at bounding box center [325, 640] width 131 height 29
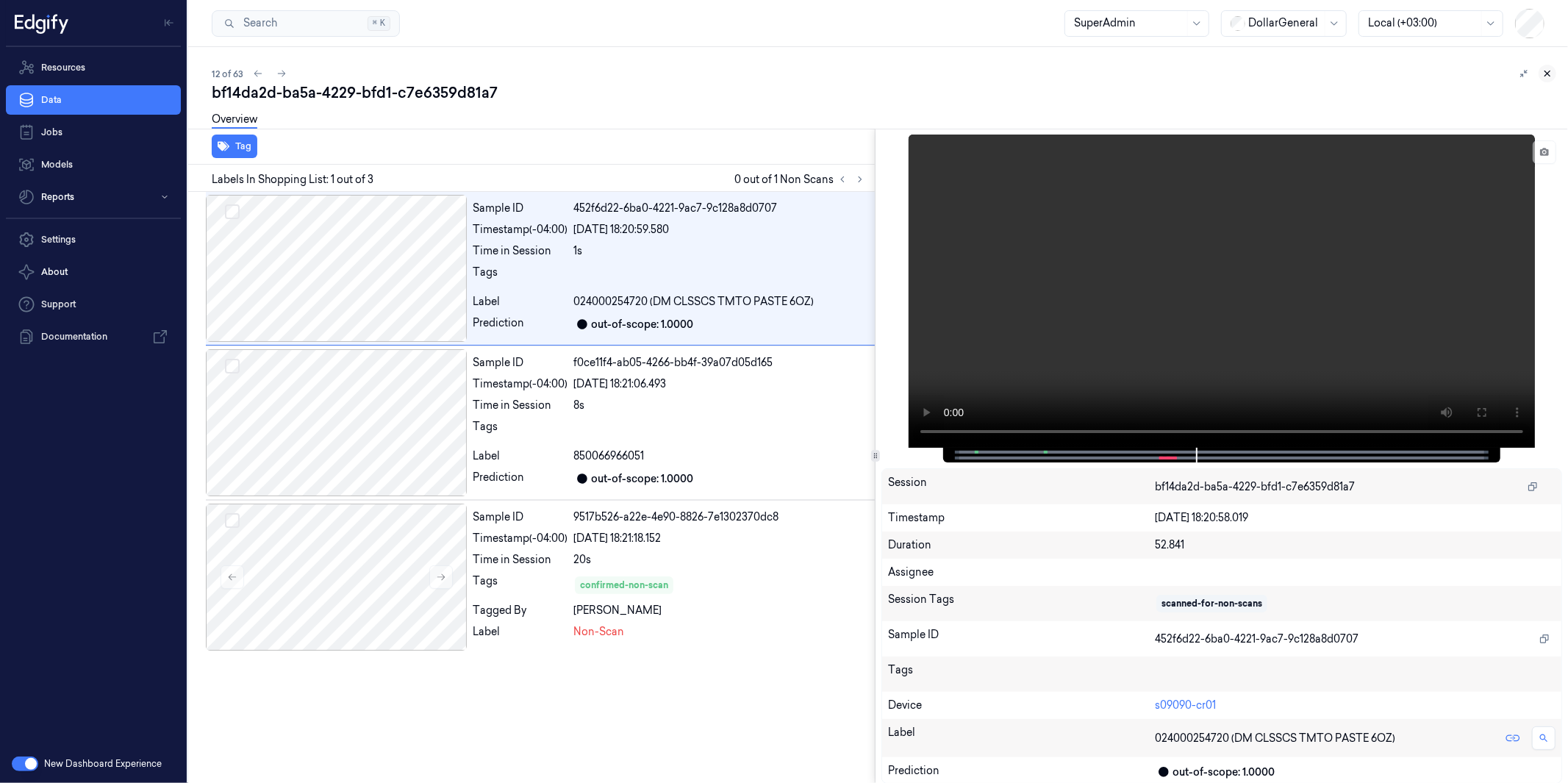
click at [1411, 72] on icon at bounding box center [1548, 73] width 10 height 10
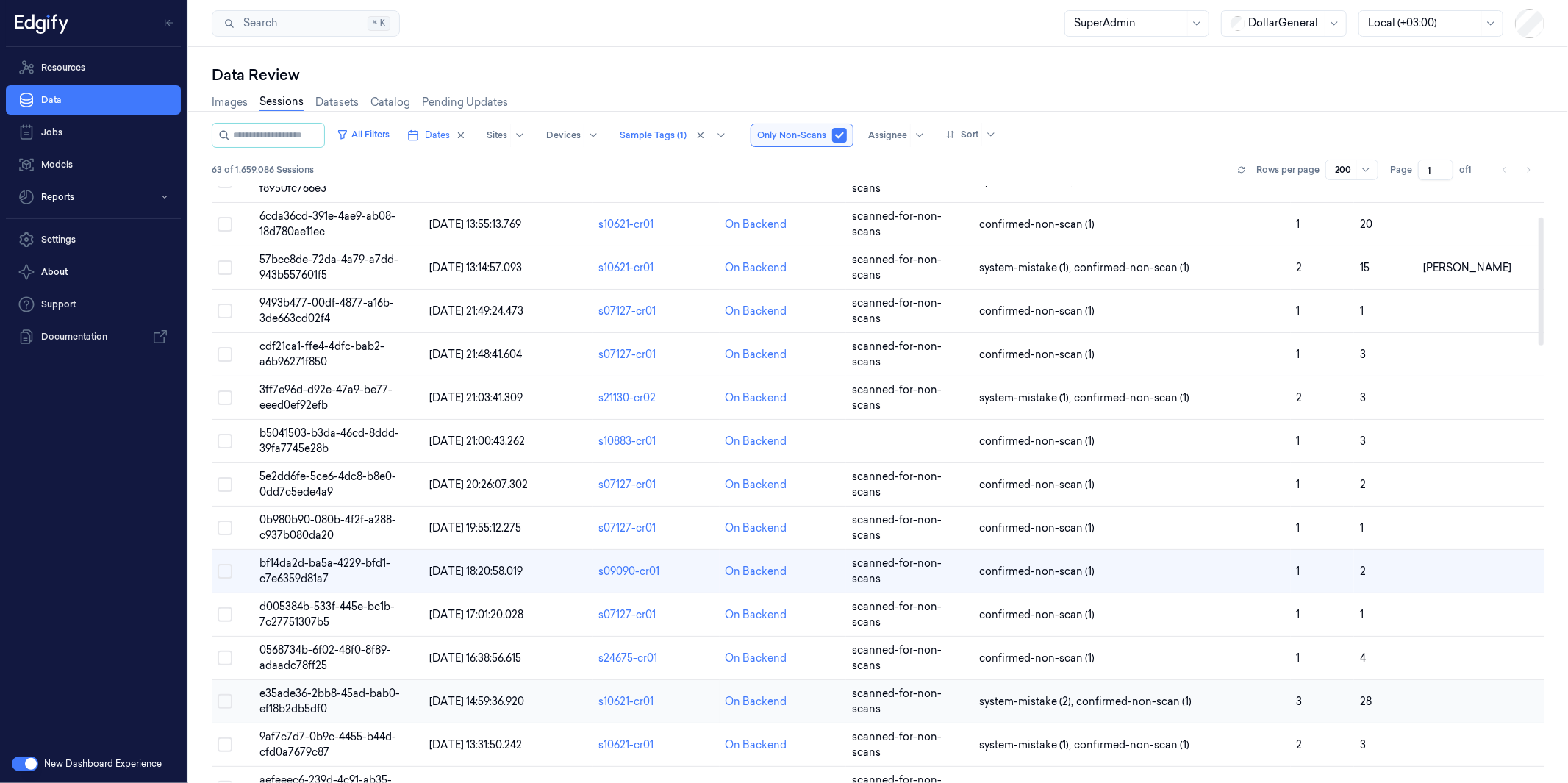
scroll to position [147, 0]
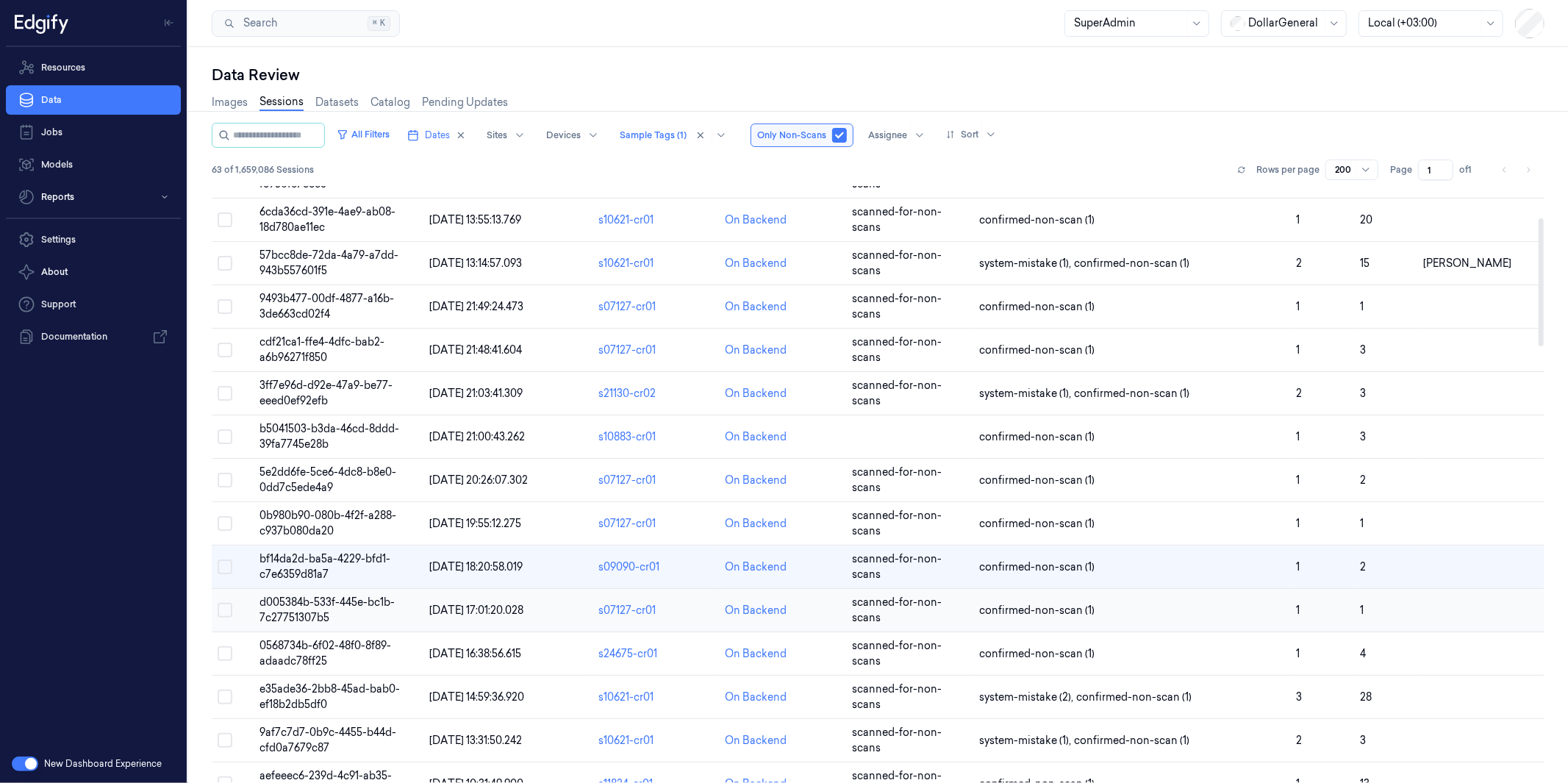
click at [322, 615] on span "d005384b-533f-445e-bc1b-7c27751307b5" at bounding box center [328, 610] width 135 height 29
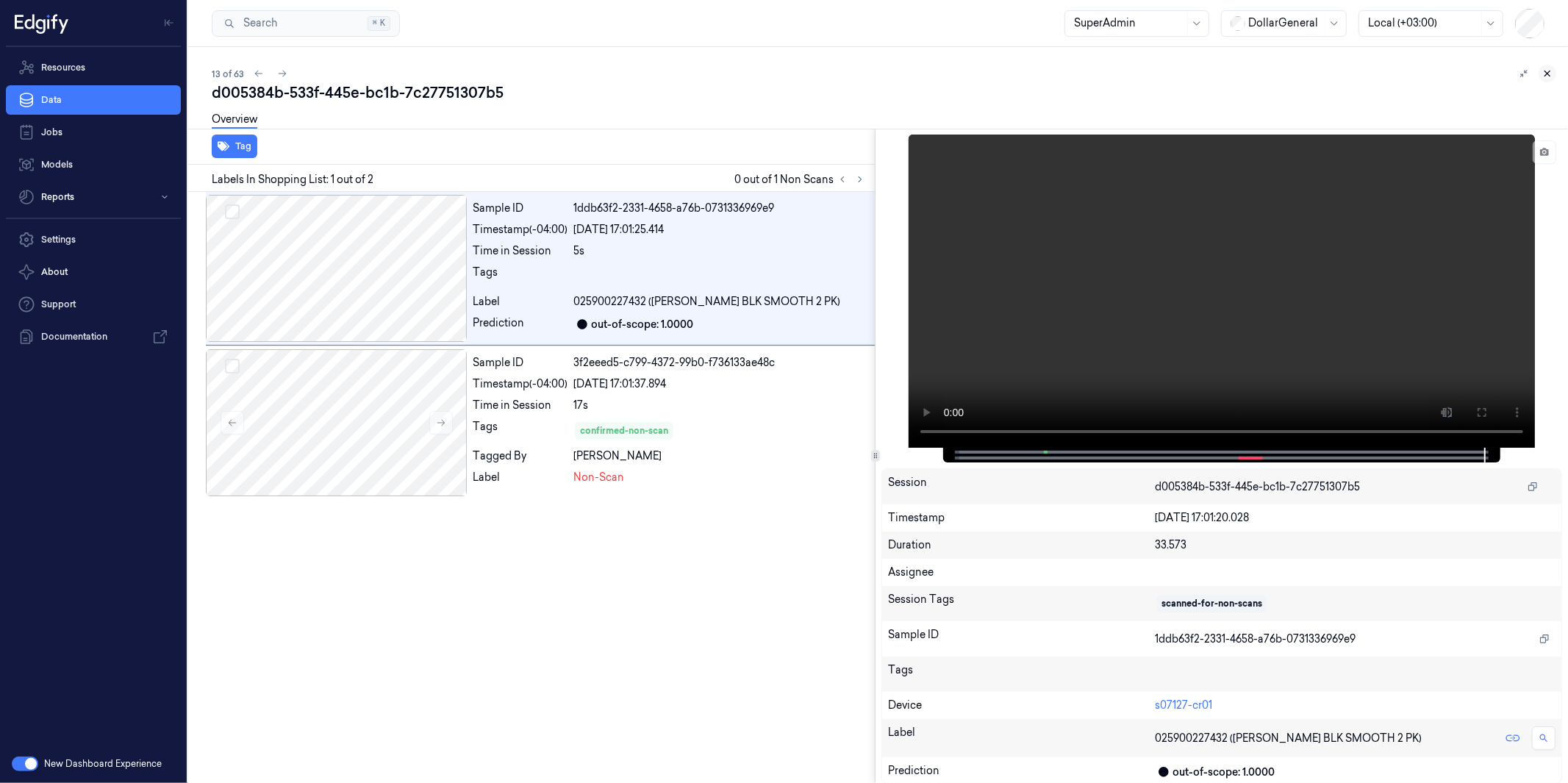
click at [1411, 70] on icon at bounding box center [1548, 73] width 10 height 10
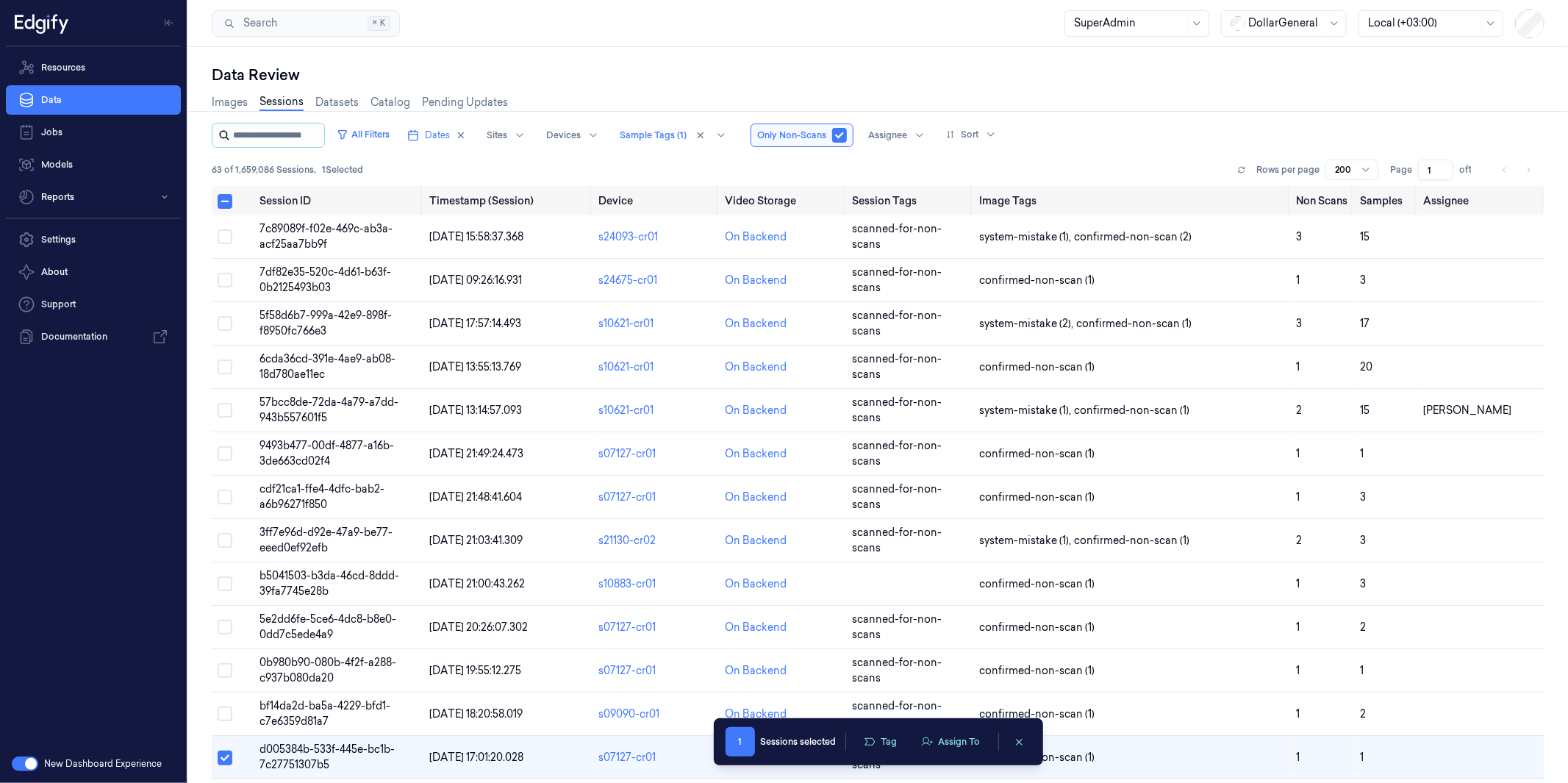
click at [295, 135] on input "string" at bounding box center [277, 136] width 88 height 24
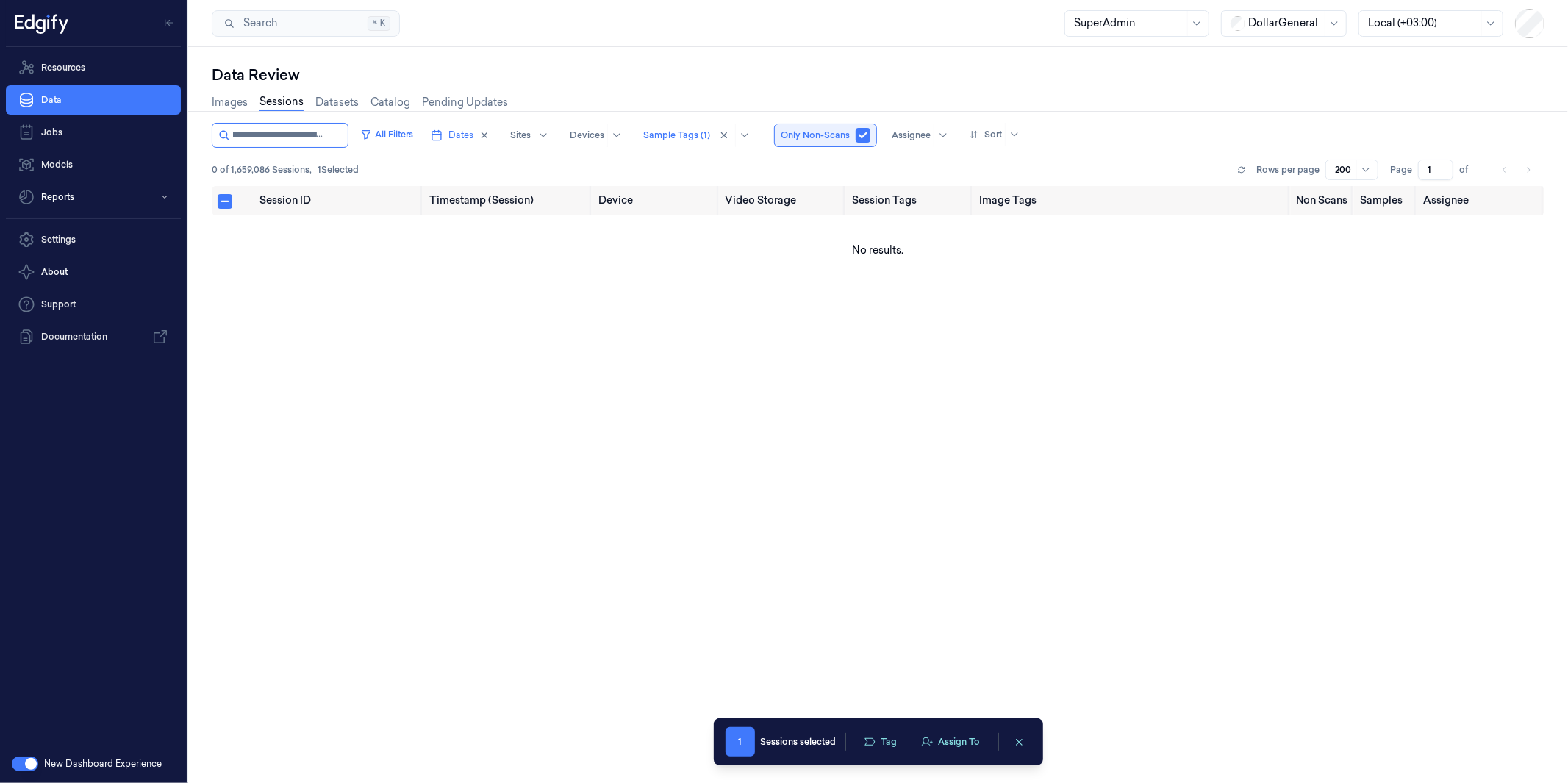
type input "**********"
click at [862, 131] on button "button" at bounding box center [863, 135] width 15 height 15
click at [401, 136] on button "All Filters" at bounding box center [387, 135] width 65 height 24
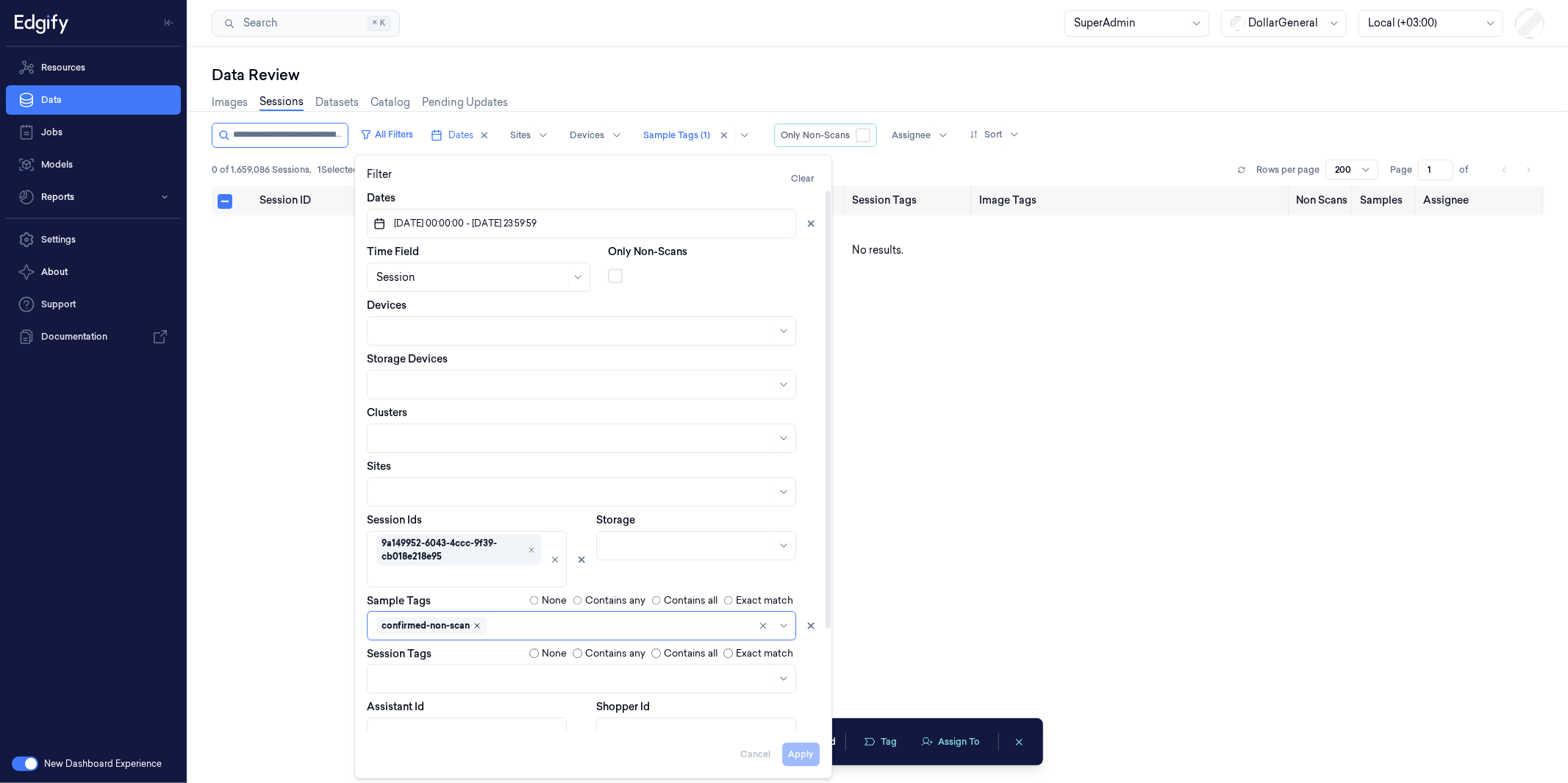
click at [480, 628] on icon "Remove ,confirmed-non-scan" at bounding box center [477, 626] width 9 height 9
click at [530, 546] on icon "Remove ,9a149952-6043-4ccc-9f39-cb018e218e95" at bounding box center [531, 550] width 9 height 9
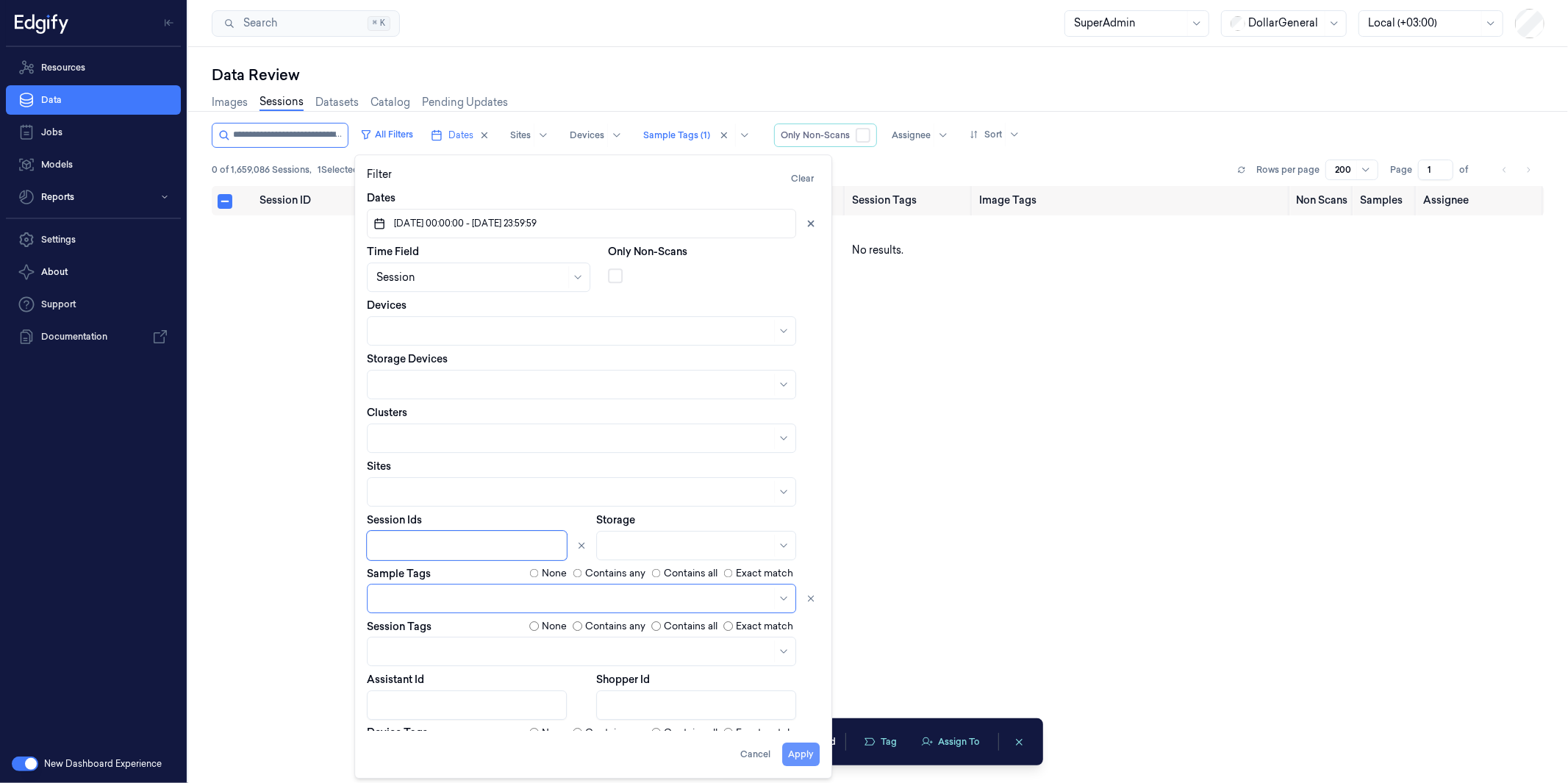
click at [805, 704] on button "Apply" at bounding box center [801, 755] width 38 height 24
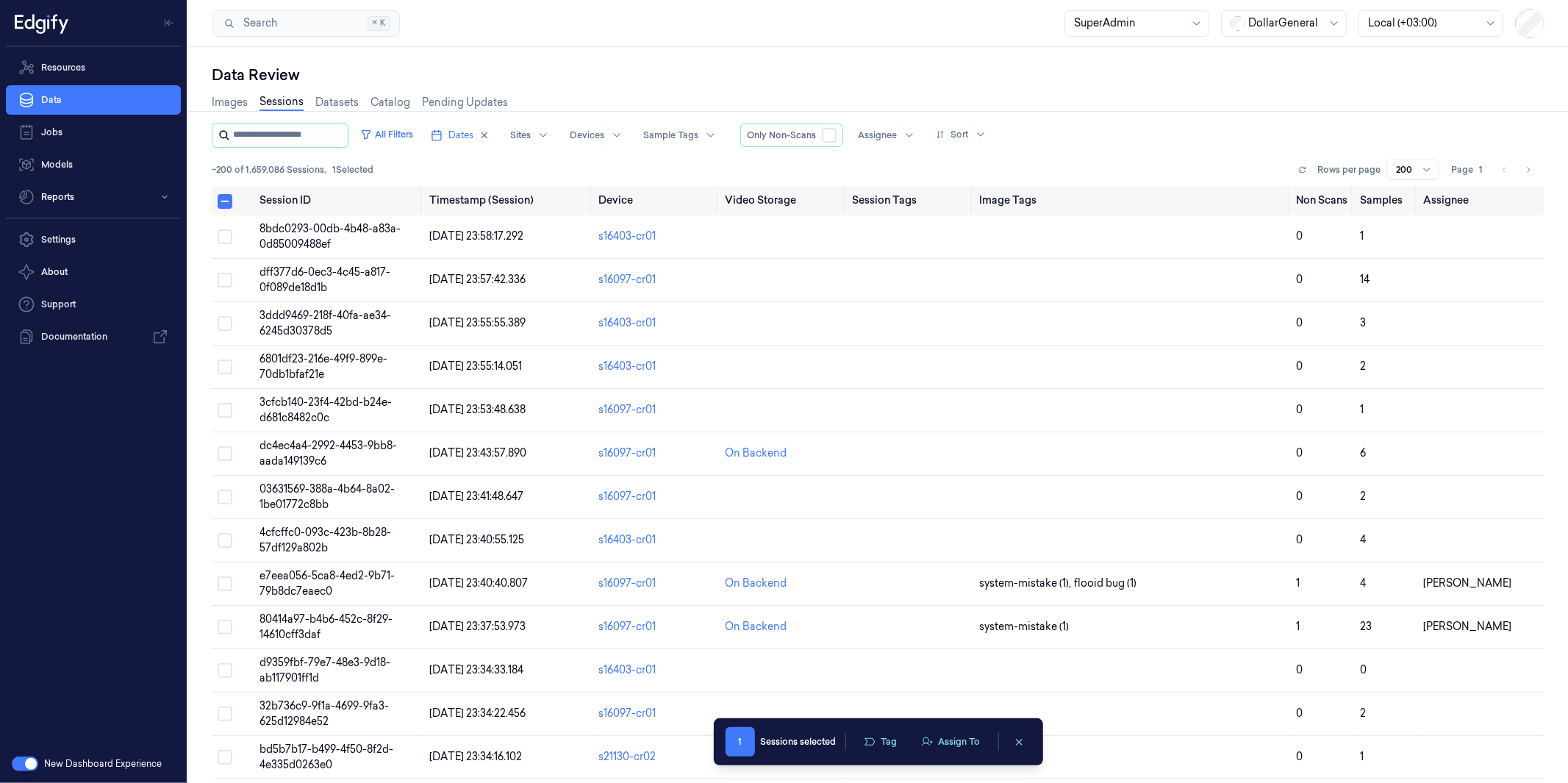
click at [307, 140] on input "string" at bounding box center [289, 136] width 112 height 24
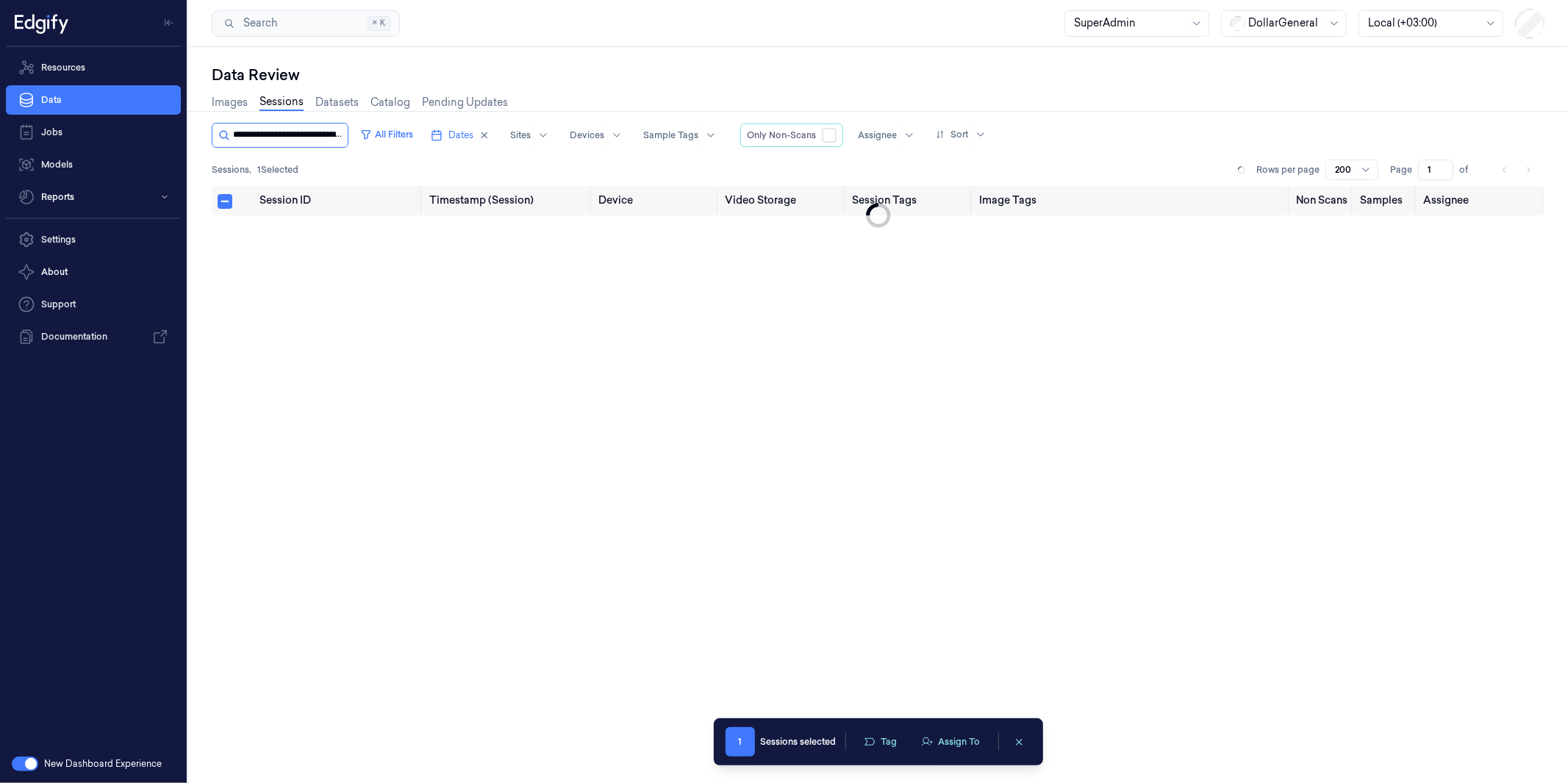
scroll to position [0, 59]
type input "**********"
click at [297, 252] on td "9a149952-6043-4ccc-9f39-cb018e218e95" at bounding box center [339, 237] width 169 height 43
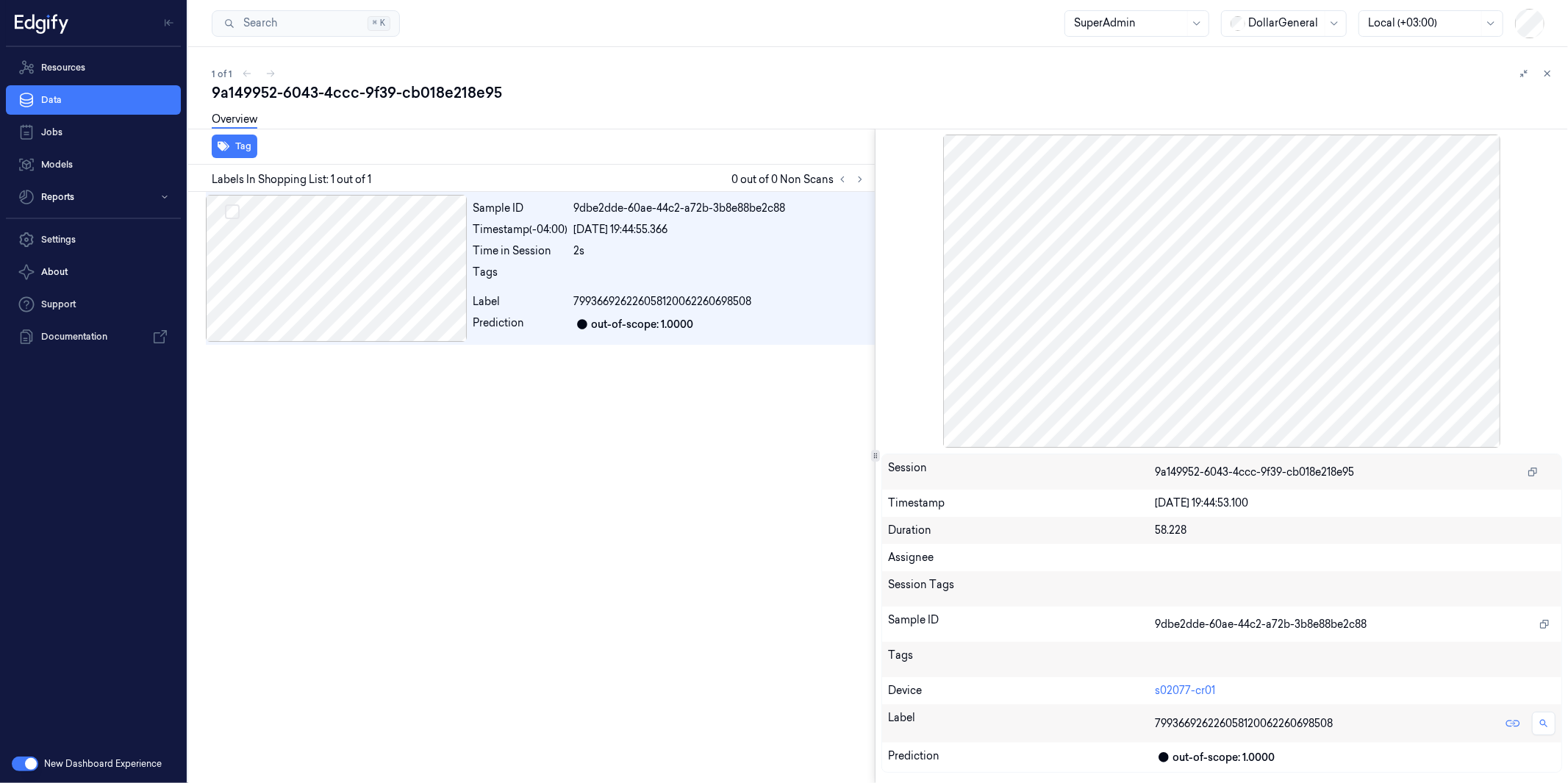
click at [412, 99] on div "9a149952-6043-4ccc-9f39-cb018e218e95" at bounding box center [884, 92] width 1345 height 20
copy div "cb018e218e95"
click at [1411, 74] on icon at bounding box center [1548, 73] width 10 height 10
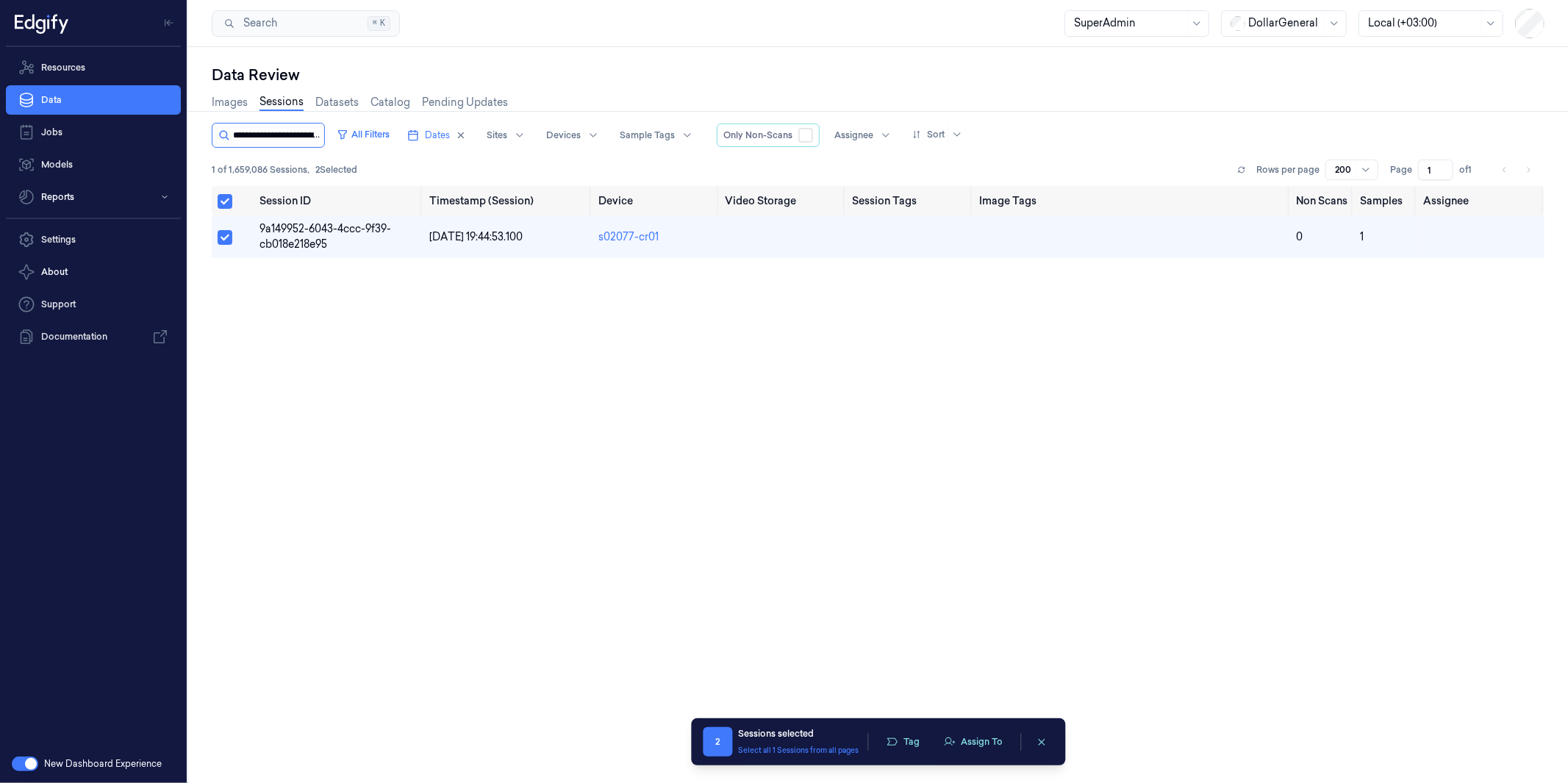
click at [302, 126] on input "string" at bounding box center [277, 136] width 88 height 24
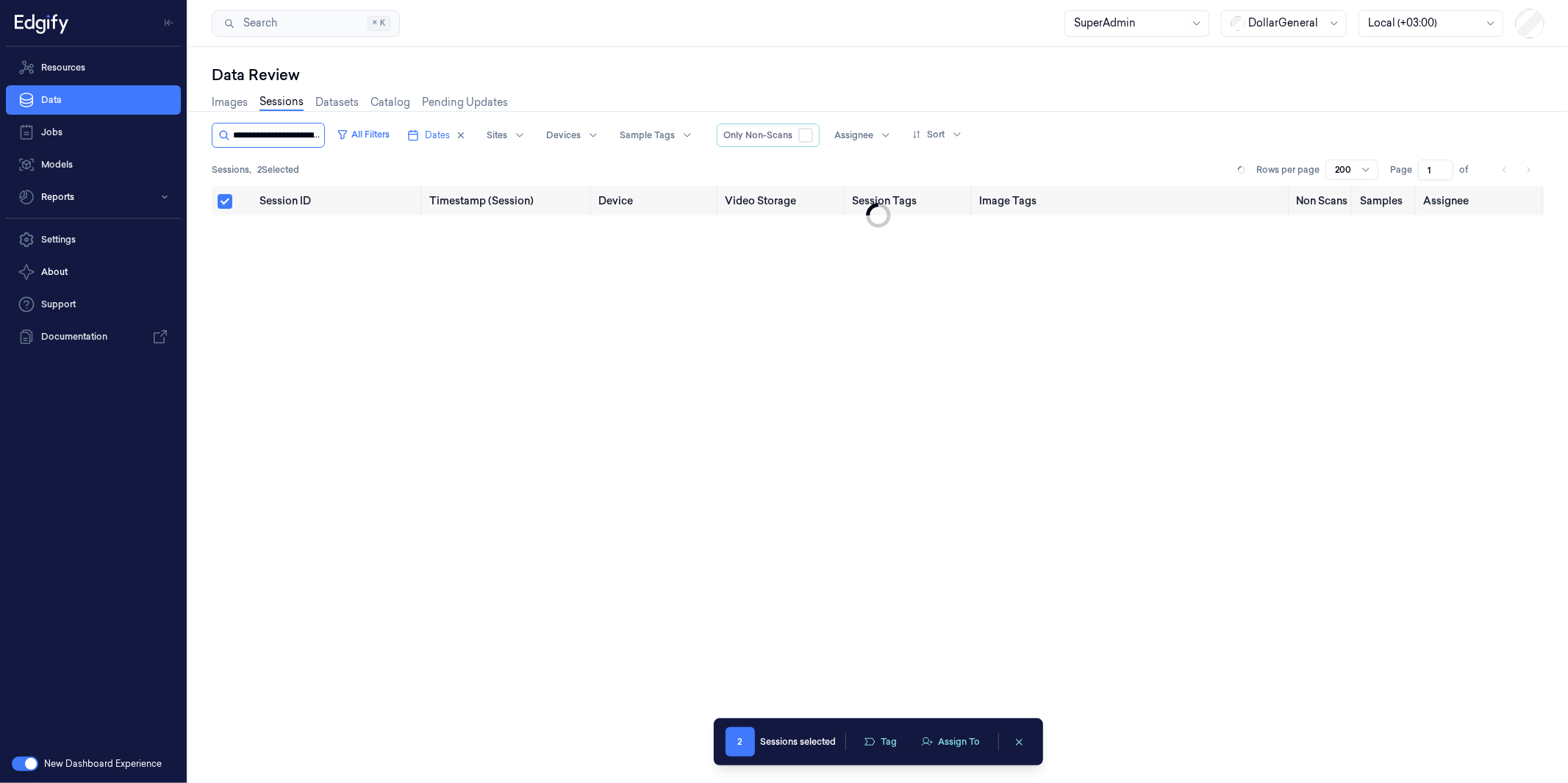
scroll to position [0, 61]
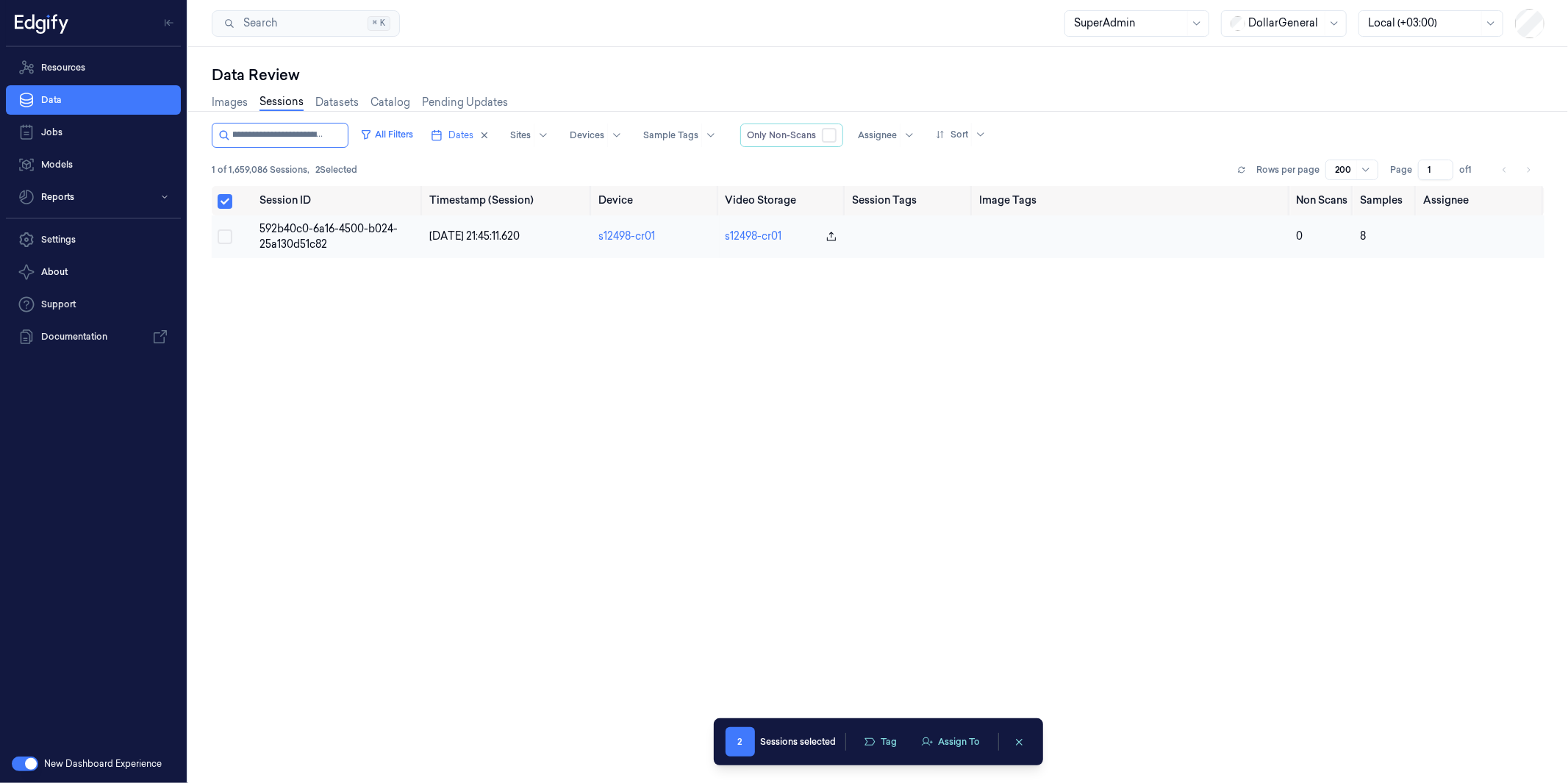
type input "**********"
click at [325, 240] on span "592b40c0-6a16-4500-b024-25a130d51c82" at bounding box center [330, 237] width 138 height 29
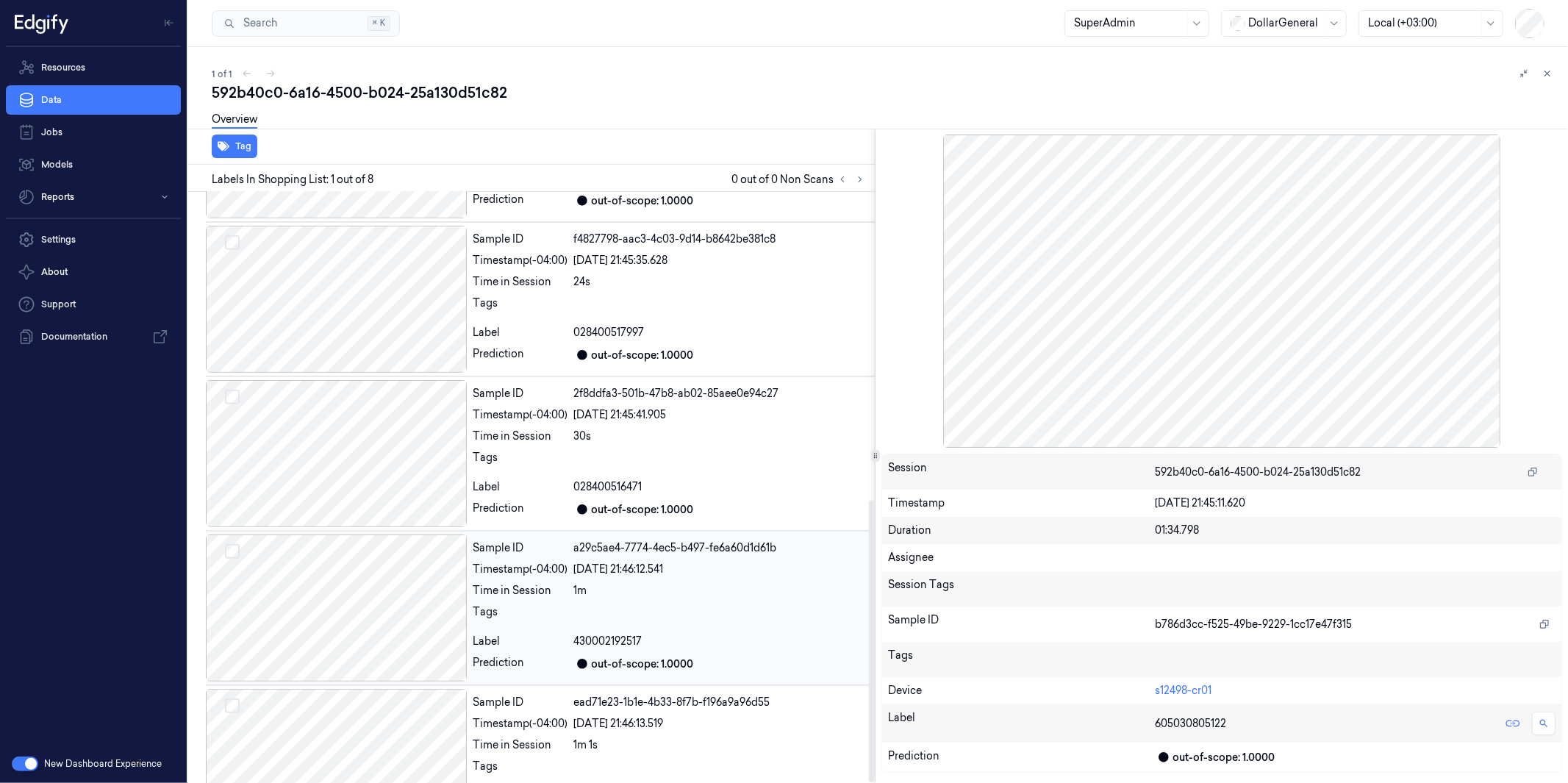
scroll to position [648, 0]
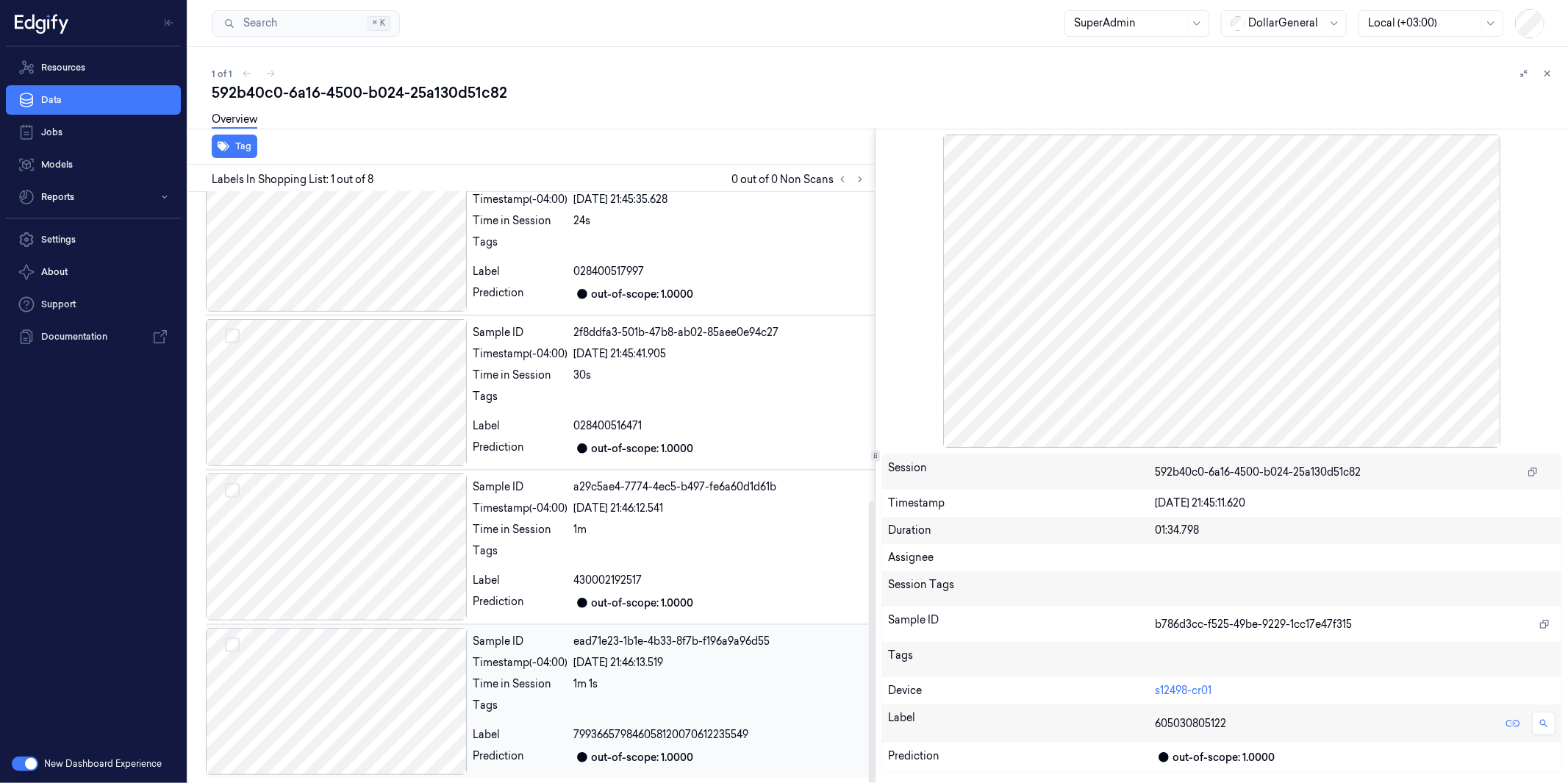
click at [361, 667] on div at bounding box center [336, 701] width 261 height 147
click at [352, 526] on div at bounding box center [336, 546] width 261 height 147
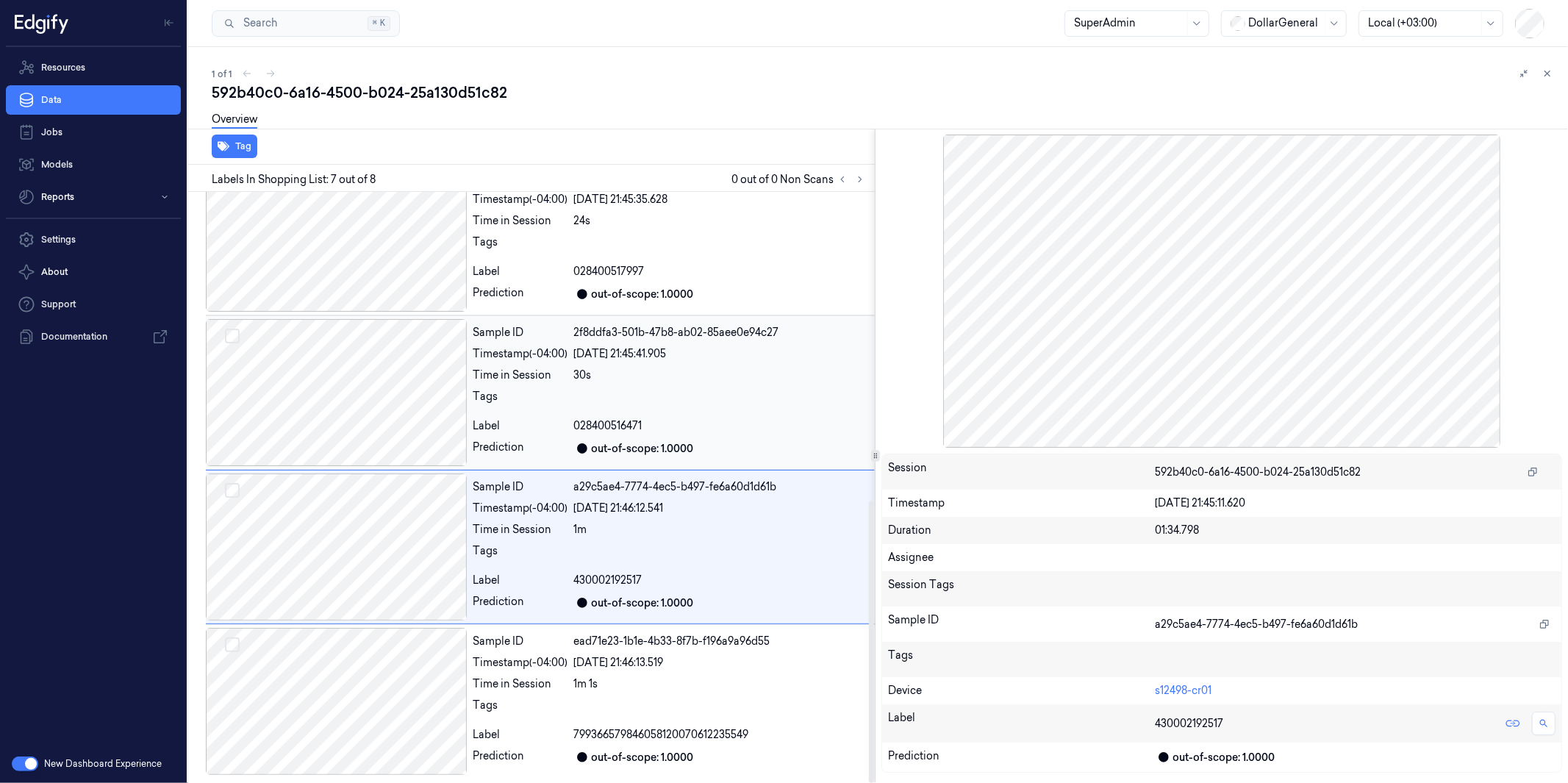
click at [333, 394] on div at bounding box center [336, 393] width 261 height 147
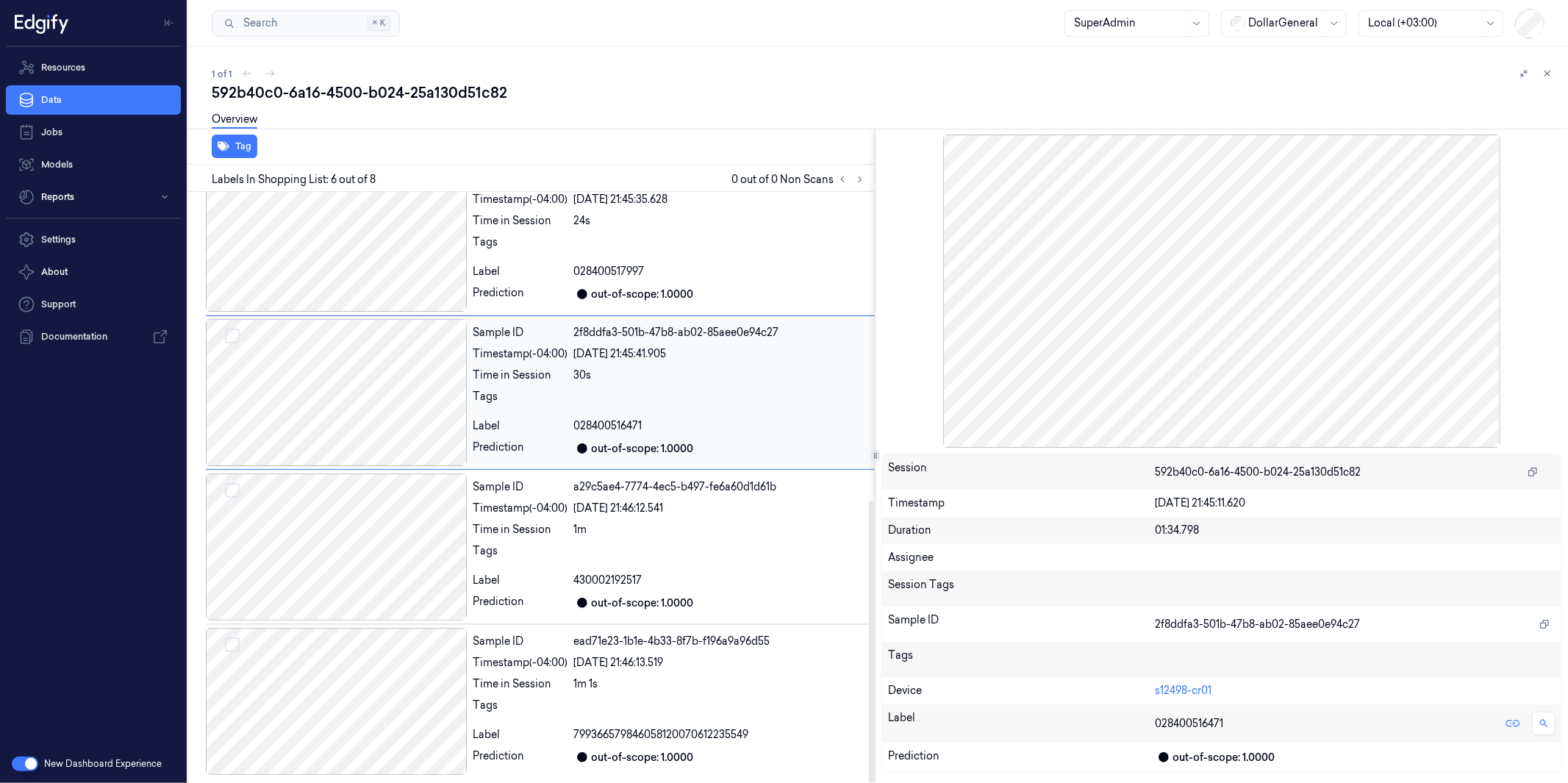
scroll to position [552, 0]
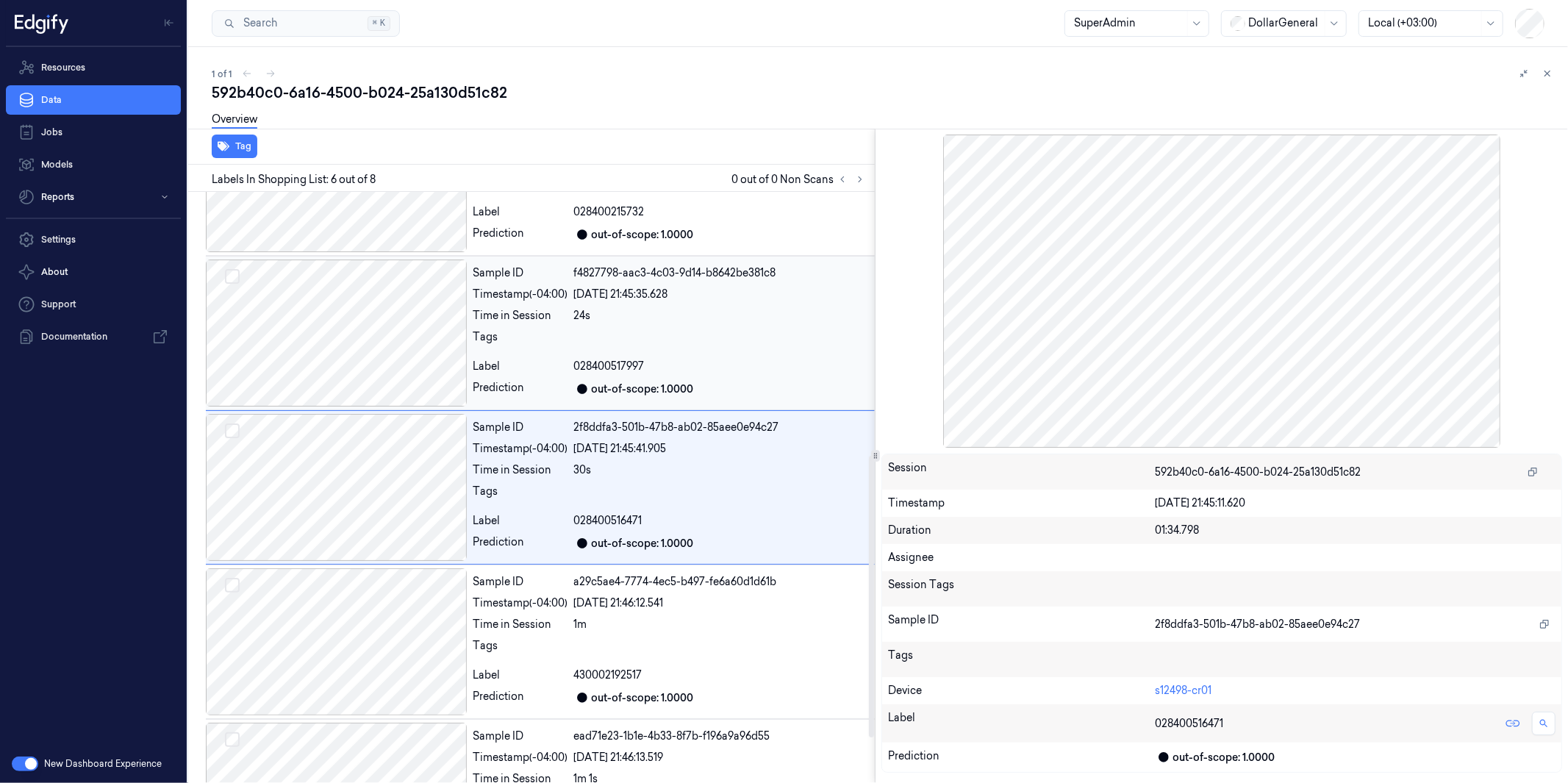
click at [336, 330] on div at bounding box center [336, 333] width 261 height 147
click at [336, 309] on div at bounding box center [336, 333] width 261 height 147
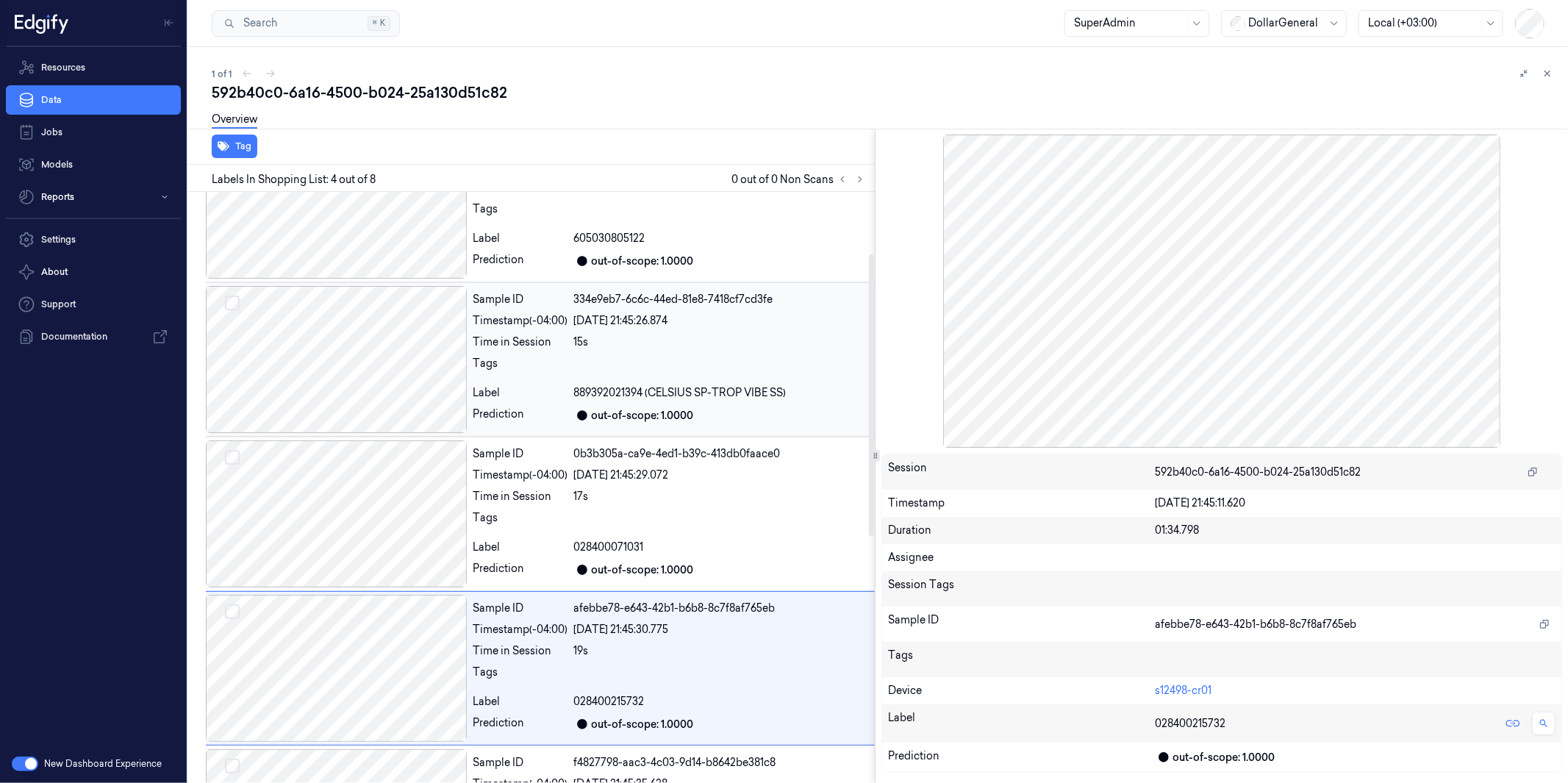
scroll to position [0, 0]
